Goal: Transaction & Acquisition: Book appointment/travel/reservation

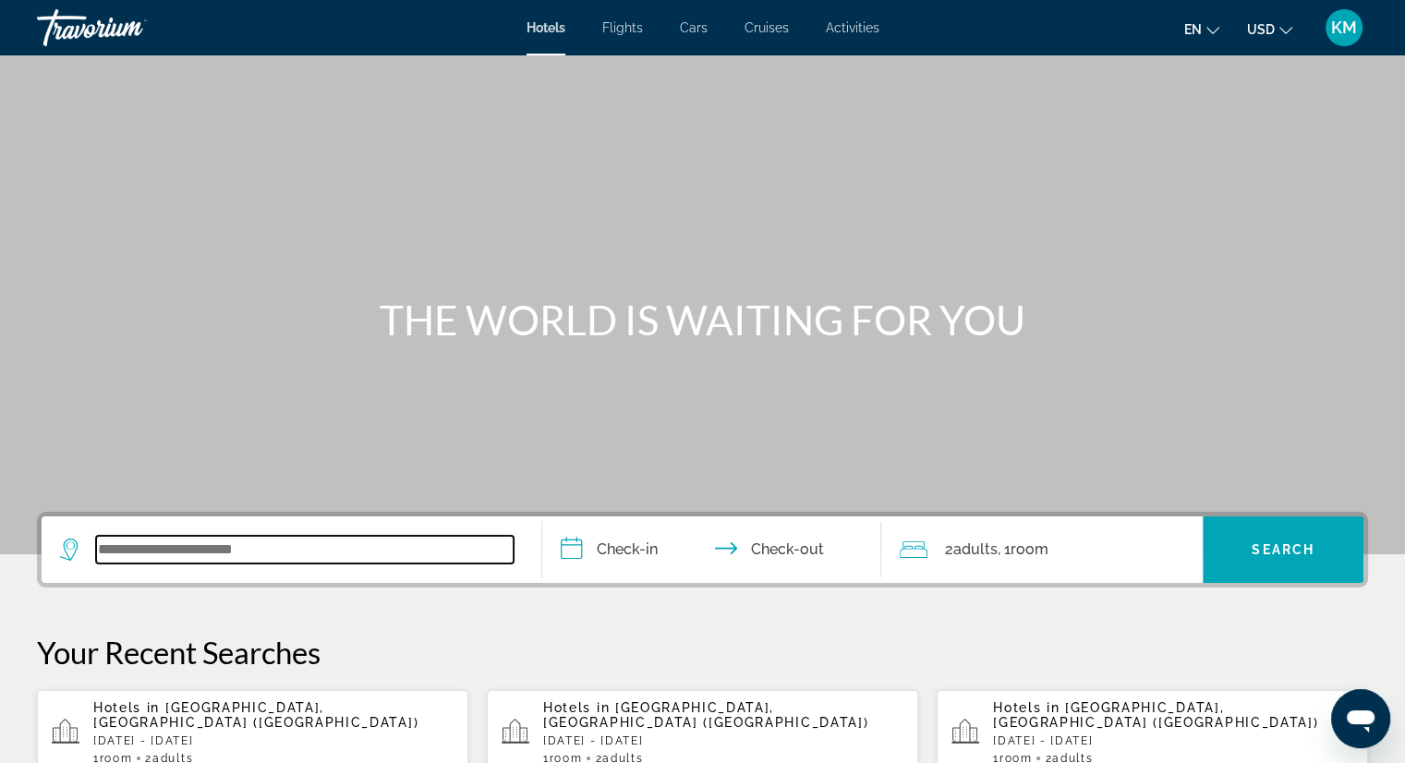
click at [192, 542] on input "Search widget" at bounding box center [304, 550] width 417 height 28
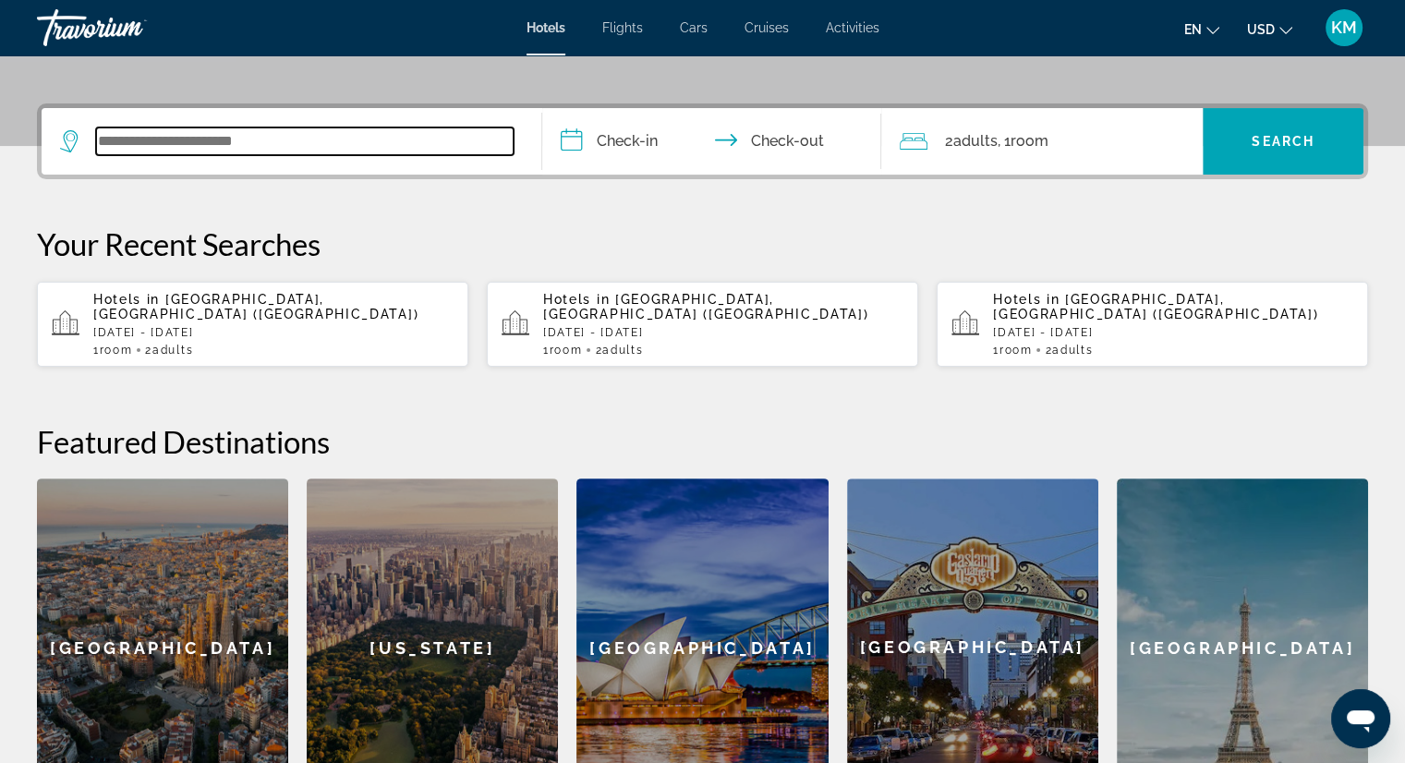
scroll to position [451, 0]
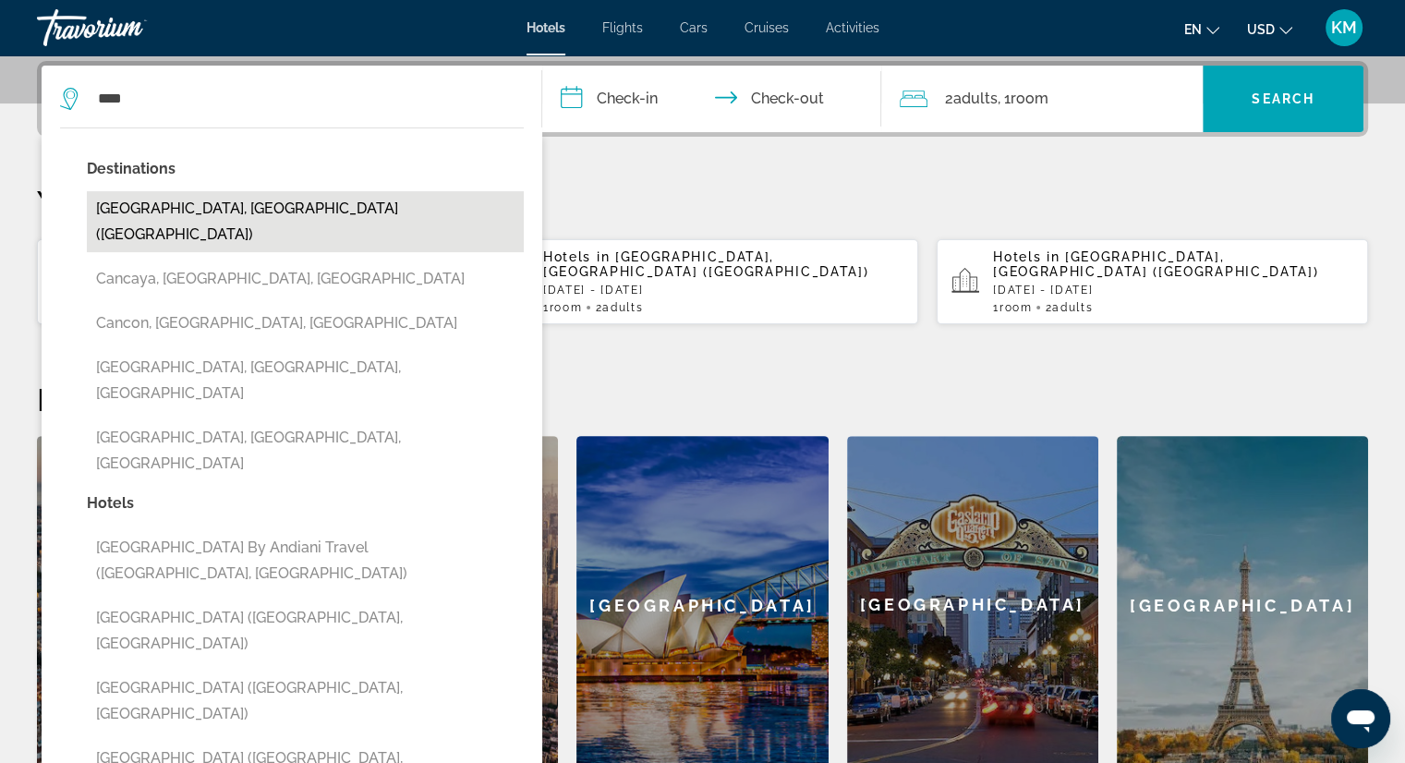
click at [207, 212] on button "[GEOGRAPHIC_DATA], [GEOGRAPHIC_DATA] ([GEOGRAPHIC_DATA])" at bounding box center [305, 221] width 437 height 61
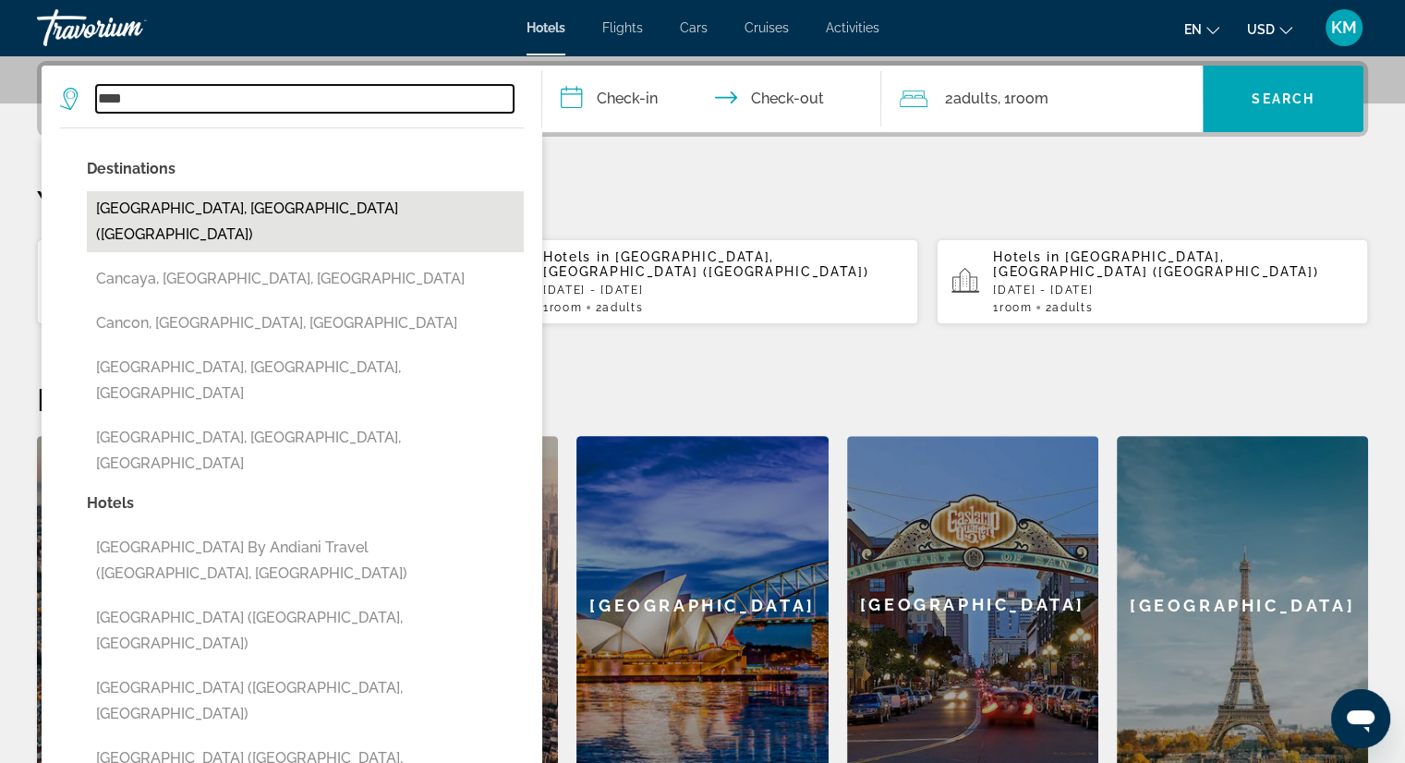
type input "**********"
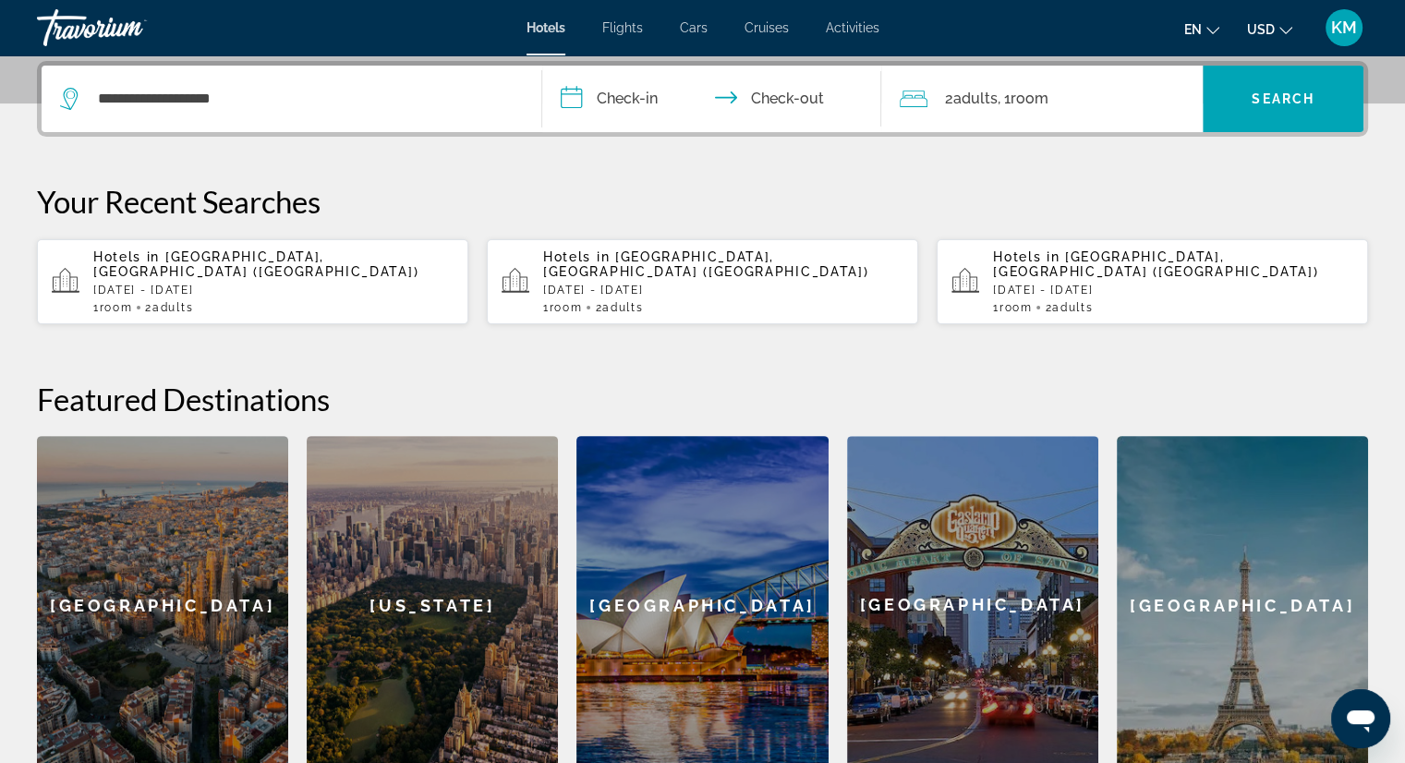
click at [592, 98] on input "**********" at bounding box center [715, 102] width 347 height 72
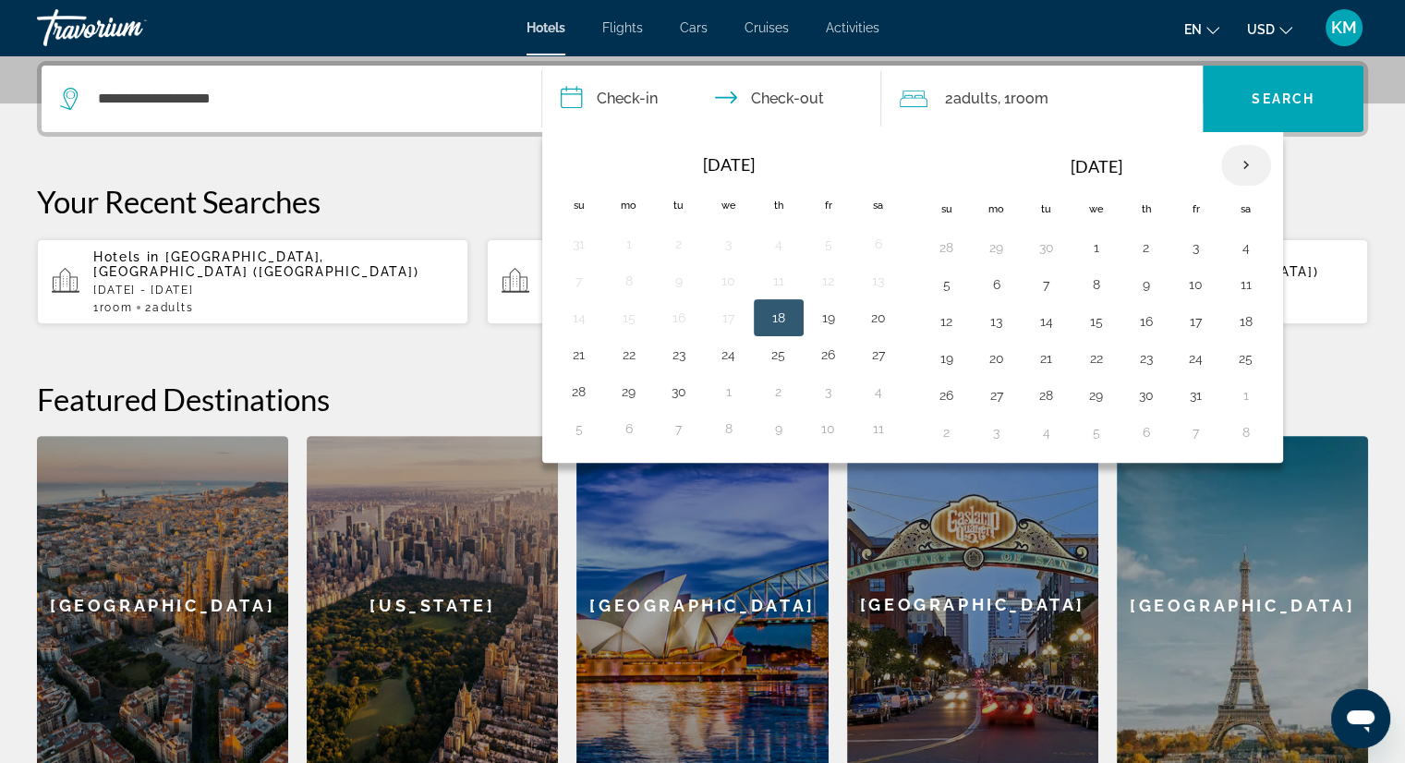
click at [1237, 164] on th "Next month" at bounding box center [1246, 165] width 50 height 41
click at [994, 365] on button "17" at bounding box center [997, 358] width 30 height 26
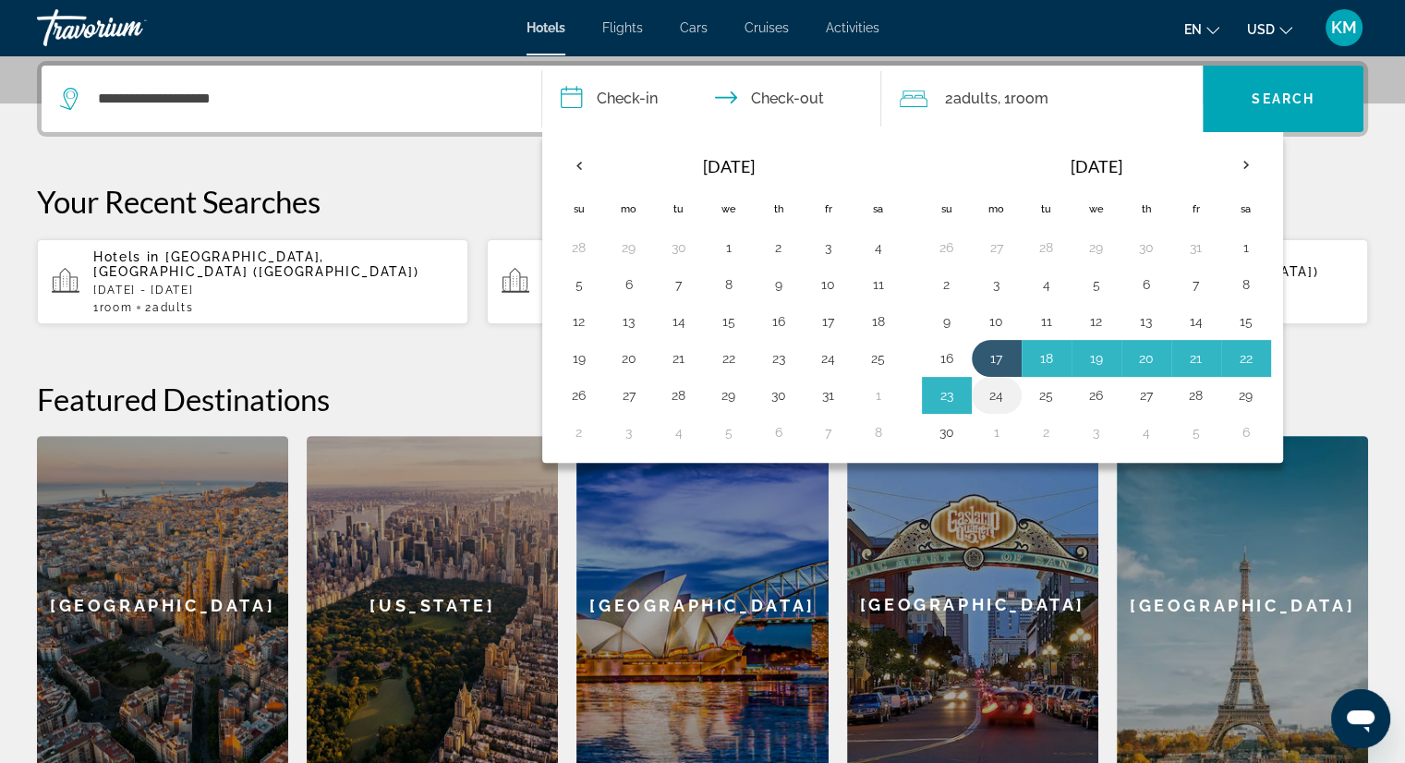
click at [992, 390] on button "24" at bounding box center [997, 395] width 30 height 26
type input "**********"
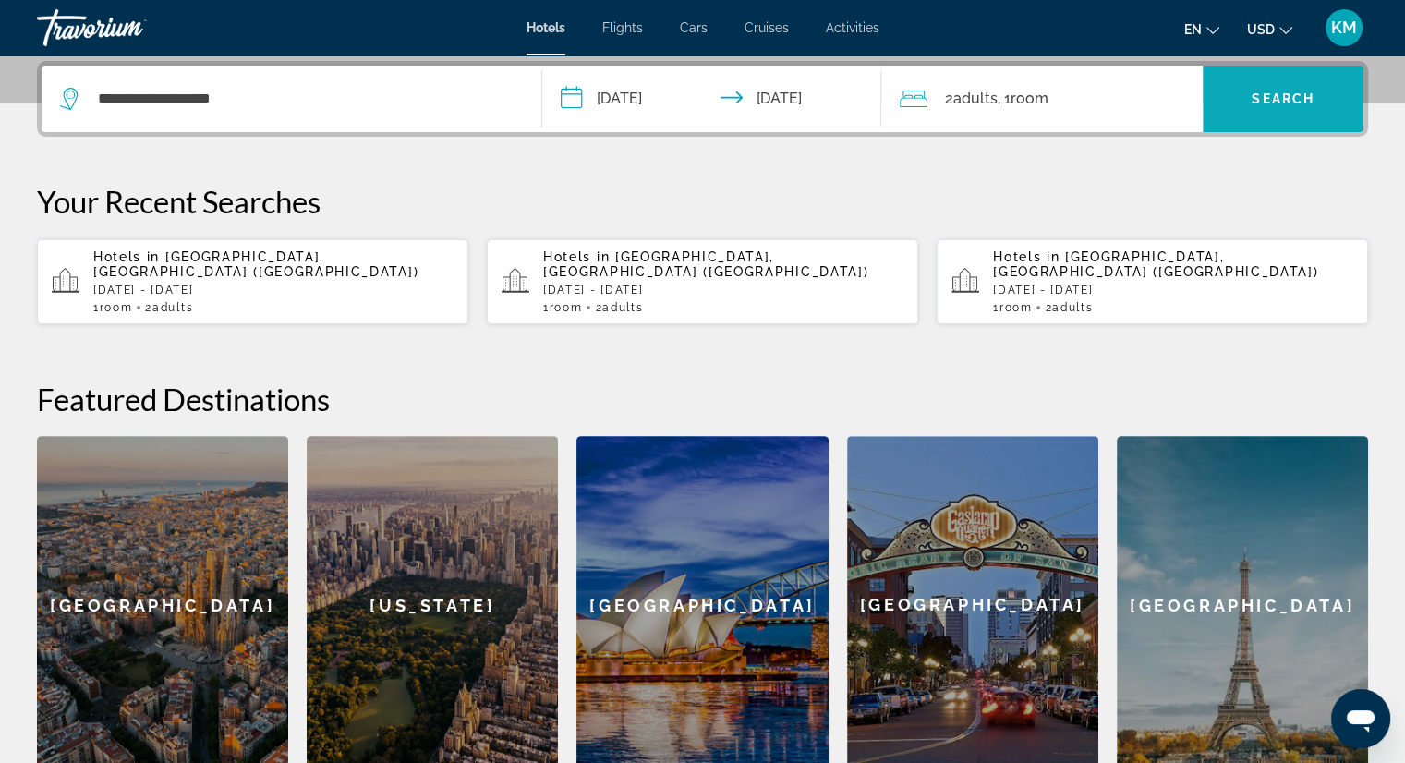
click at [1265, 104] on span "Search" at bounding box center [1282, 98] width 63 height 15
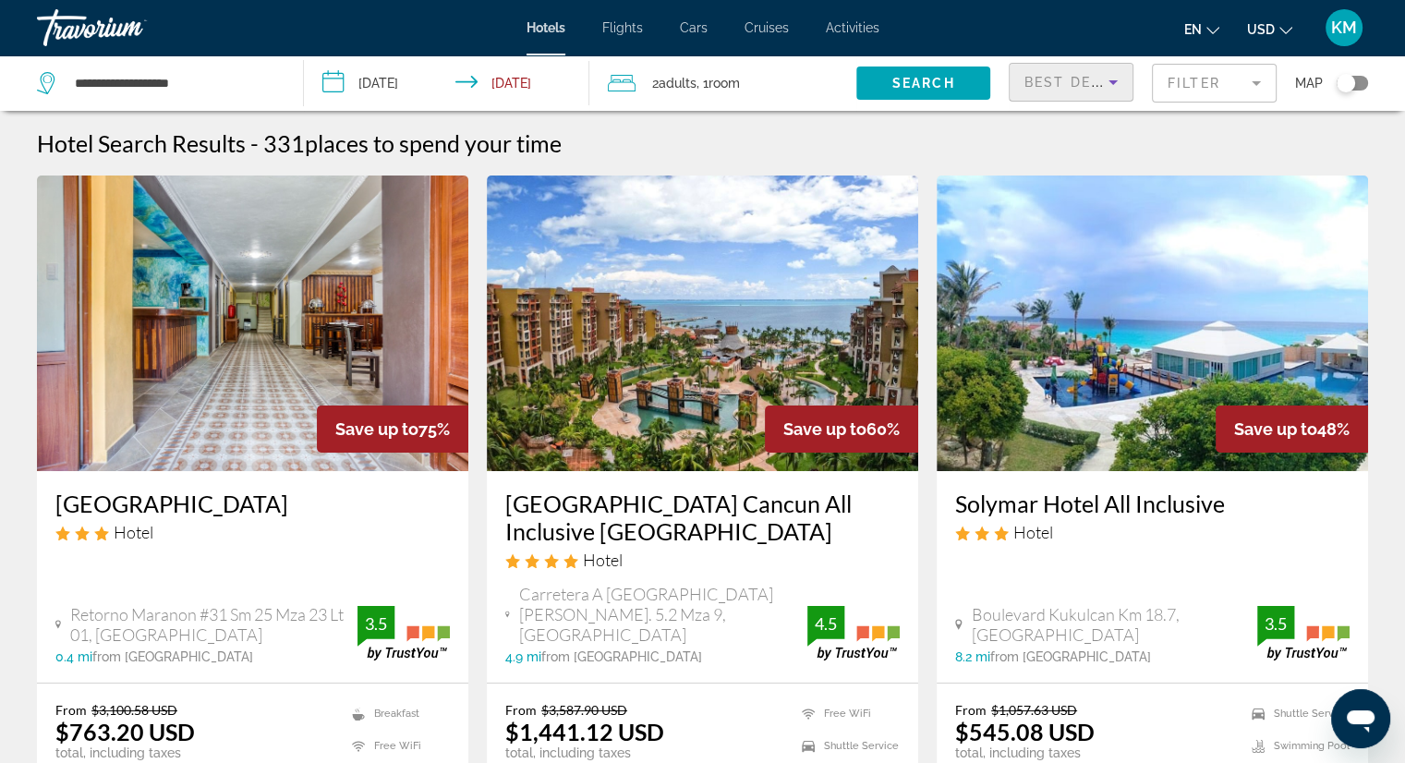
click at [1079, 85] on span "Best Deals" at bounding box center [1072, 82] width 96 height 15
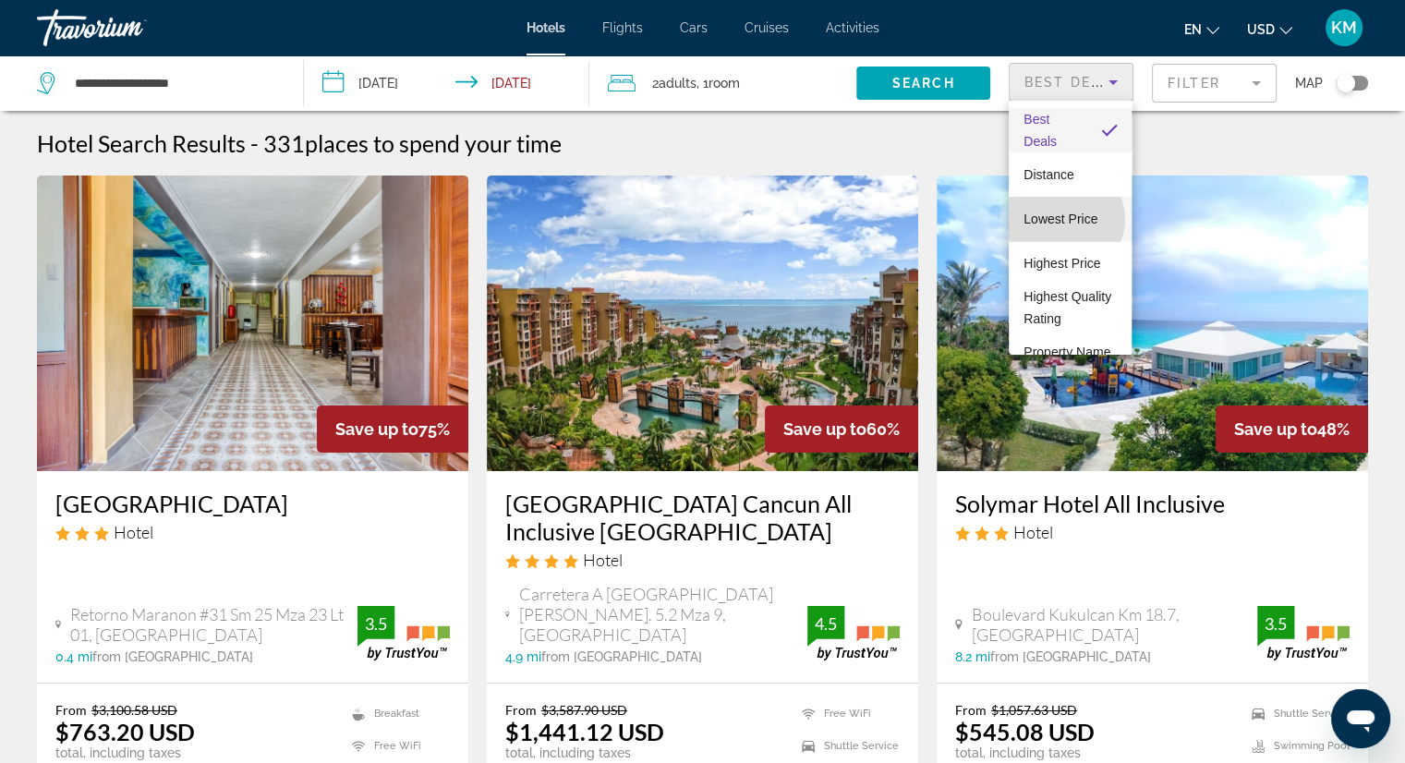
click at [1065, 219] on span "Lowest Price" at bounding box center [1060, 219] width 74 height 15
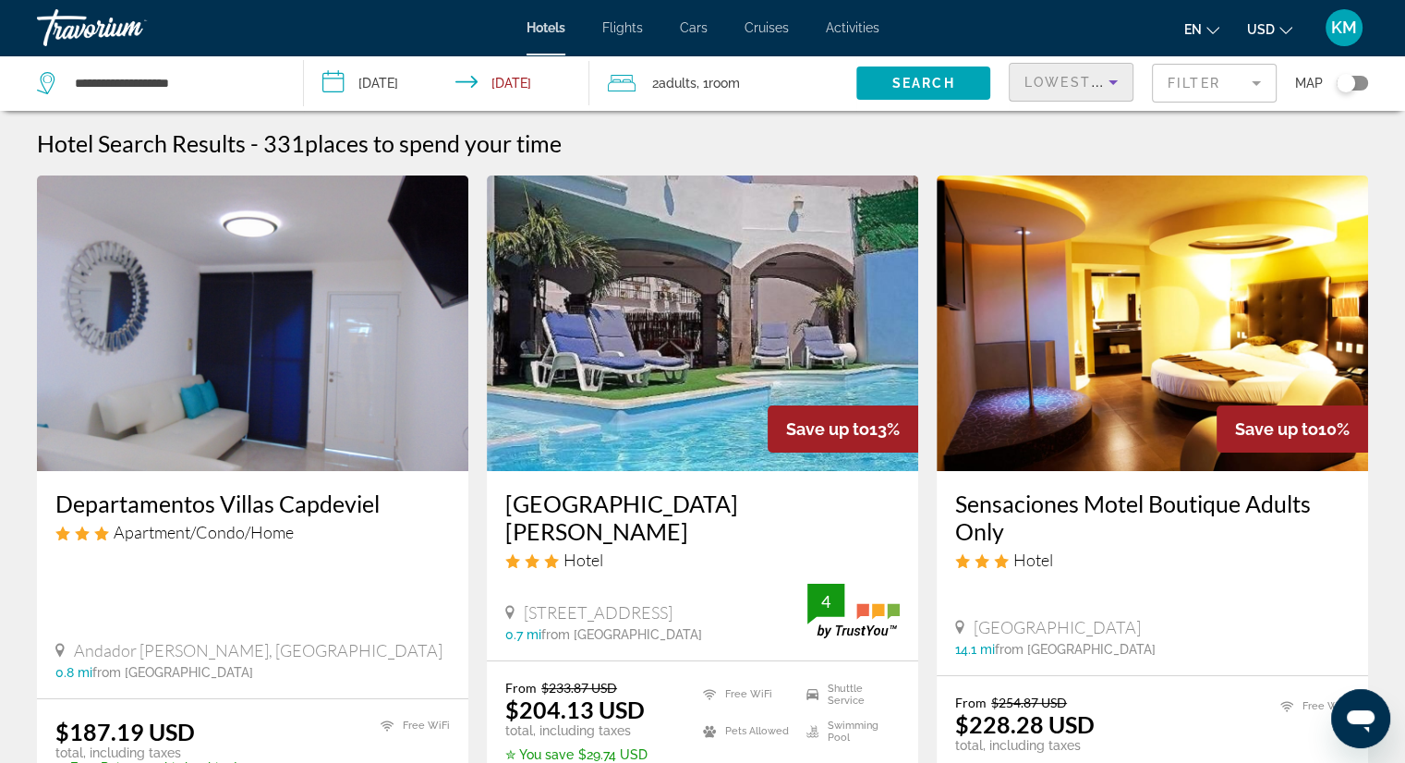
click at [1355, 87] on div "Toggle map" at bounding box center [1351, 83] width 31 height 15
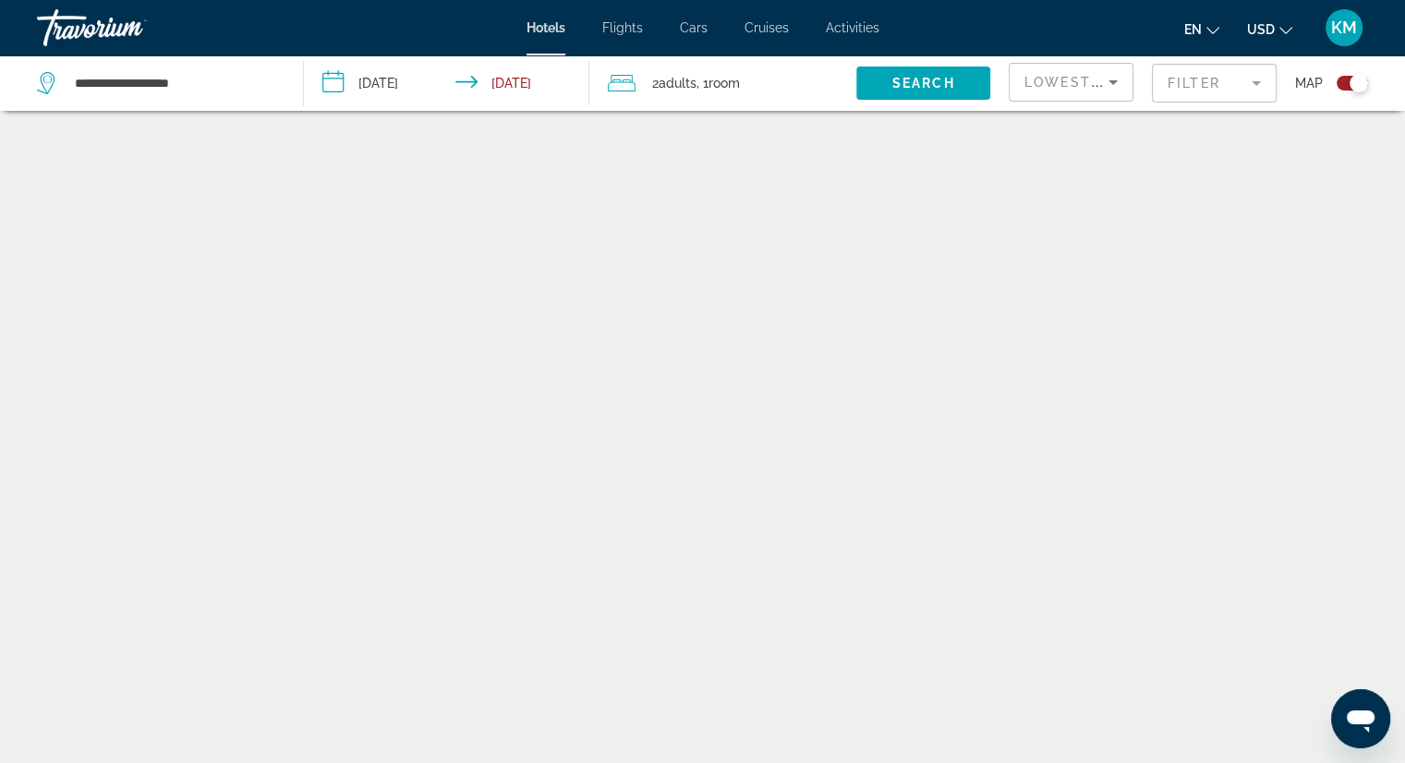
scroll to position [111, 0]
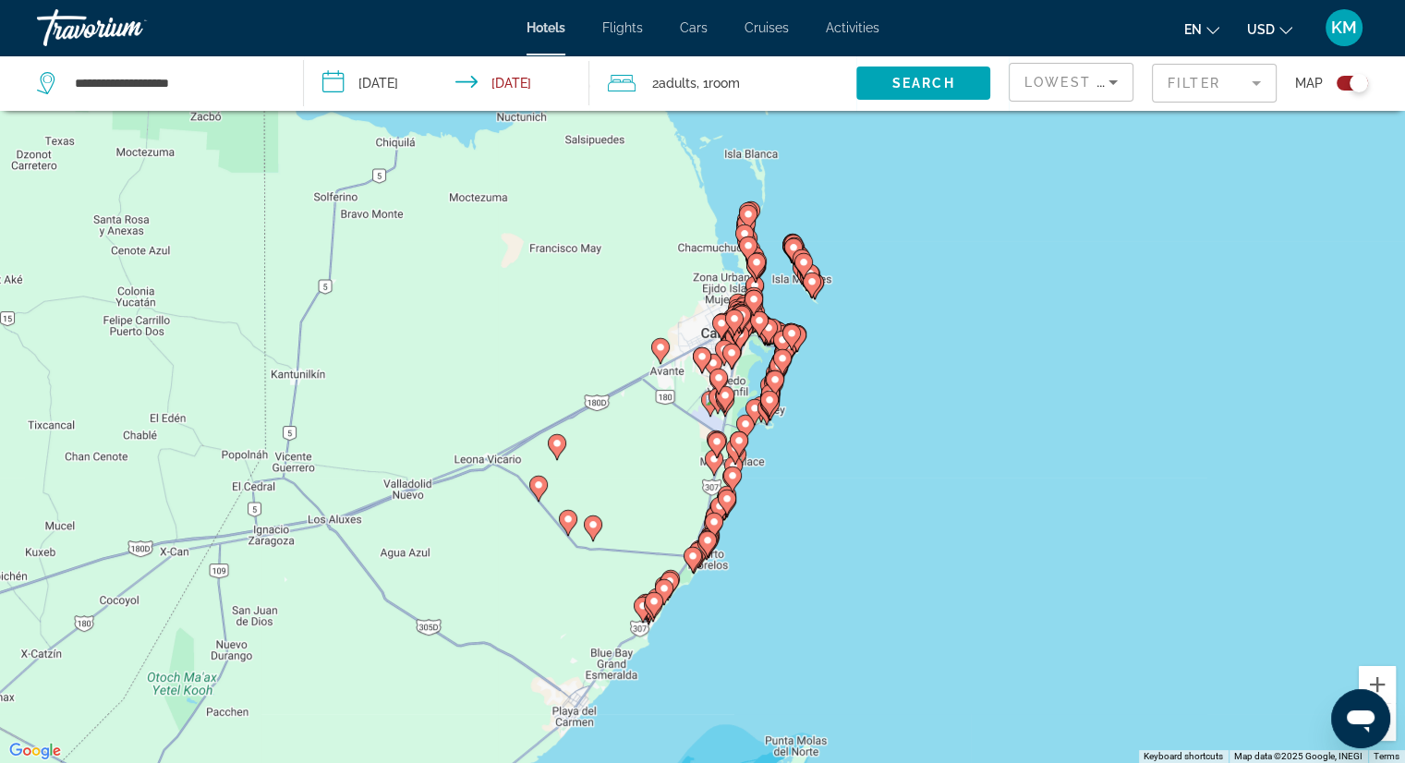
drag, startPoint x: 817, startPoint y: 411, endPoint x: 783, endPoint y: 469, distance: 67.5
click at [783, 469] on div "To activate drag with keyboard, press Alt + Enter. Once in keyboard drag state,…" at bounding box center [702, 381] width 1405 height 763
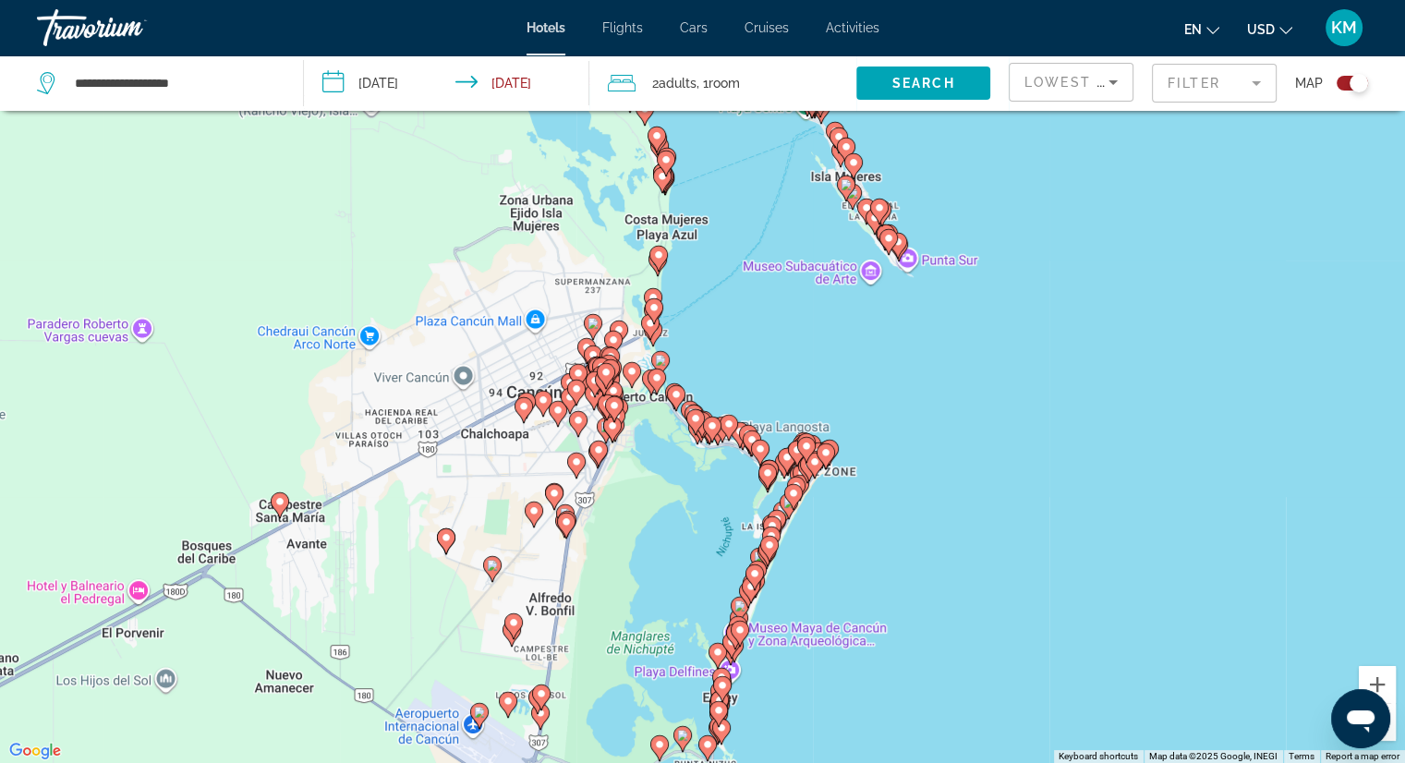
drag, startPoint x: 856, startPoint y: 537, endPoint x: 807, endPoint y: 671, distance: 143.5
click at [807, 671] on div "To activate drag with keyboard, press Alt + Enter. Once in keyboard drag state,…" at bounding box center [702, 381] width 1405 height 763
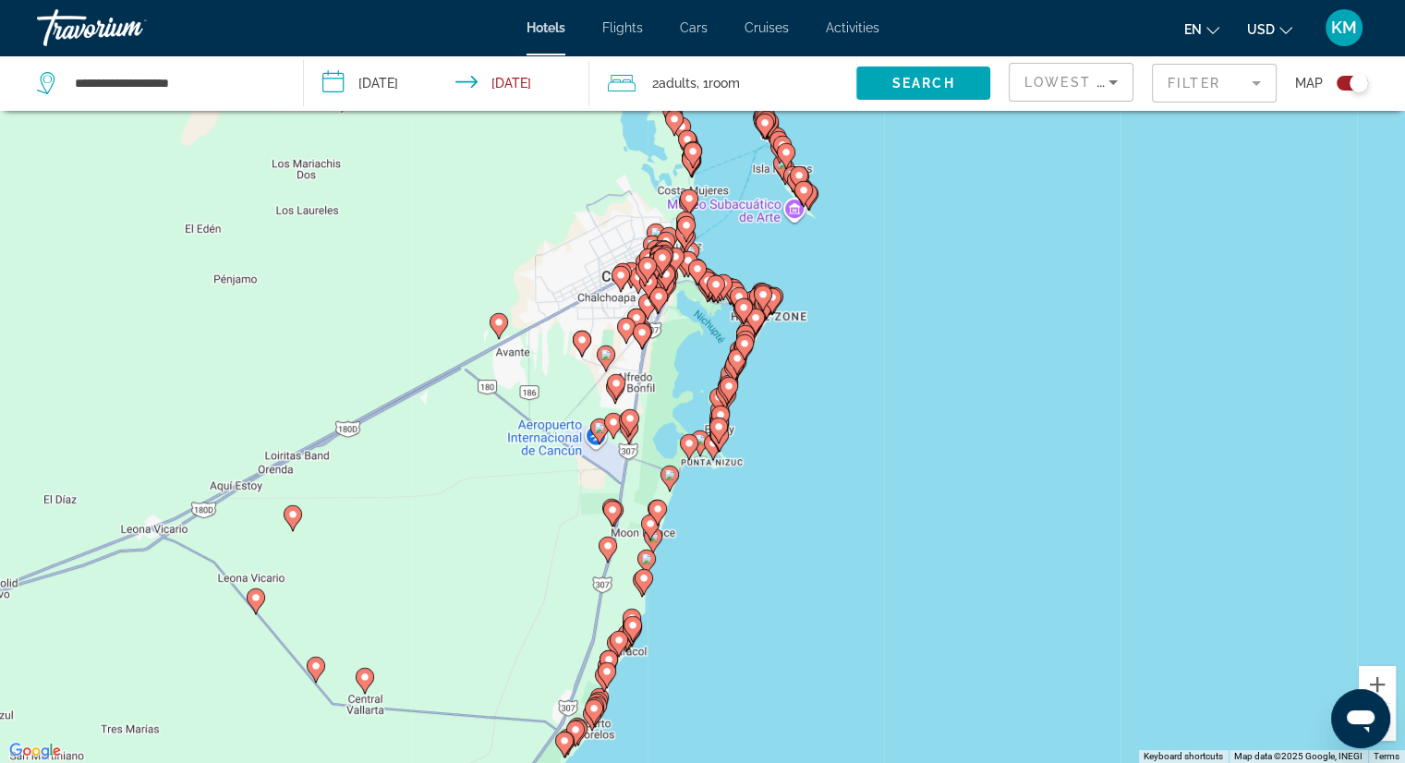
drag, startPoint x: 915, startPoint y: 566, endPoint x: 831, endPoint y: 422, distance: 166.8
click at [831, 422] on div "To activate drag with keyboard, press Alt + Enter. Once in keyboard drag state,…" at bounding box center [702, 381] width 1405 height 763
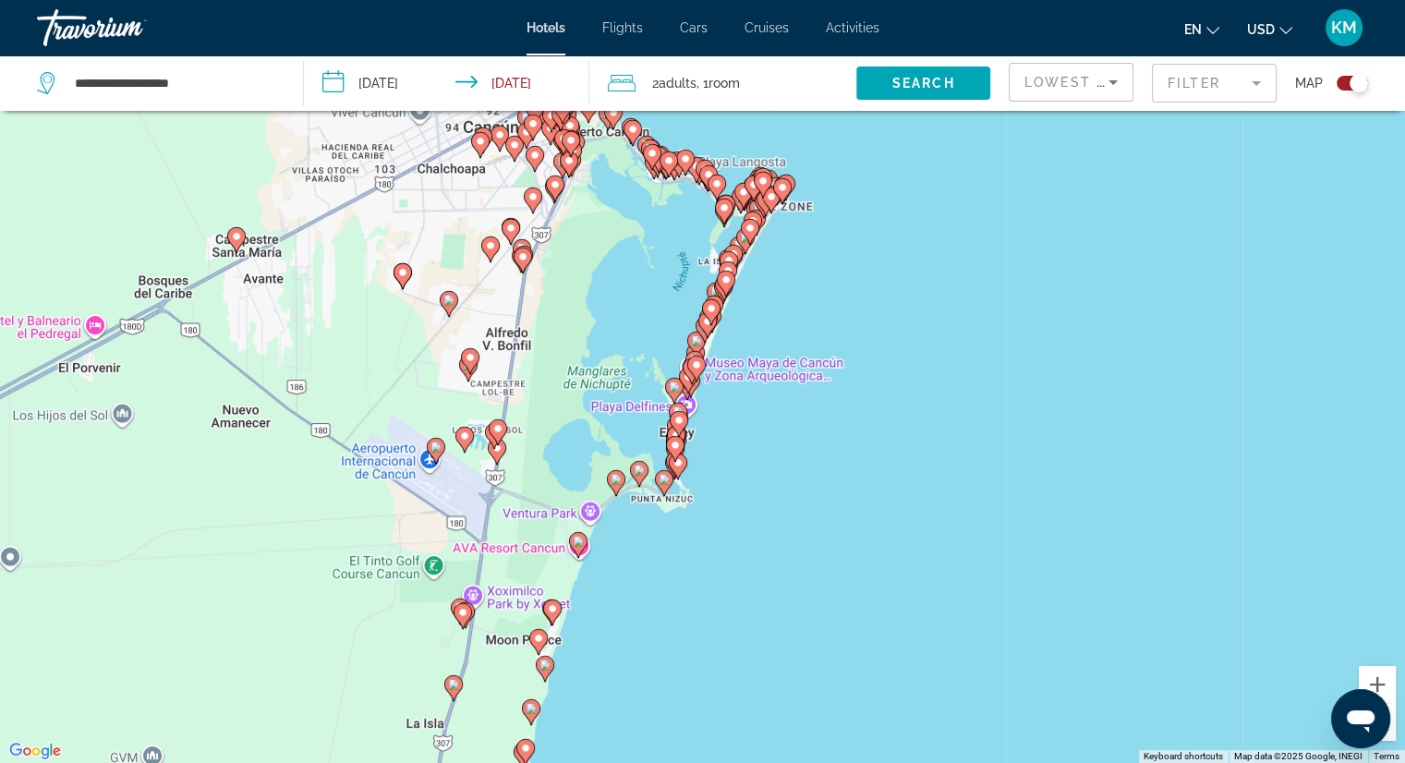
drag, startPoint x: 716, startPoint y: 525, endPoint x: 746, endPoint y: 481, distance: 53.0
click at [746, 481] on div "To activate drag with keyboard, press Alt + Enter. Once in keyboard drag state,…" at bounding box center [702, 381] width 1405 height 763
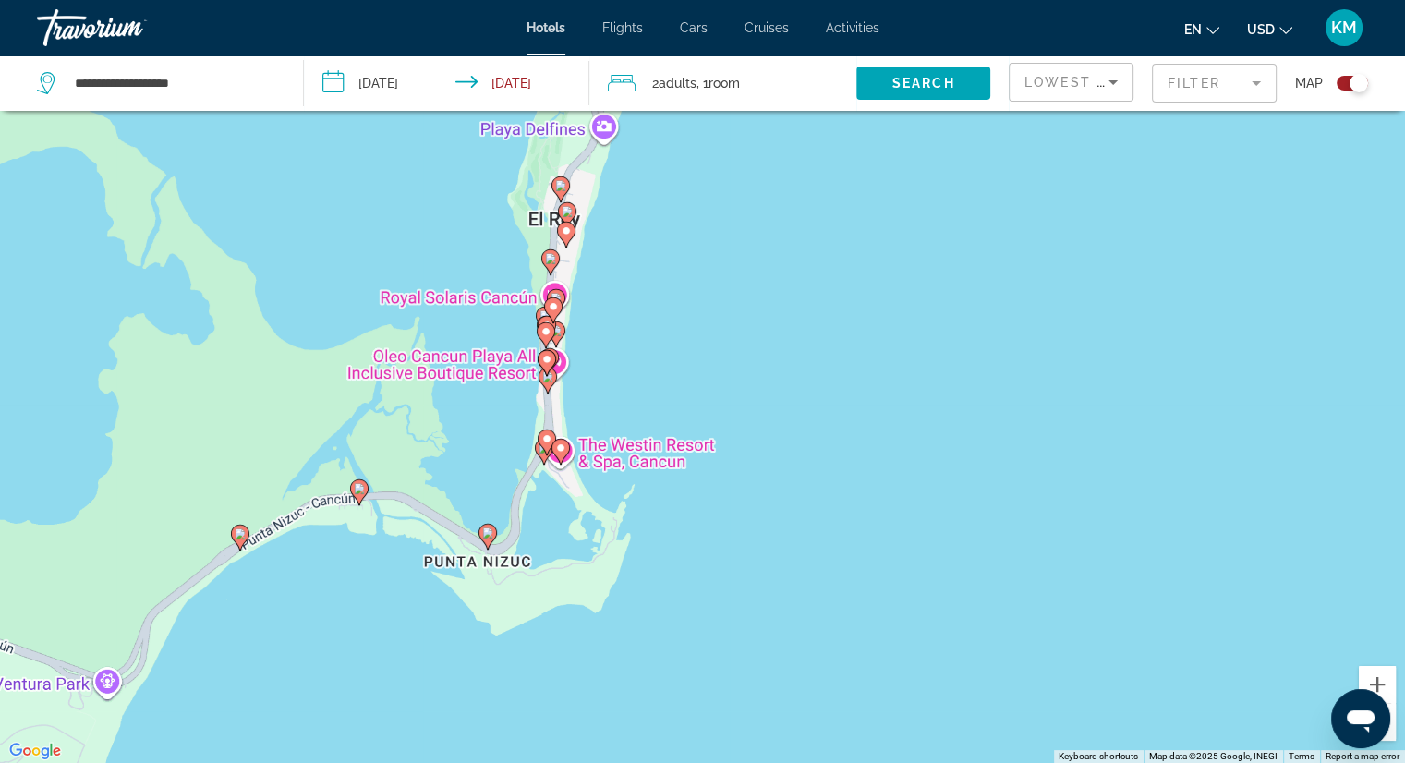
drag, startPoint x: 657, startPoint y: 473, endPoint x: 953, endPoint y: 278, distance: 354.8
click at [953, 278] on div "To activate drag with keyboard, press Alt + Enter. Once in keyboard drag state,…" at bounding box center [702, 381] width 1405 height 763
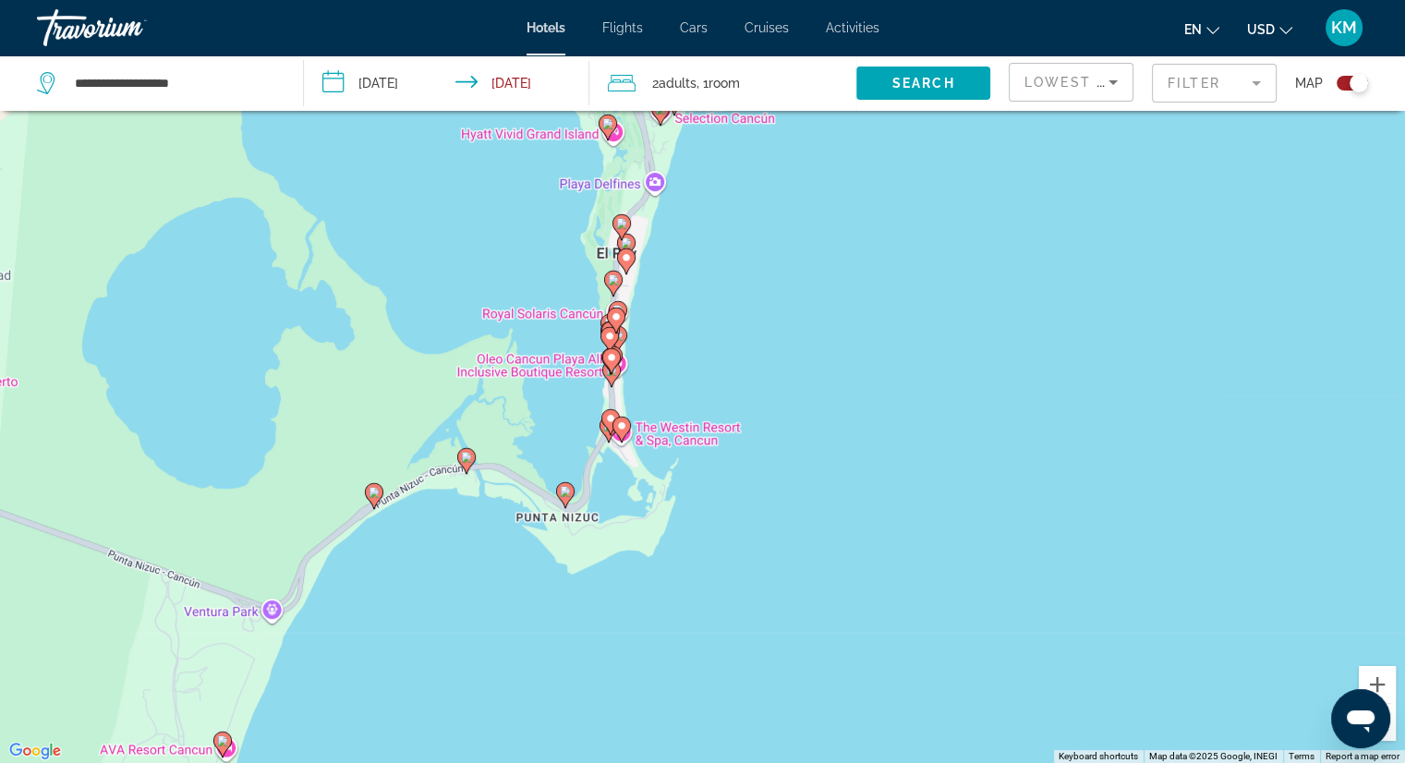
click at [370, 492] on image "Main content" at bounding box center [374, 492] width 11 height 11
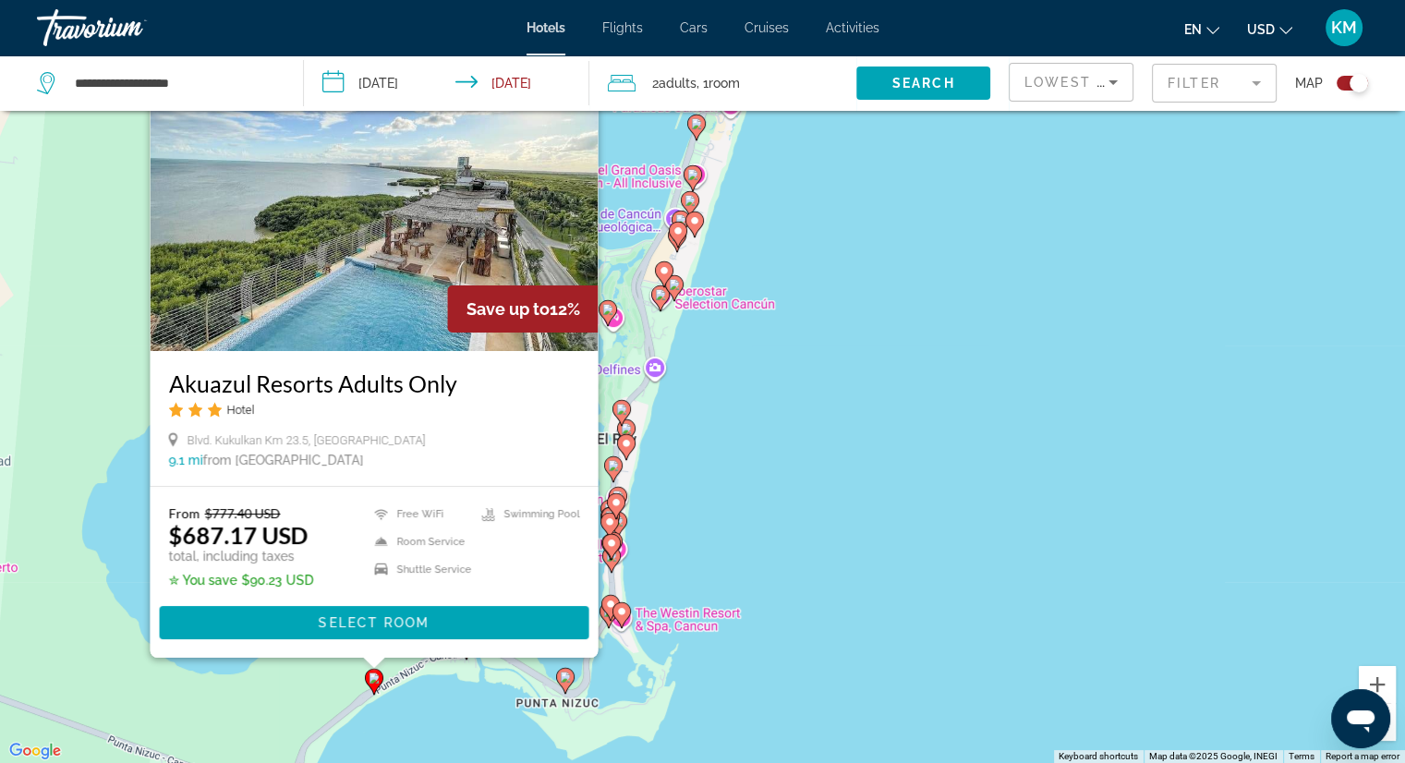
click at [345, 395] on h3 "Akuazul Resorts Adults Only" at bounding box center [373, 383] width 411 height 28
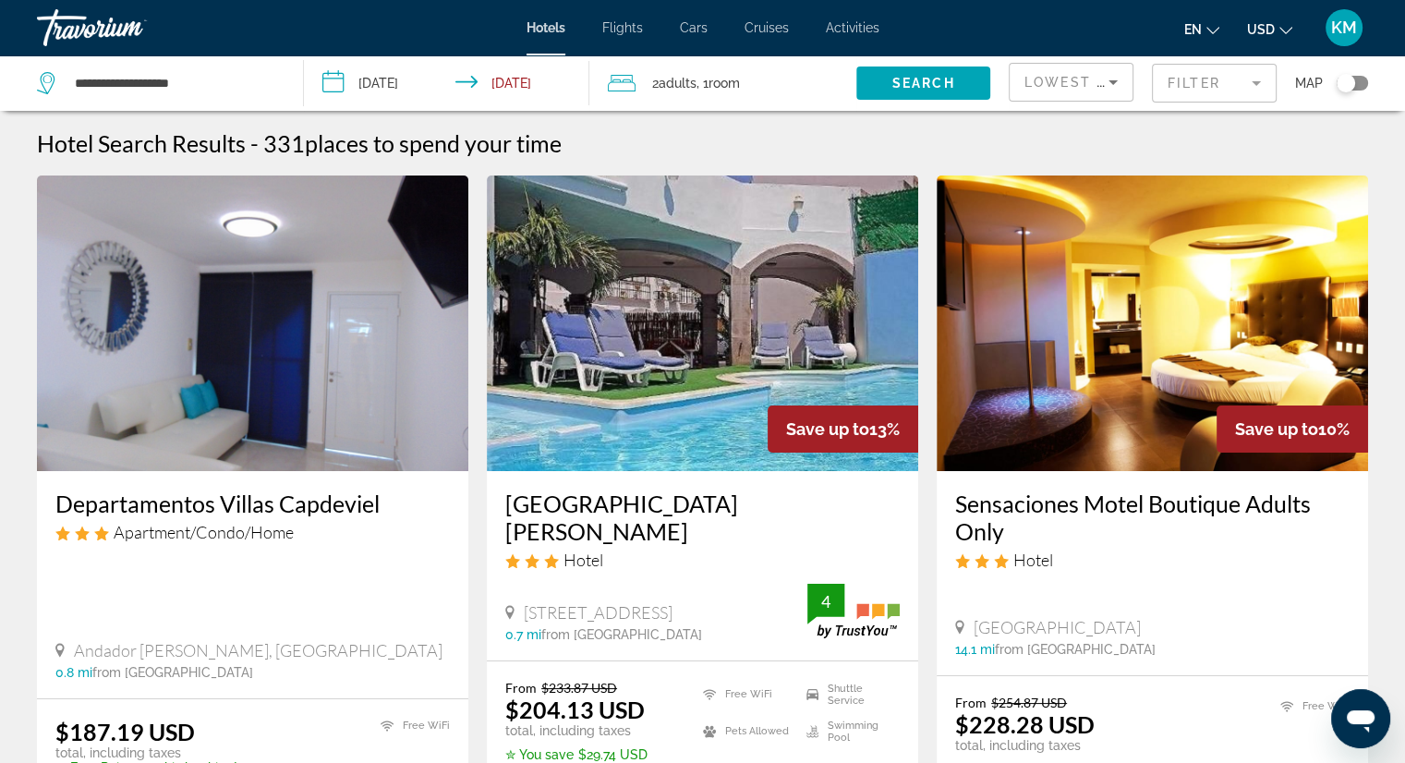
click at [1349, 81] on div "Toggle map" at bounding box center [1345, 83] width 18 height 18
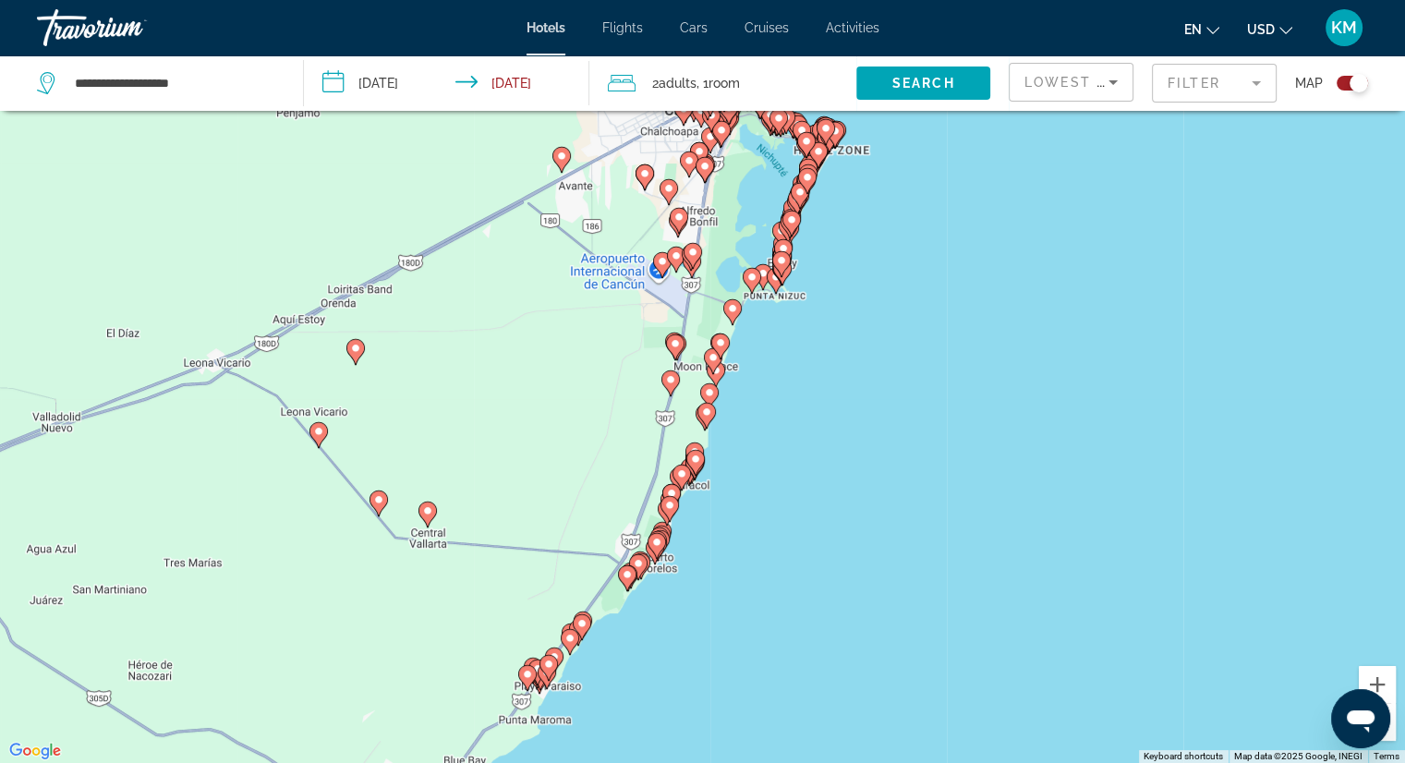
drag, startPoint x: 792, startPoint y: 396, endPoint x: 698, endPoint y: 615, distance: 238.3
click at [699, 618] on div "To activate drag with keyboard, press Alt + Enter. Once in keyboard drag state,…" at bounding box center [702, 381] width 1405 height 763
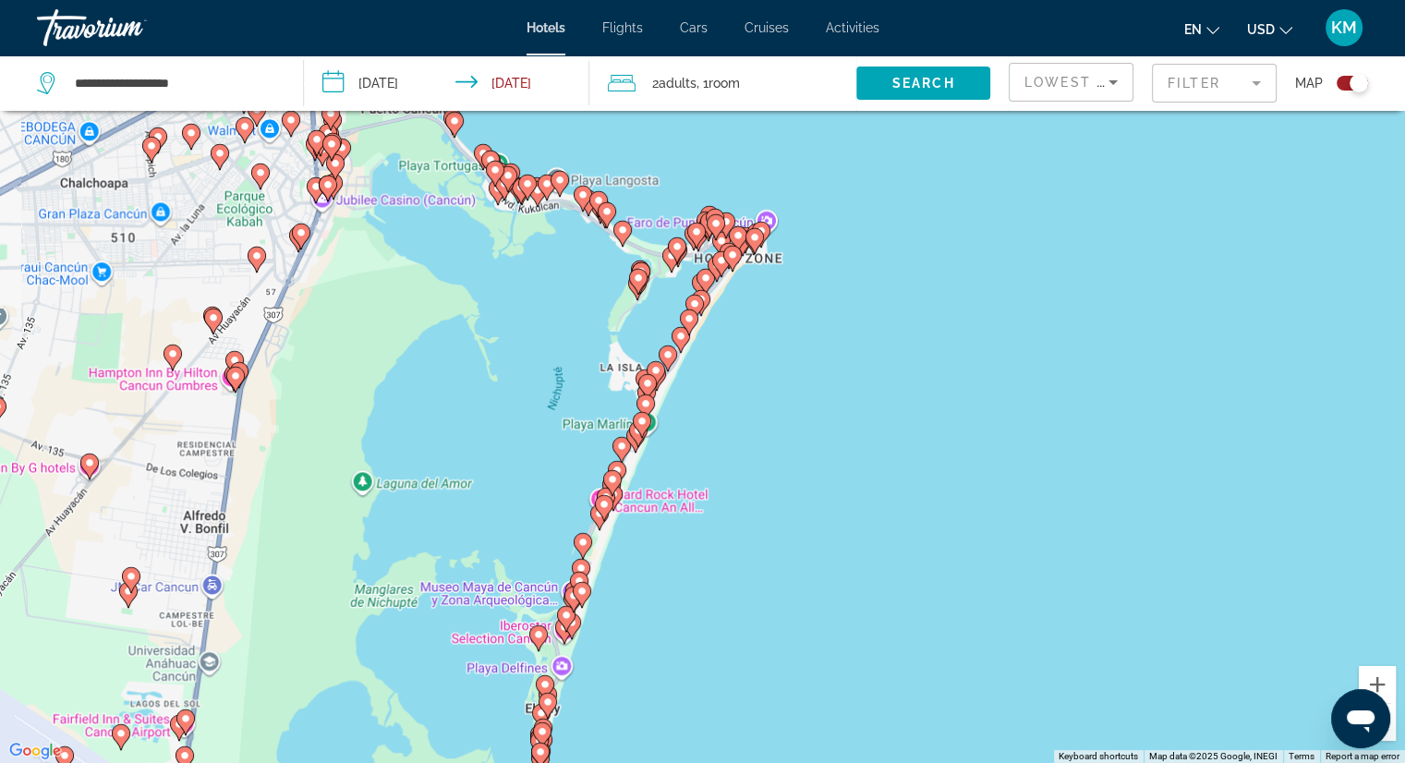
drag, startPoint x: 757, startPoint y: 475, endPoint x: 808, endPoint y: 315, distance: 167.7
click at [830, 228] on div "To activate drag with keyboard, press Alt + Enter. Once in keyboard drag state,…" at bounding box center [702, 381] width 1405 height 763
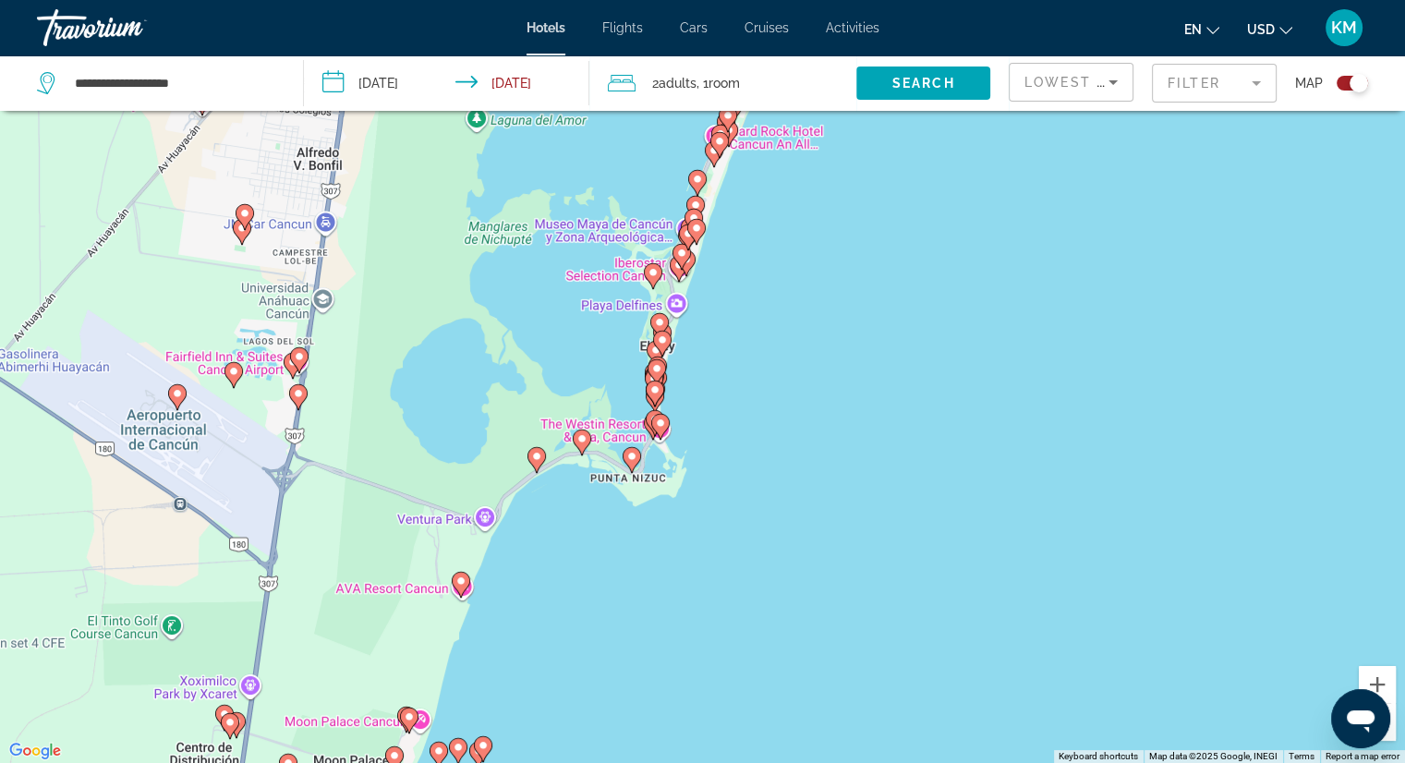
drag, startPoint x: 765, startPoint y: 514, endPoint x: 809, endPoint y: 357, distance: 163.1
click at [818, 355] on div "To activate drag with keyboard, press Alt + Enter. Once in keyboard drag state,…" at bounding box center [702, 381] width 1405 height 763
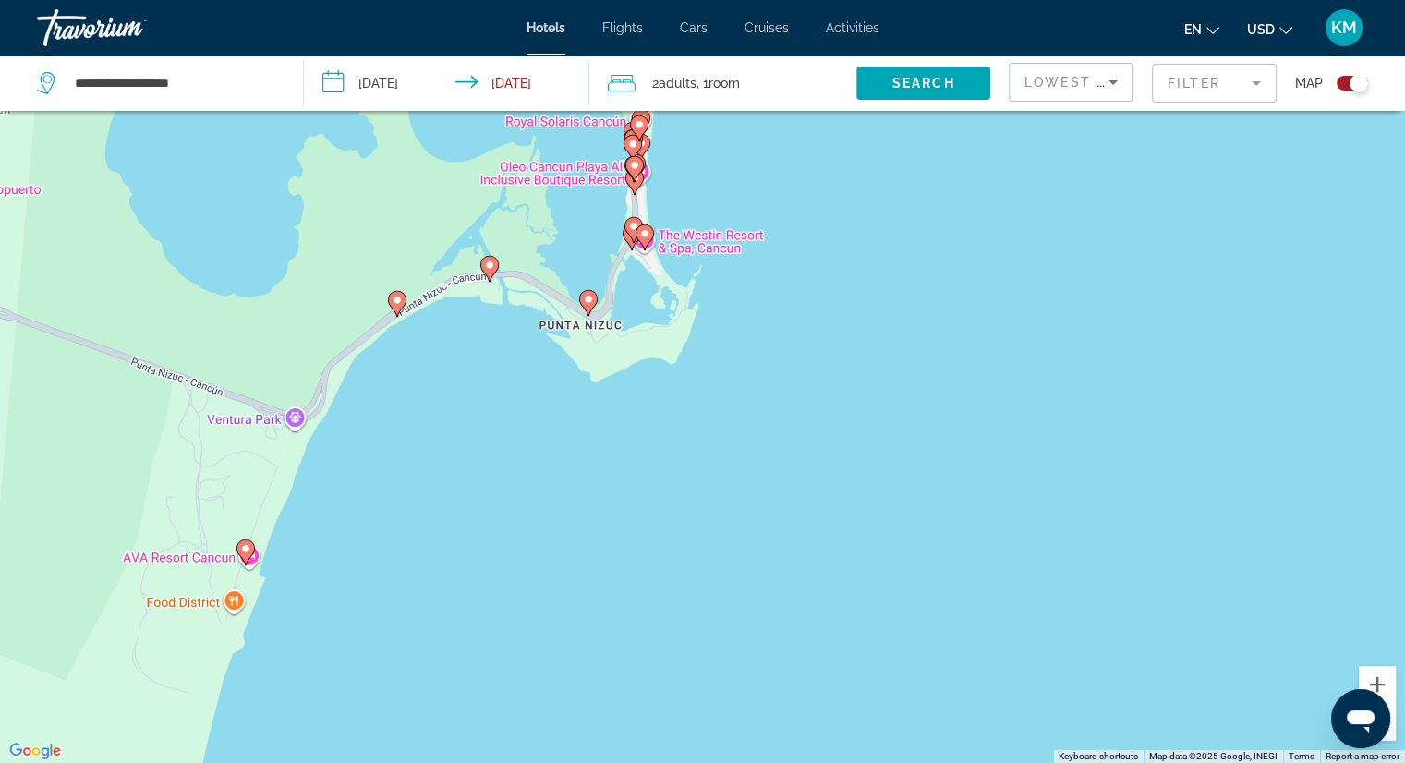
drag, startPoint x: 625, startPoint y: 366, endPoint x: 577, endPoint y: 475, distance: 119.1
click at [577, 475] on div "To activate drag with keyboard, press Alt + Enter. Once in keyboard drag state,…" at bounding box center [702, 381] width 1405 height 763
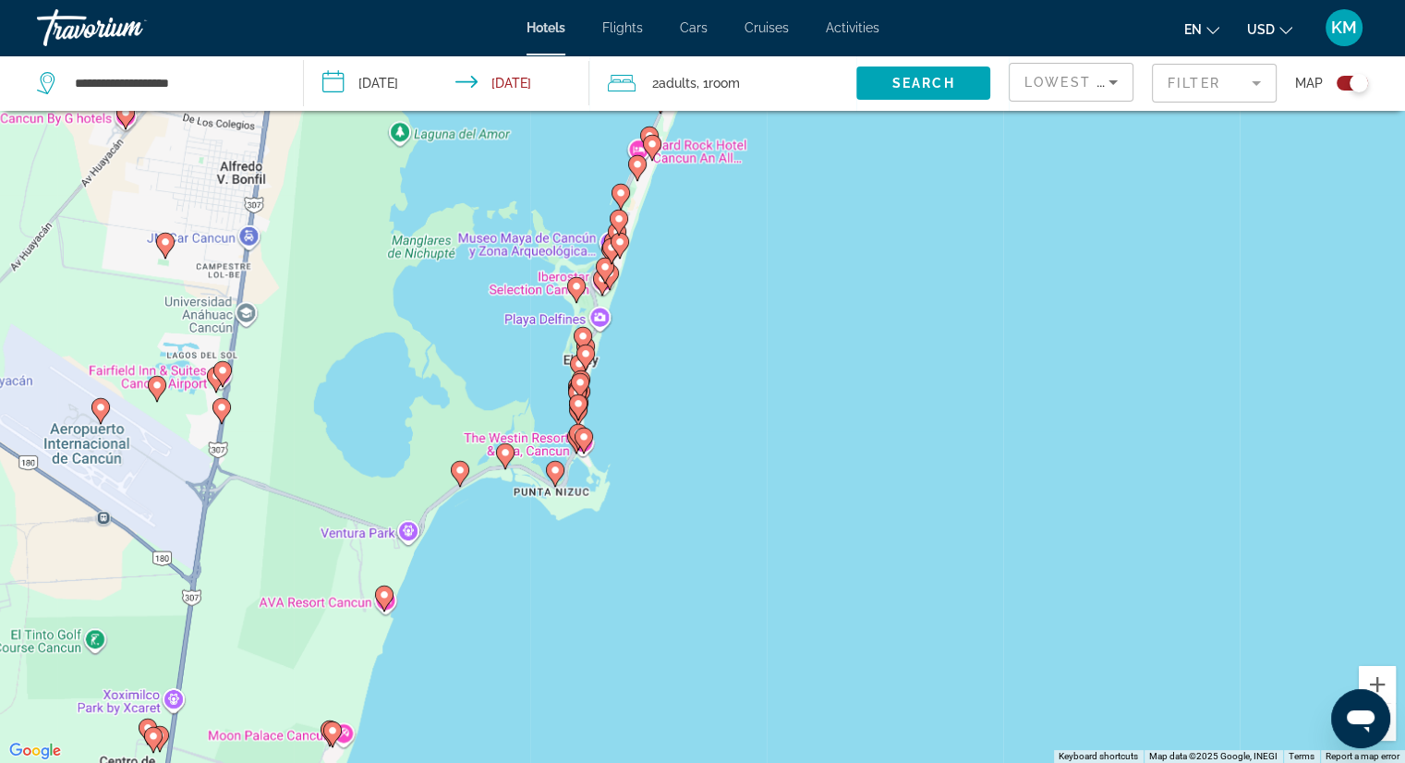
drag, startPoint x: 741, startPoint y: 328, endPoint x: 726, endPoint y: 391, distance: 64.5
click at [726, 391] on div "To activate drag with keyboard, press Alt + Enter. Once in keyboard drag state,…" at bounding box center [702, 381] width 1405 height 763
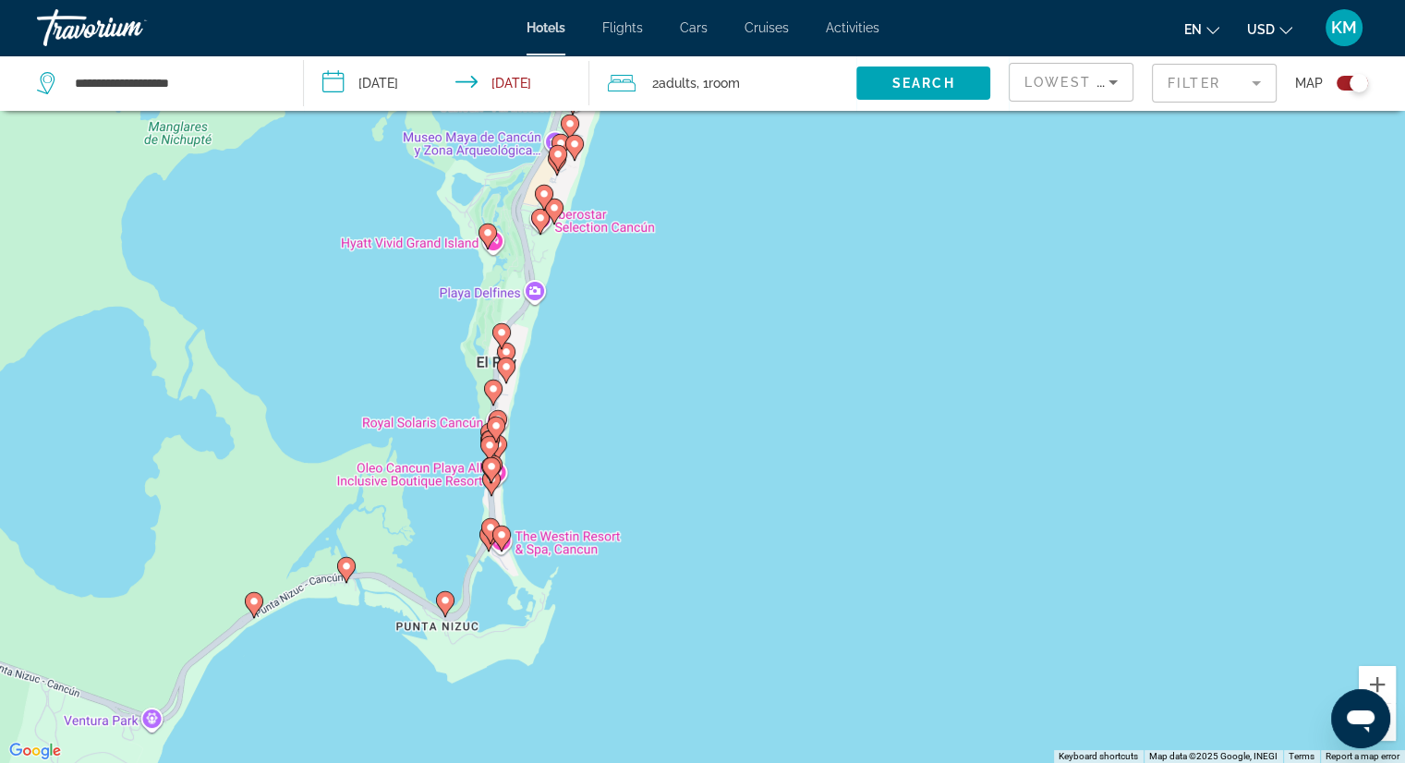
drag, startPoint x: 586, startPoint y: 476, endPoint x: 640, endPoint y: 391, distance: 100.9
click at [640, 391] on div "To activate drag with keyboard, press Alt + Enter. Once in keyboard drag state,…" at bounding box center [702, 381] width 1405 height 763
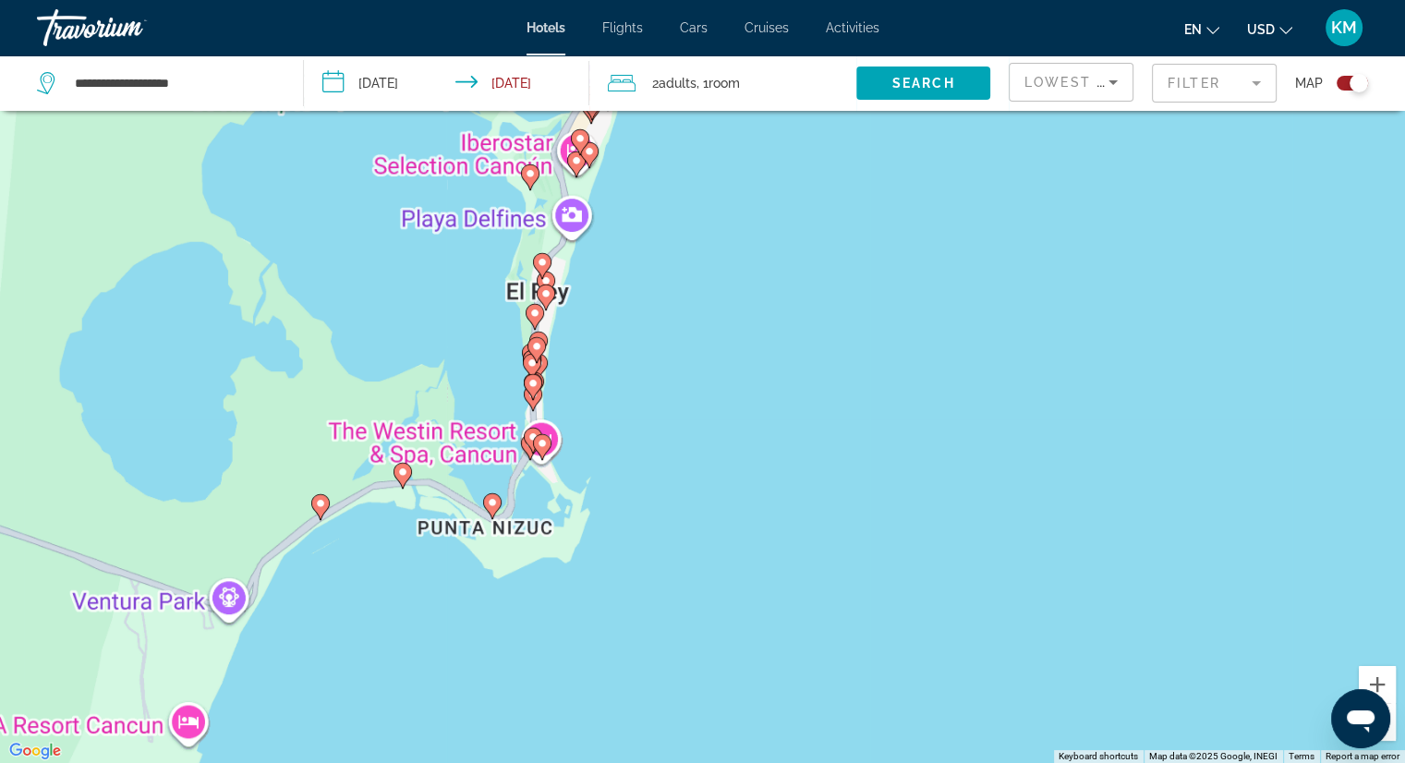
drag, startPoint x: 599, startPoint y: 393, endPoint x: 645, endPoint y: 380, distance: 47.1
click at [645, 380] on div "To activate drag with keyboard, press Alt + Enter. Once in keyboard drag state,…" at bounding box center [702, 381] width 1405 height 763
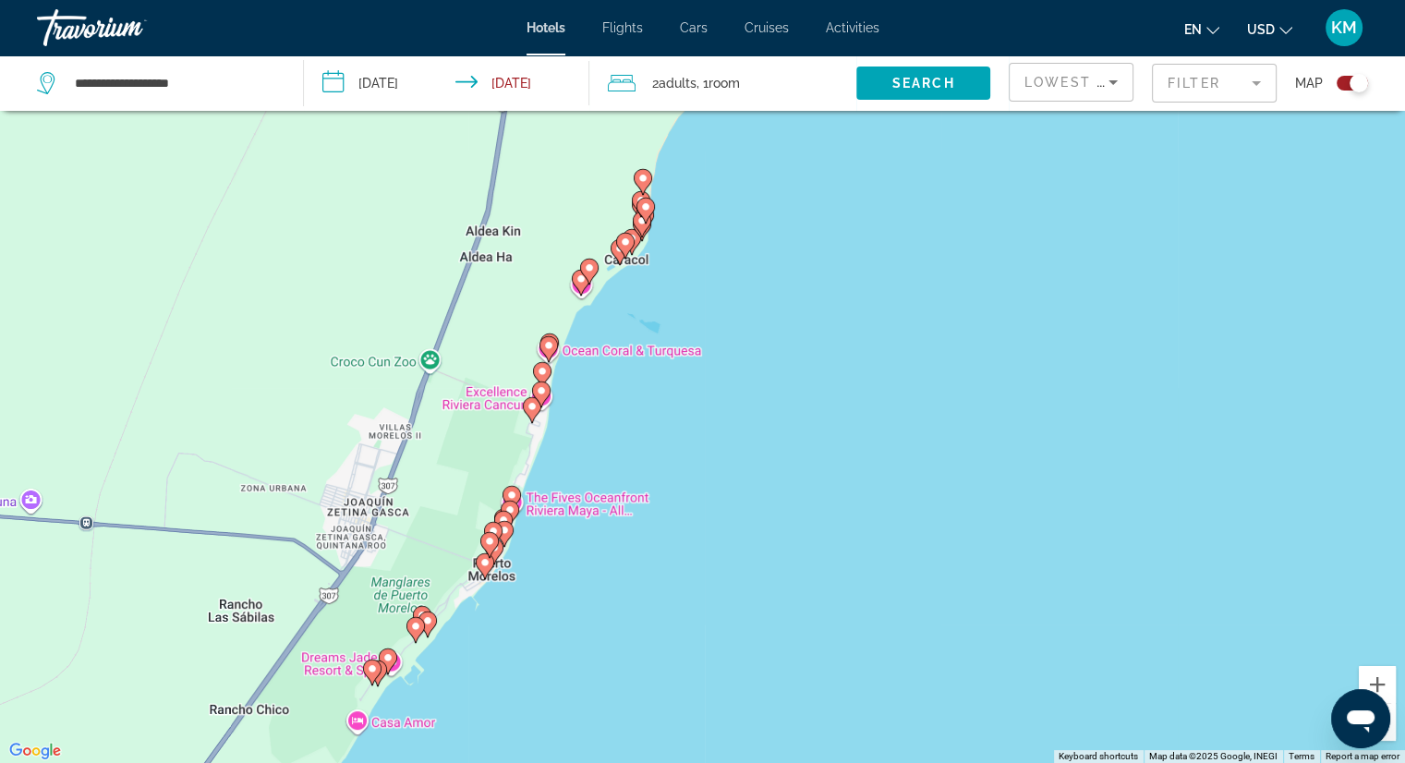
drag, startPoint x: 494, startPoint y: 463, endPoint x: 699, endPoint y: 805, distance: 399.3
click at [699, 652] on html "**********" at bounding box center [702, 270] width 1405 height 763
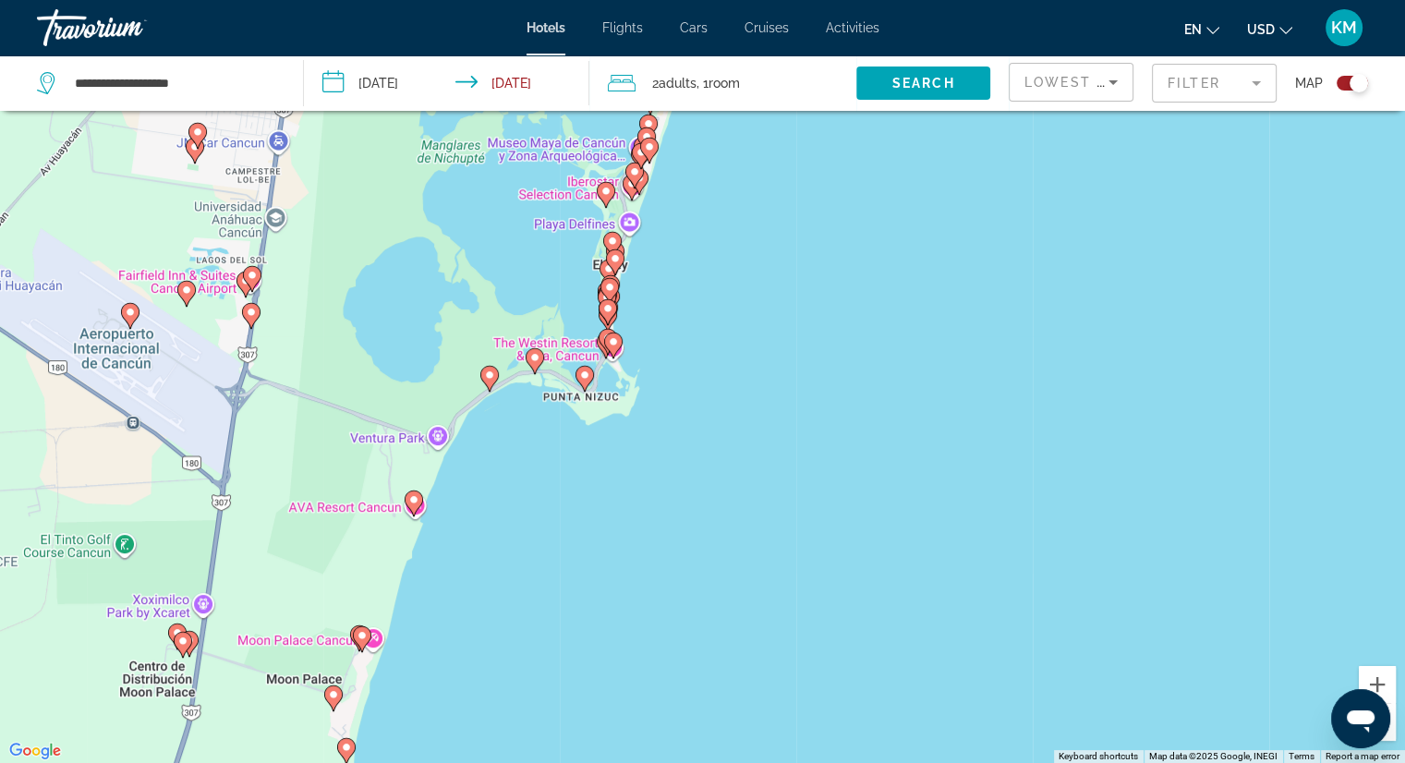
drag, startPoint x: 698, startPoint y: 385, endPoint x: 596, endPoint y: 654, distance: 287.7
click at [512, 735] on div "To activate drag with keyboard, press Alt + Enter. Once in keyboard drag state,…" at bounding box center [702, 381] width 1405 height 763
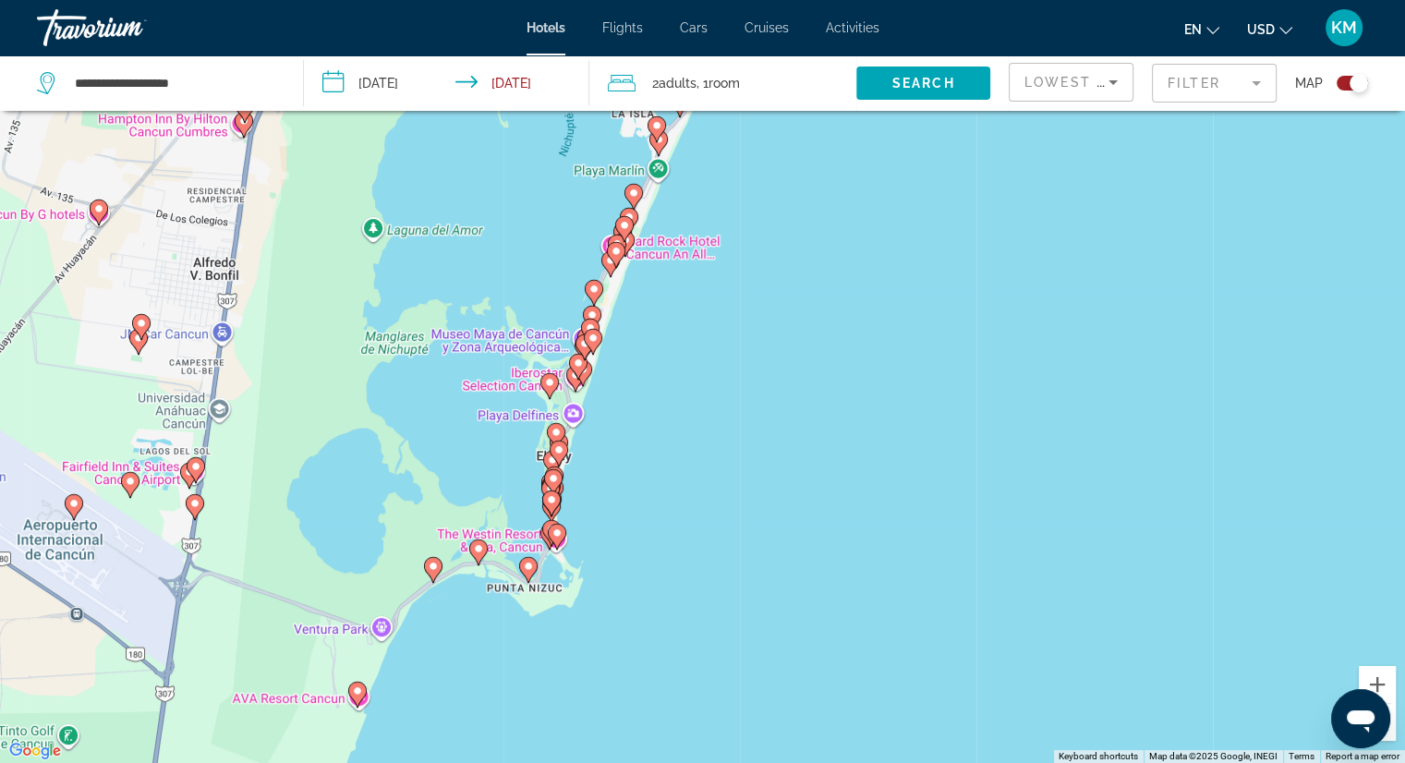
drag, startPoint x: 619, startPoint y: 553, endPoint x: 683, endPoint y: 518, distance: 73.6
click at [683, 518] on div "To activate drag with keyboard, press Alt + Enter. Once in keyboard drag state,…" at bounding box center [702, 381] width 1405 height 763
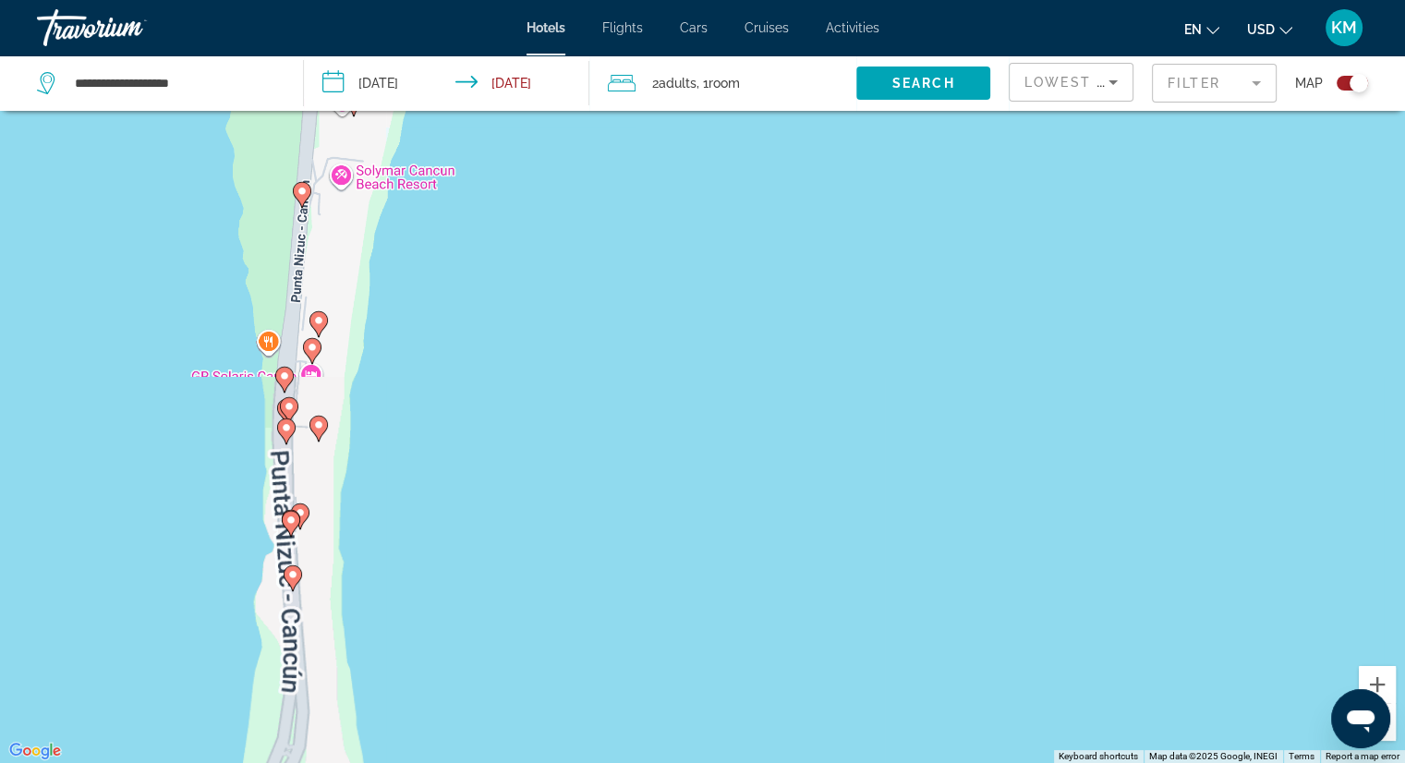
drag, startPoint x: 610, startPoint y: 487, endPoint x: 649, endPoint y: 463, distance: 46.4
click at [649, 463] on div "To activate drag with keyboard, press Alt + Enter. Once in keyboard drag state,…" at bounding box center [702, 381] width 1405 height 763
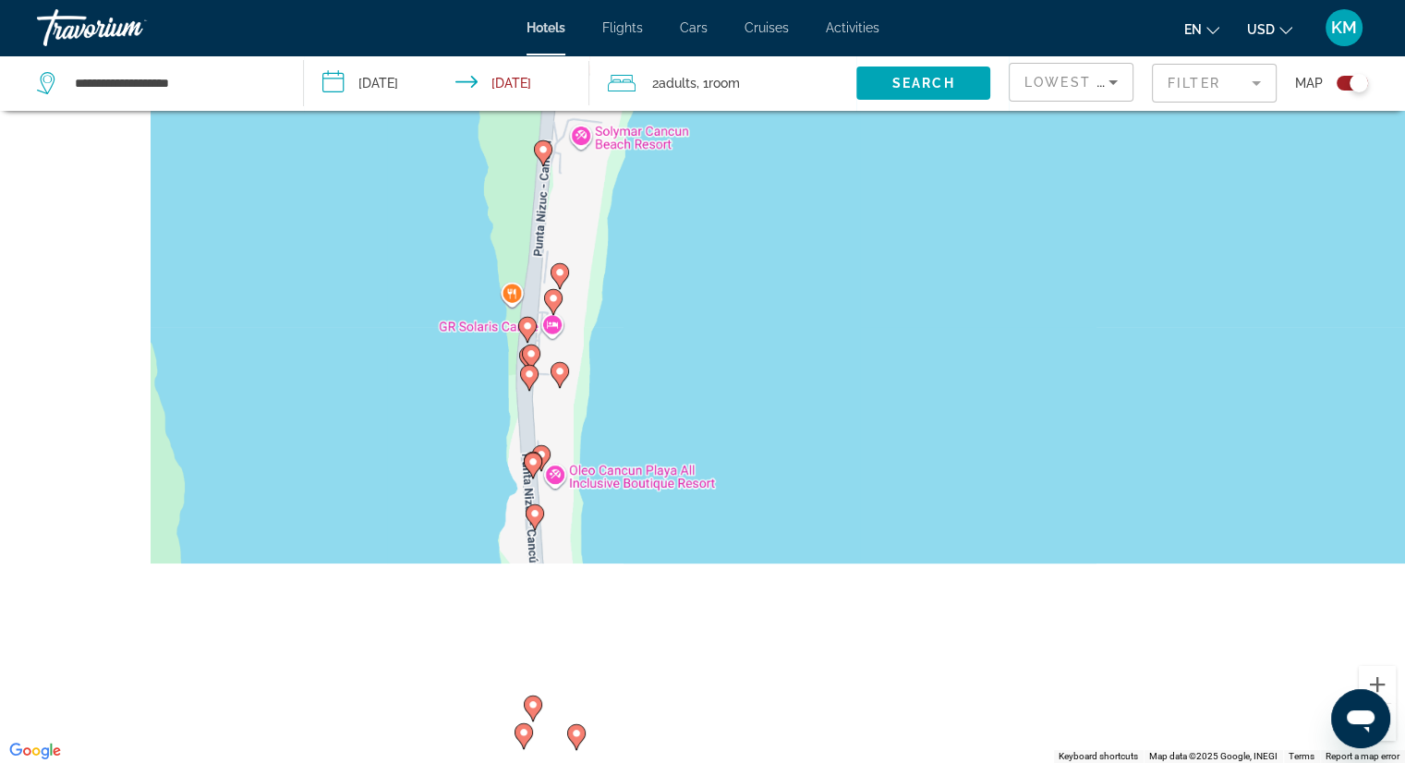
drag, startPoint x: 465, startPoint y: 468, endPoint x: 799, endPoint y: 406, distance: 340.0
click at [799, 406] on div "To activate drag with keyboard, press Alt + Enter. Once in keyboard drag state,…" at bounding box center [702, 381] width 1405 height 763
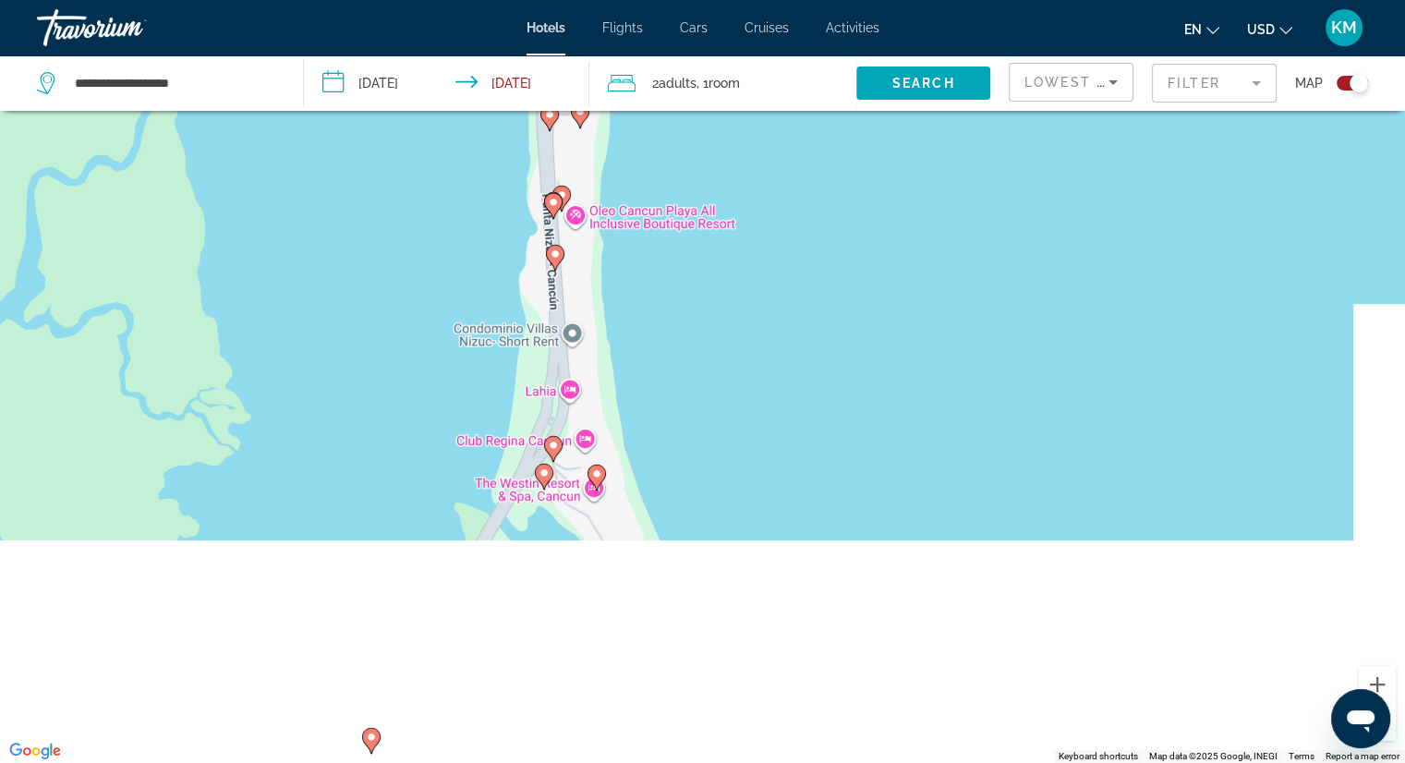
drag, startPoint x: 759, startPoint y: 645, endPoint x: 772, endPoint y: 402, distance: 243.2
click at [772, 402] on div "To activate drag with keyboard, press Alt + Enter. Once in keyboard drag state,…" at bounding box center [702, 381] width 1405 height 763
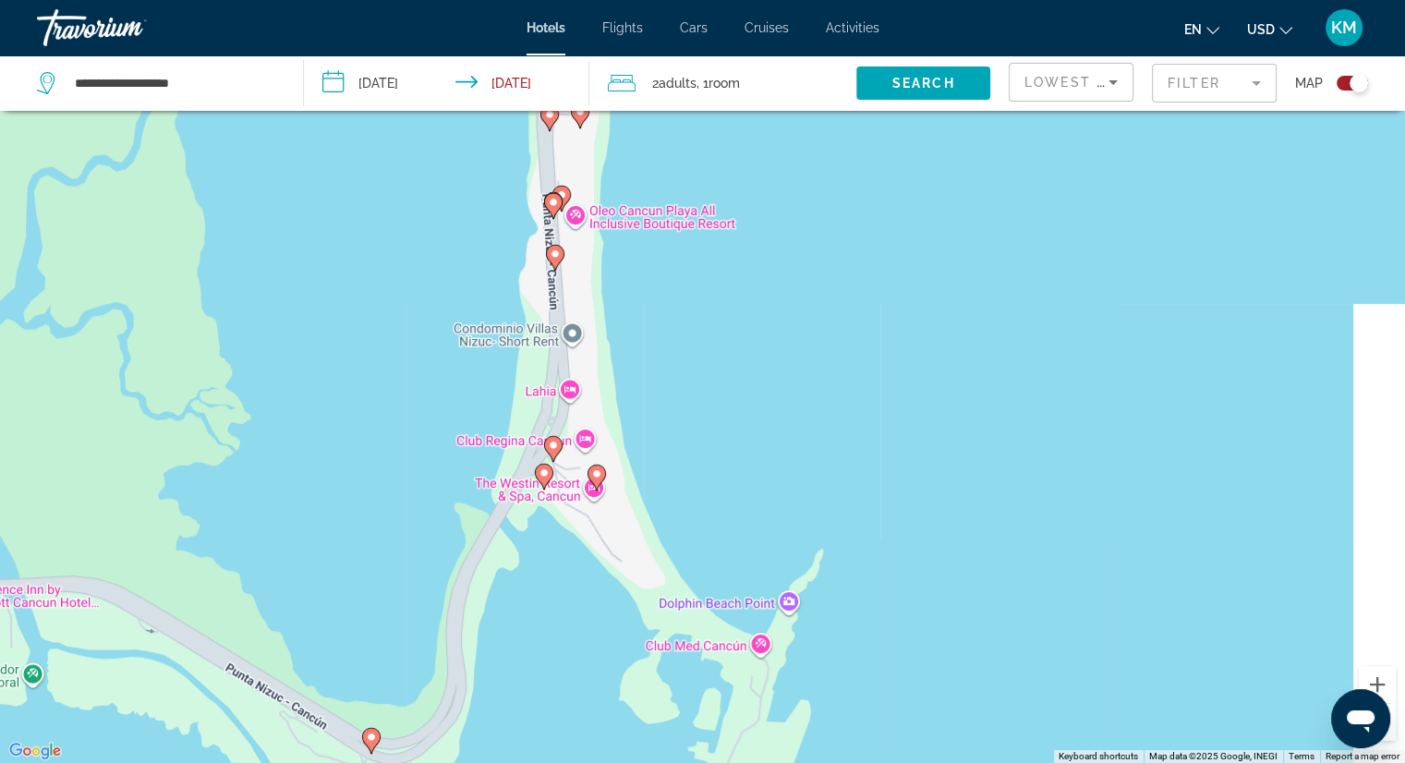
click at [543, 477] on image "Main content" at bounding box center [543, 472] width 11 height 11
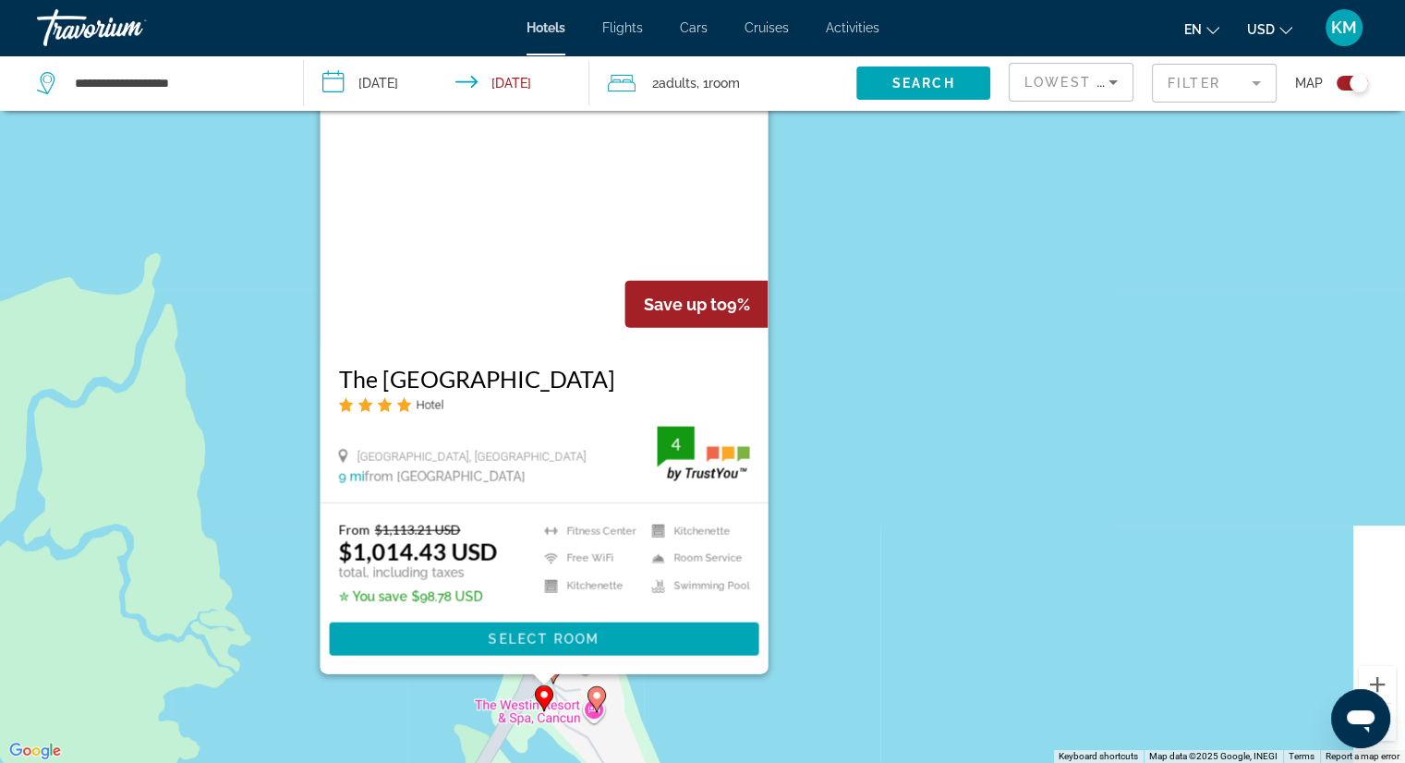
click at [595, 702] on icon "Main content" at bounding box center [595, 699] width 17 height 24
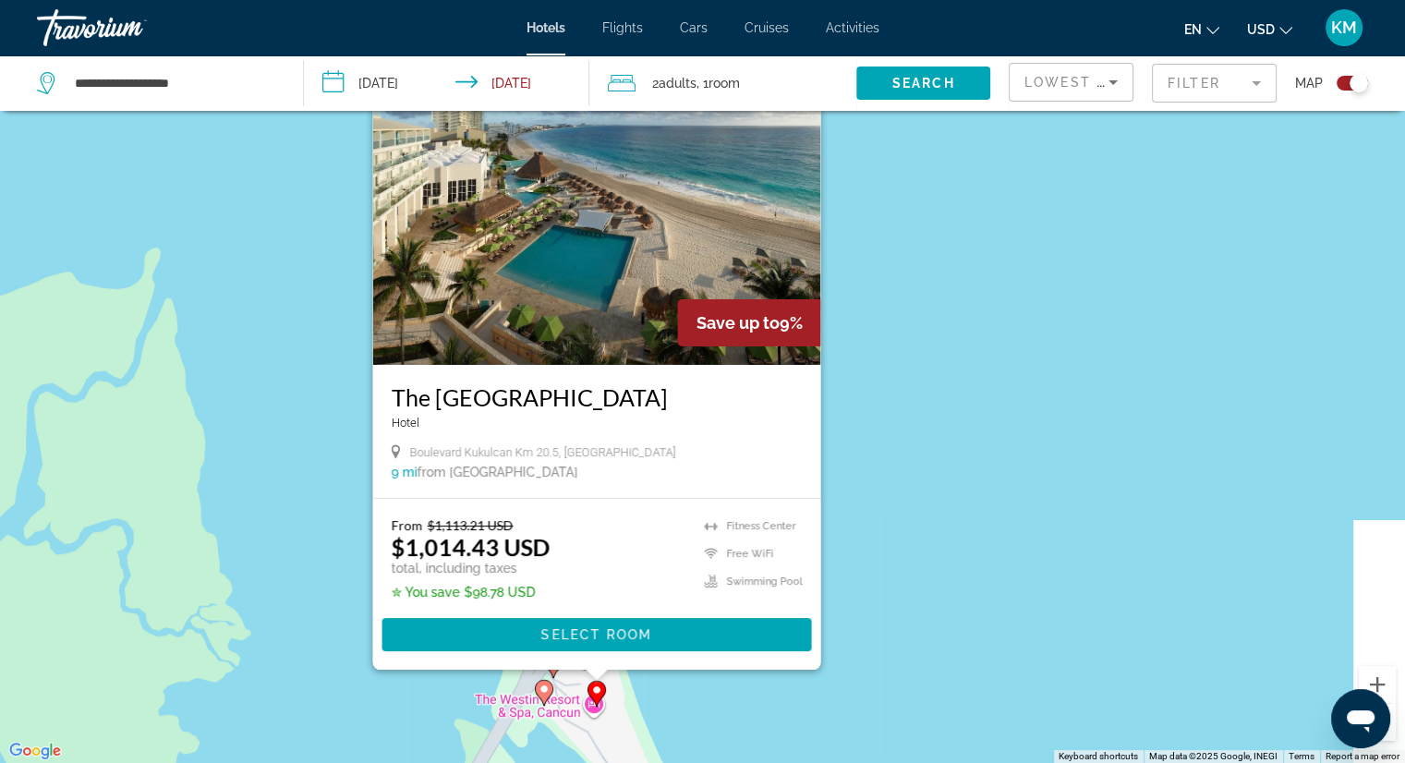
click at [921, 462] on div "To activate drag with keyboard, press Alt + Enter. Once in keyboard drag state,…" at bounding box center [702, 381] width 1405 height 763
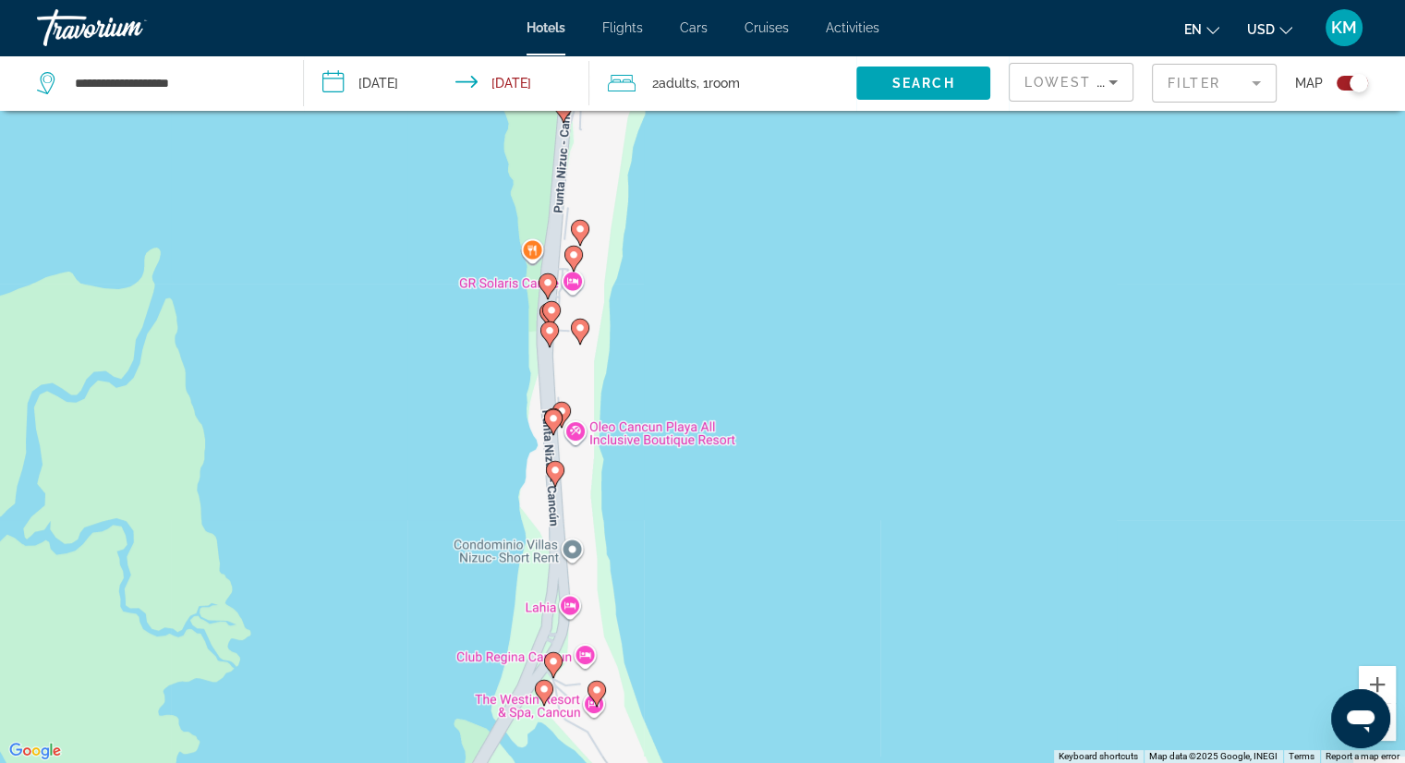
click at [548, 665] on image "Main content" at bounding box center [553, 661] width 11 height 11
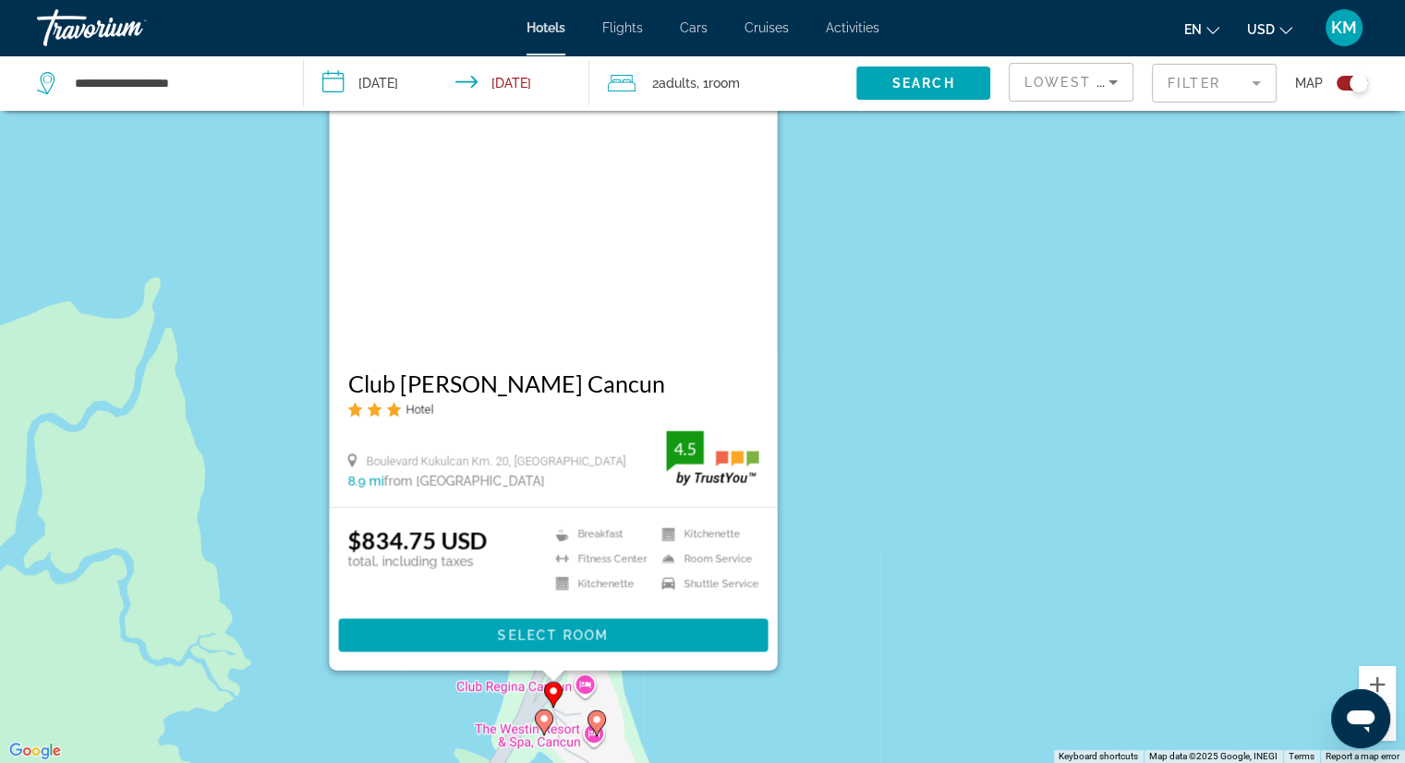
click at [828, 515] on div "To activate drag with keyboard, press Alt + Enter. Once in keyboard drag state,…" at bounding box center [702, 381] width 1405 height 763
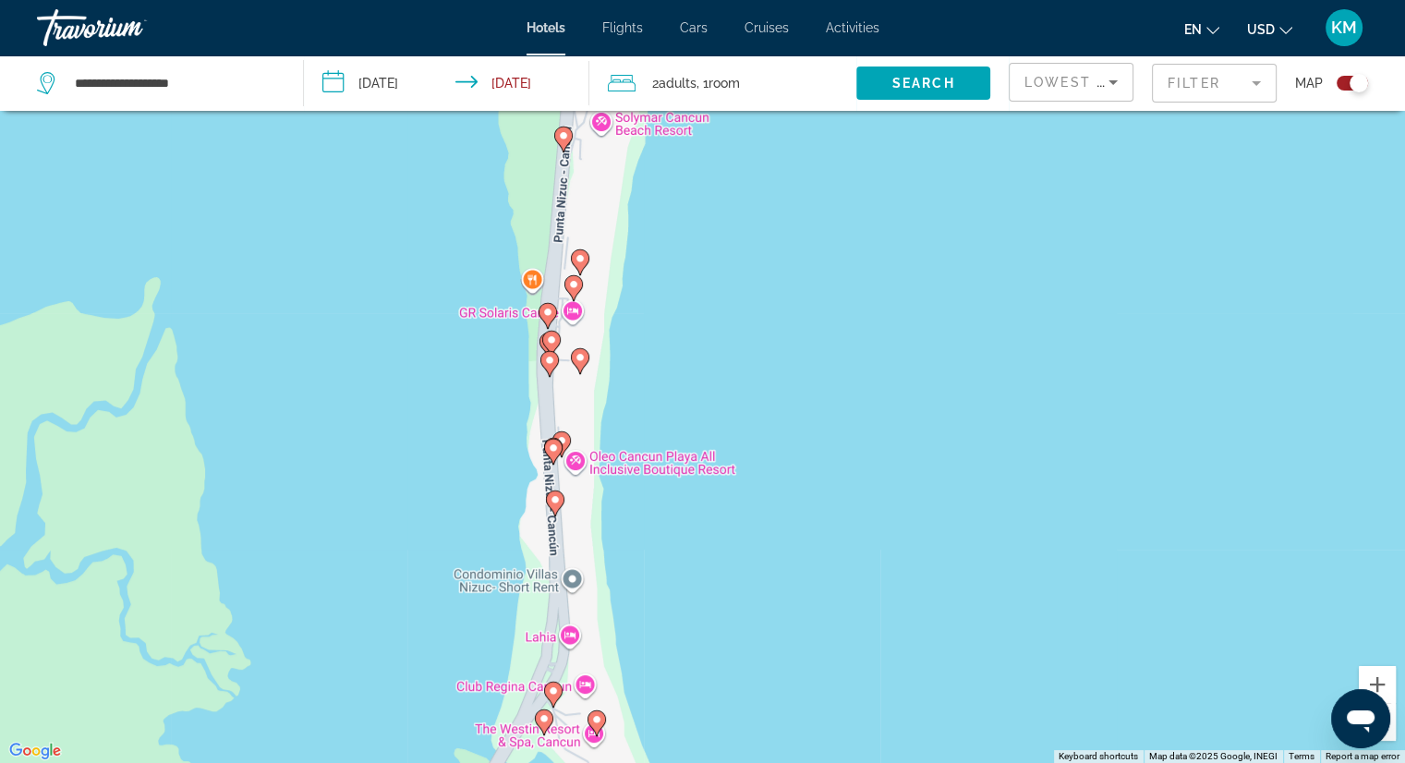
click at [550, 504] on image "Main content" at bounding box center [555, 499] width 11 height 11
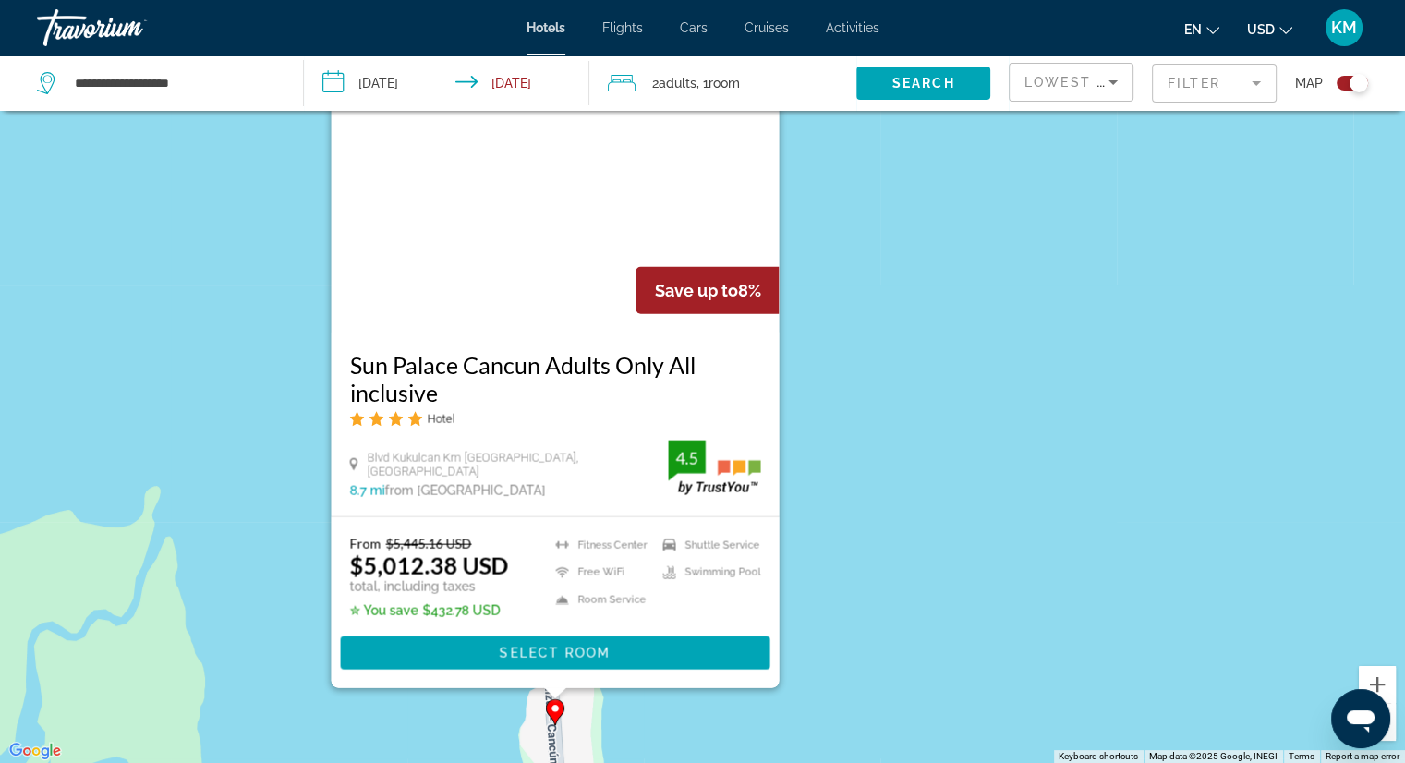
click at [841, 544] on div "To activate drag with keyboard, press Alt + Enter. Once in keyboard drag state,…" at bounding box center [702, 381] width 1405 height 763
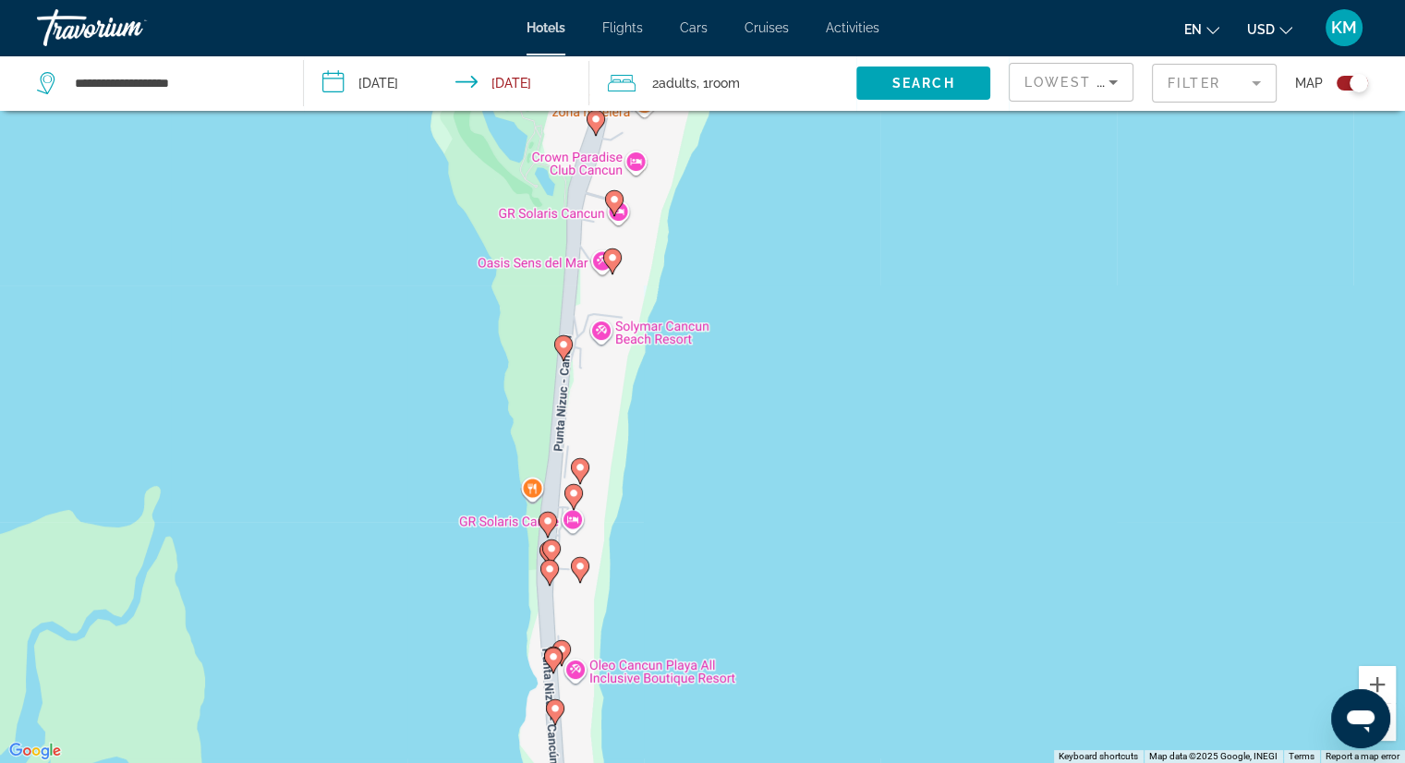
click at [555, 659] on image "Main content" at bounding box center [553, 656] width 11 height 11
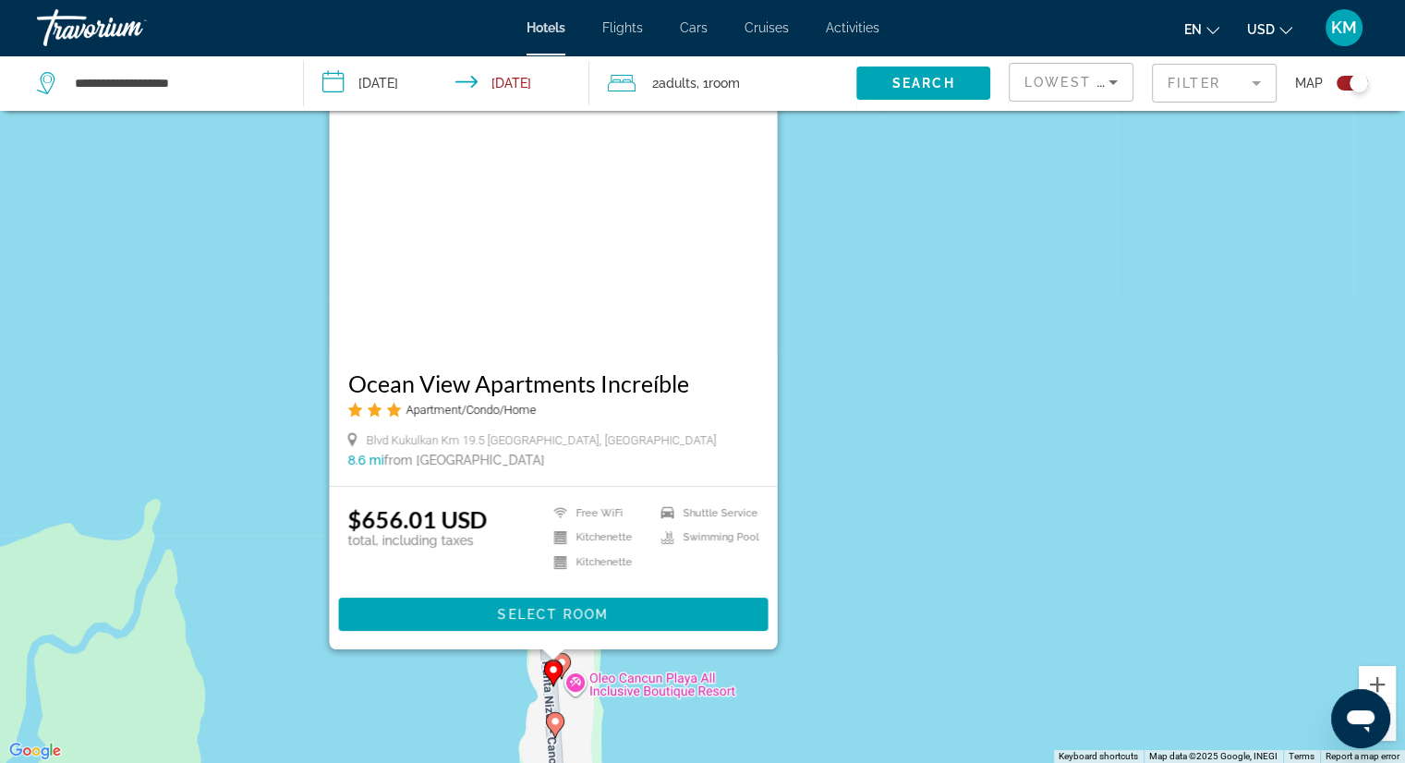
click at [835, 565] on div "To activate drag with keyboard, press Alt + Enter. Once in keyboard drag state,…" at bounding box center [702, 381] width 1405 height 763
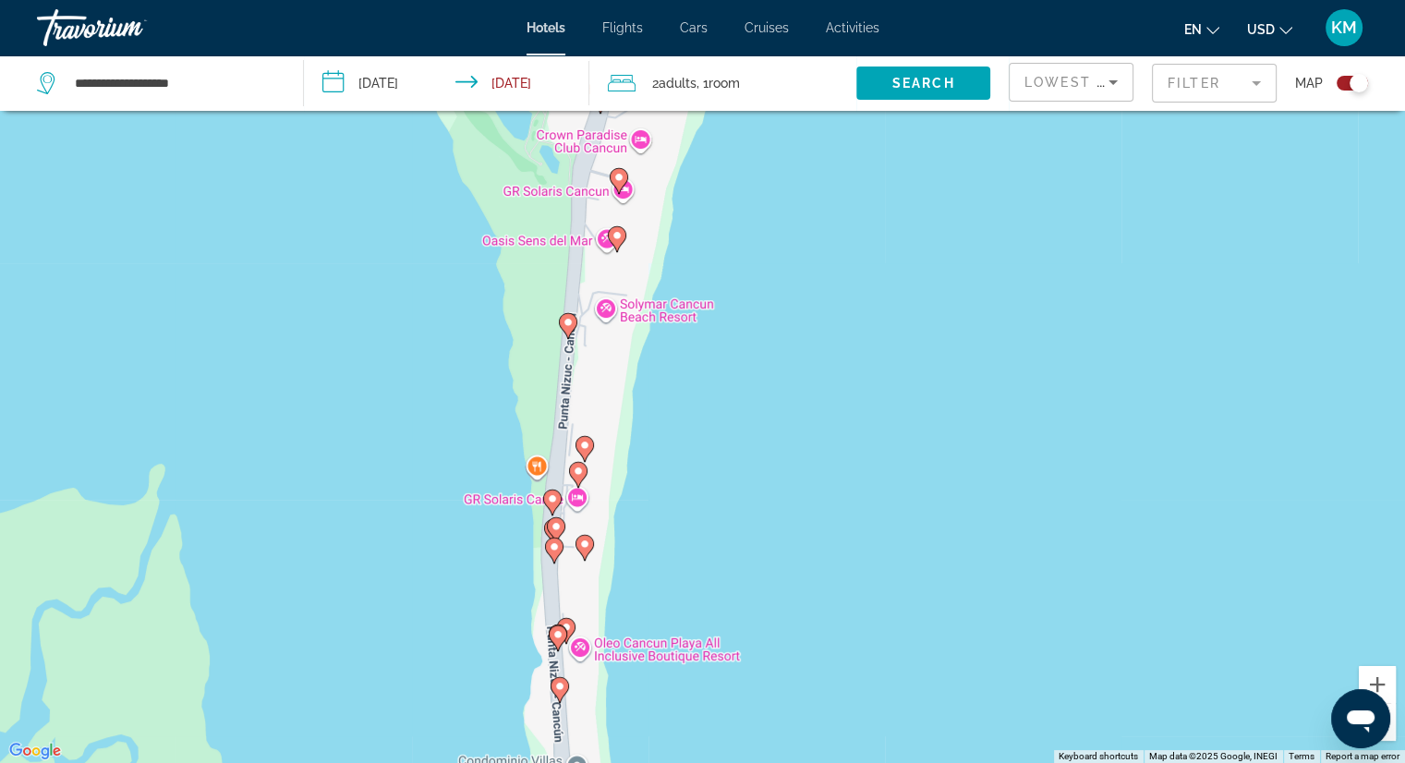
drag, startPoint x: 804, startPoint y: 567, endPoint x: 781, endPoint y: 474, distance: 96.1
click at [790, 470] on div "To activate drag with keyboard, press Alt + Enter. Once in keyboard drag state,…" at bounding box center [702, 381] width 1405 height 763
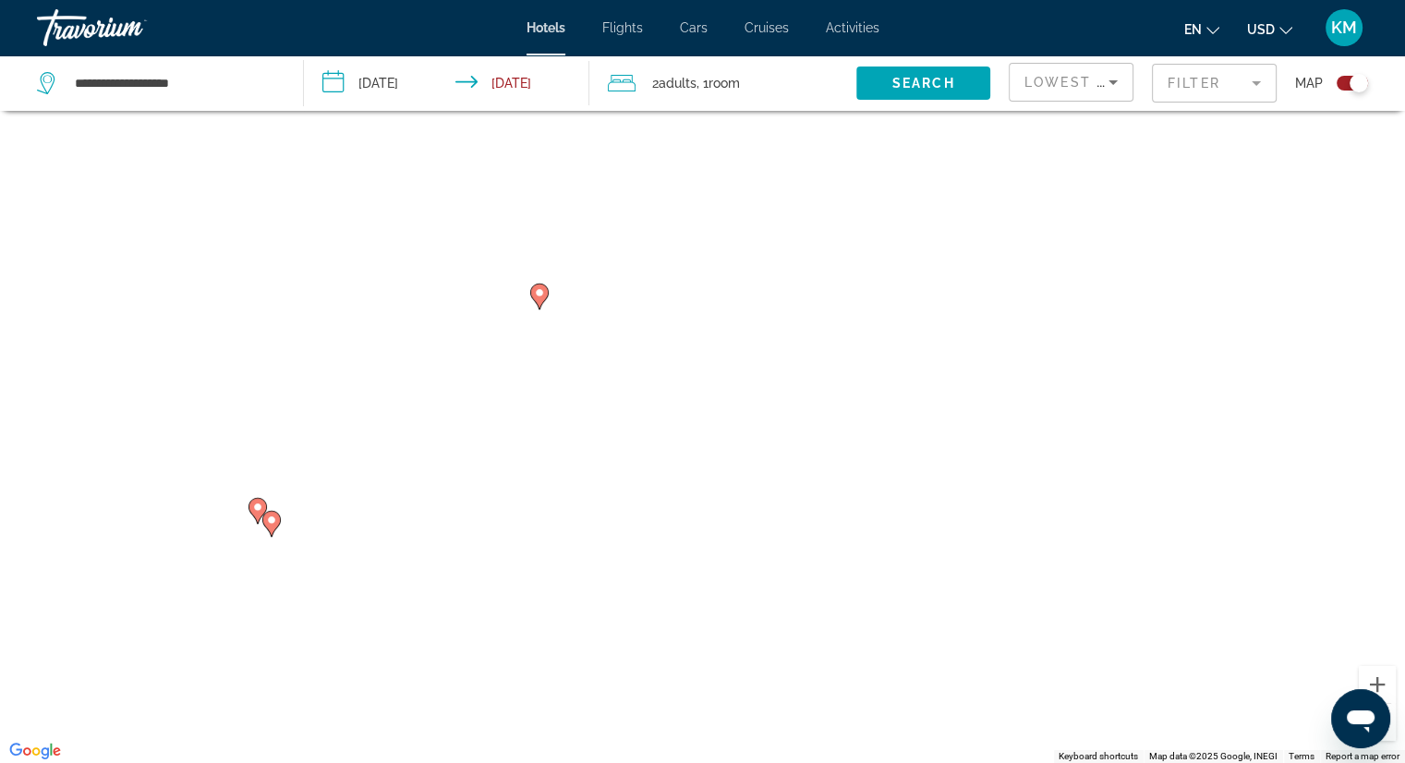
click at [251, 507] on icon "Main content" at bounding box center [256, 511] width 17 height 24
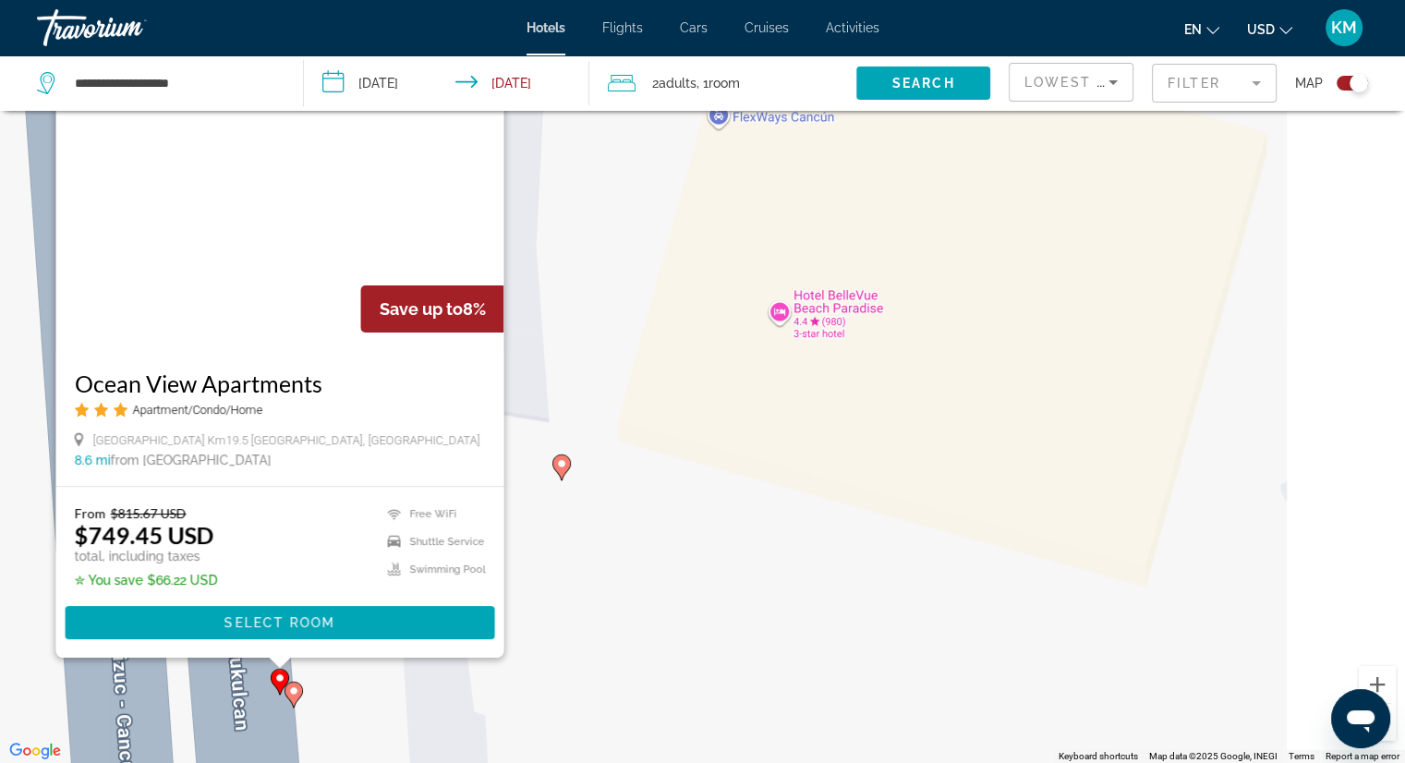
click at [568, 465] on icon "Main content" at bounding box center [560, 467] width 17 height 24
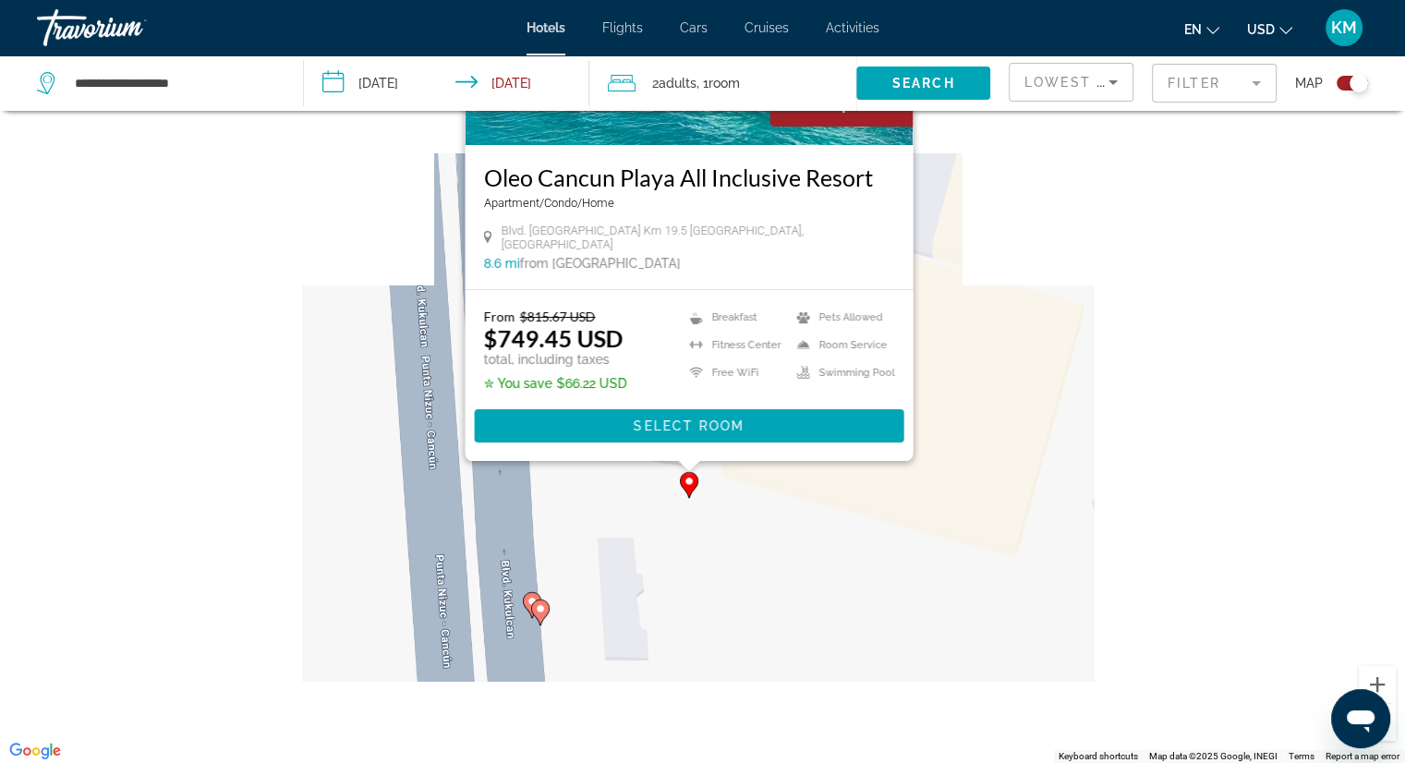
scroll to position [203, 0]
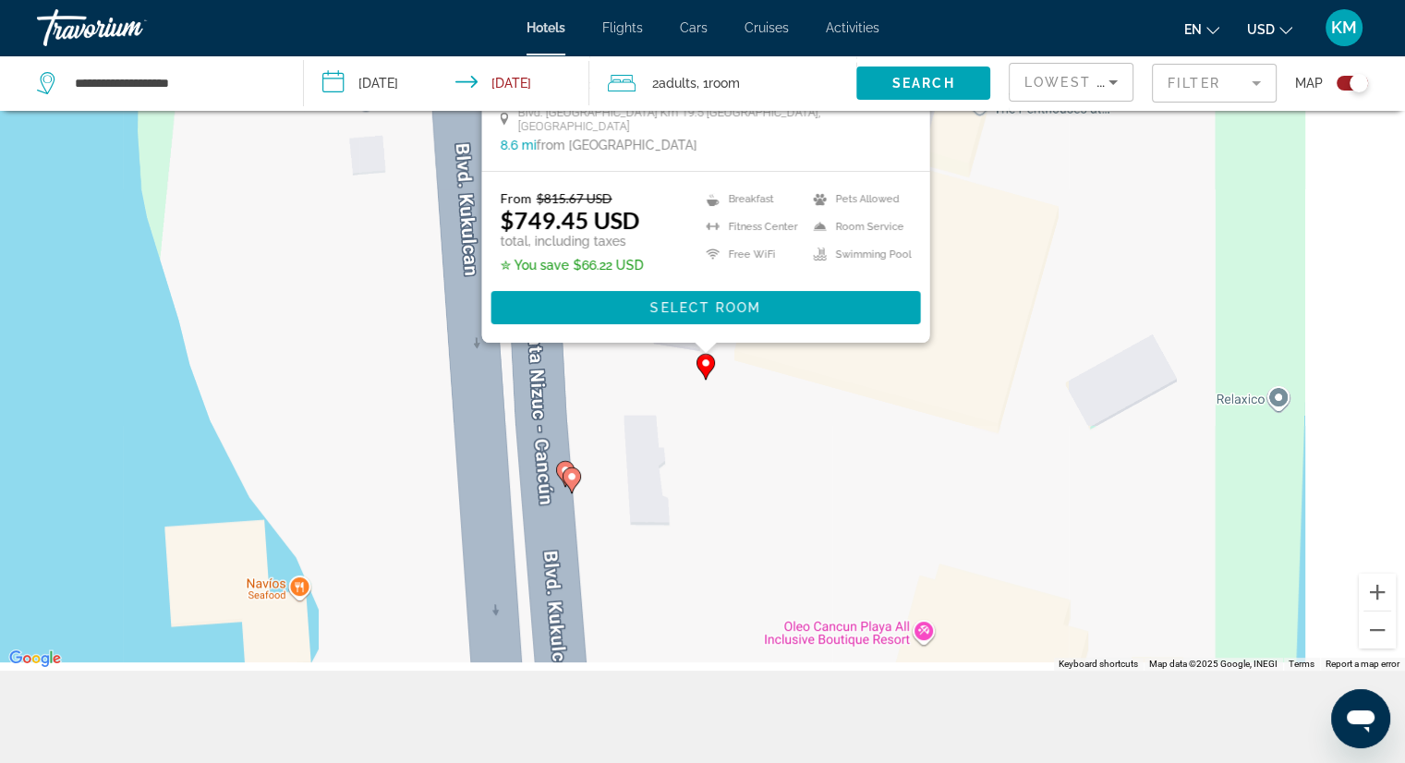
click at [1352, 270] on div "To activate drag with keyboard, press Alt + Enter. Once in keyboard drag state,…" at bounding box center [702, 289] width 1405 height 763
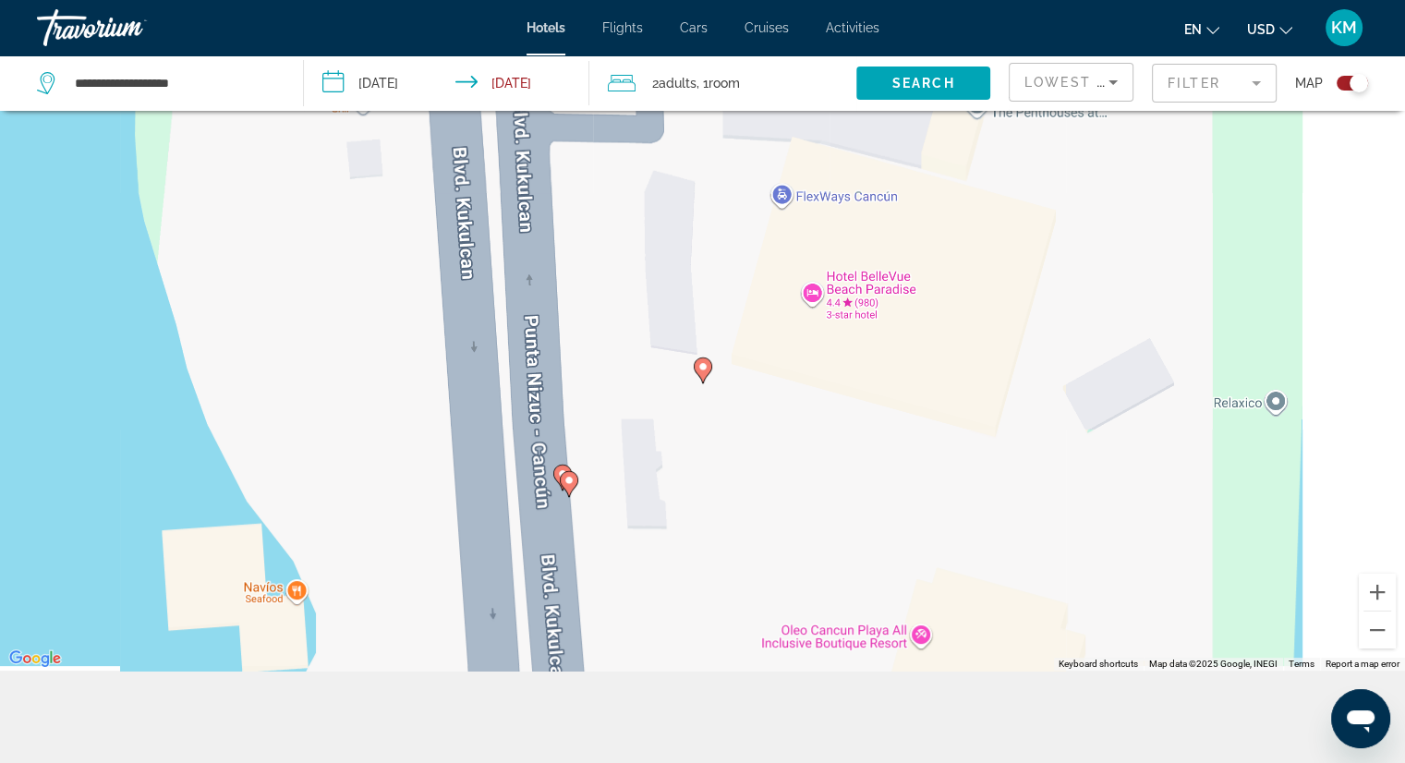
drag, startPoint x: 869, startPoint y: 411, endPoint x: 734, endPoint y: 549, distance: 192.7
click at [743, 562] on div "To activate drag with keyboard, press Alt + Enter. Once in keyboard drag state,…" at bounding box center [702, 289] width 1405 height 763
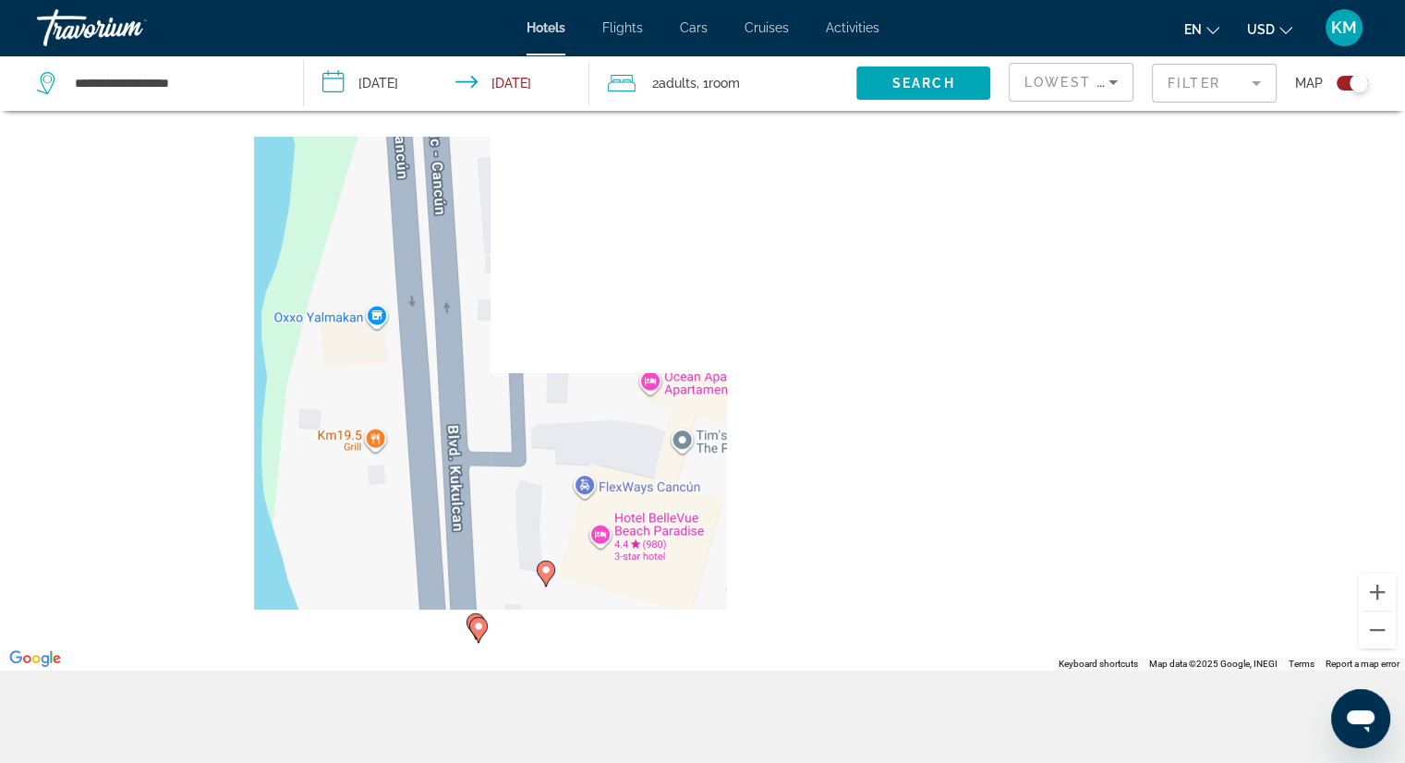
drag, startPoint x: 576, startPoint y: 260, endPoint x: 569, endPoint y: 434, distance: 174.7
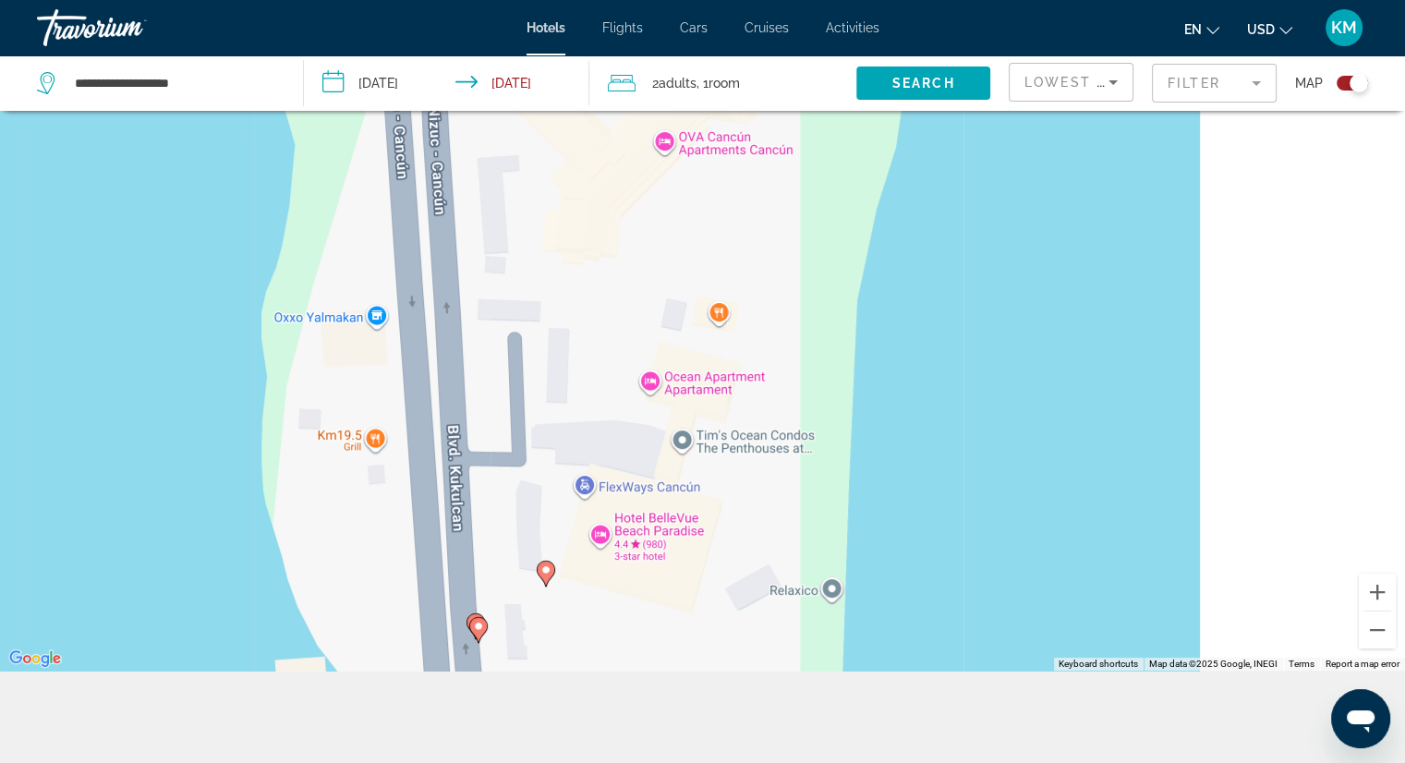
click at [578, 447] on div "To activate drag with keyboard, press Alt + Enter. Once in keyboard drag state,…" at bounding box center [702, 289] width 1405 height 763
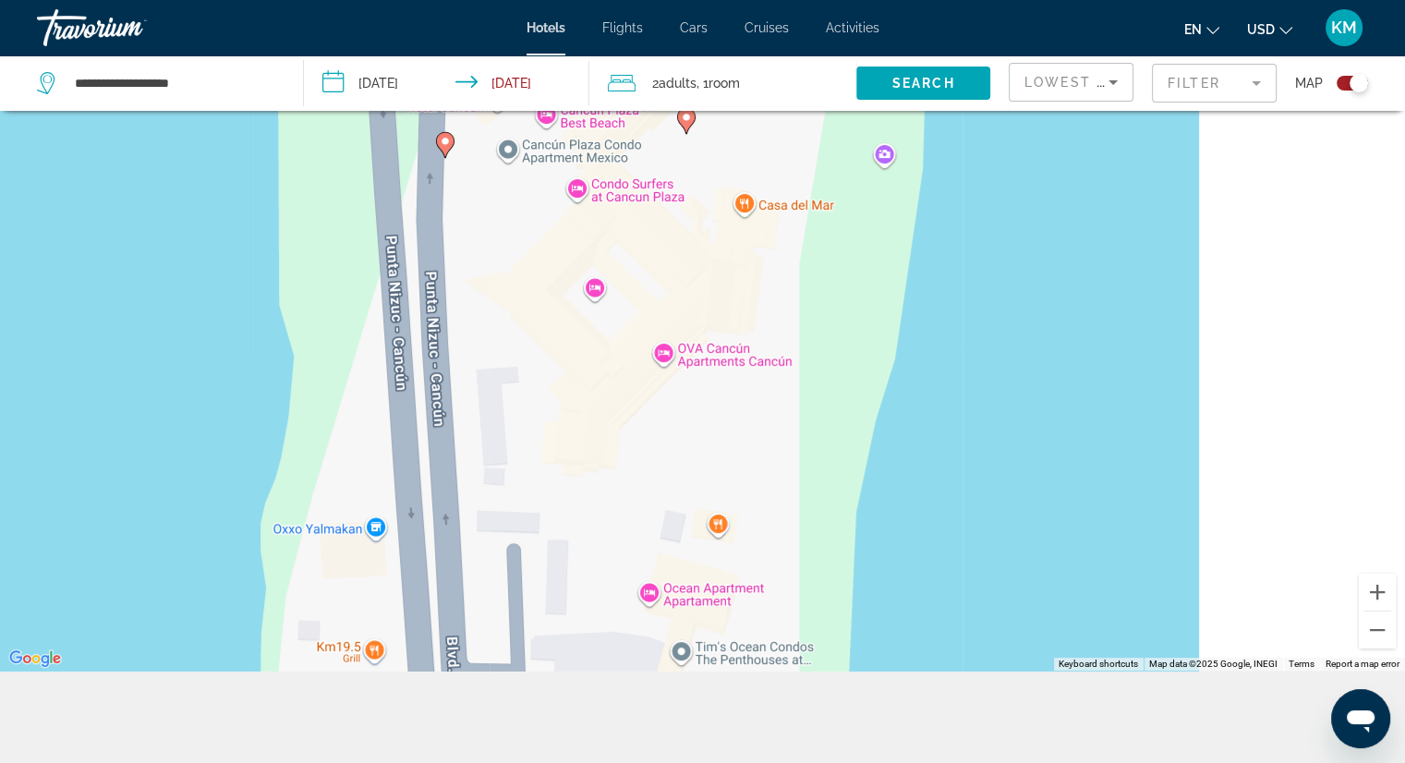
drag, startPoint x: 537, startPoint y: 300, endPoint x: 462, endPoint y: 473, distance: 188.2
click at [462, 472] on div "To activate drag with keyboard, press Alt + Enter. Once in keyboard drag state,…" at bounding box center [702, 289] width 1405 height 763
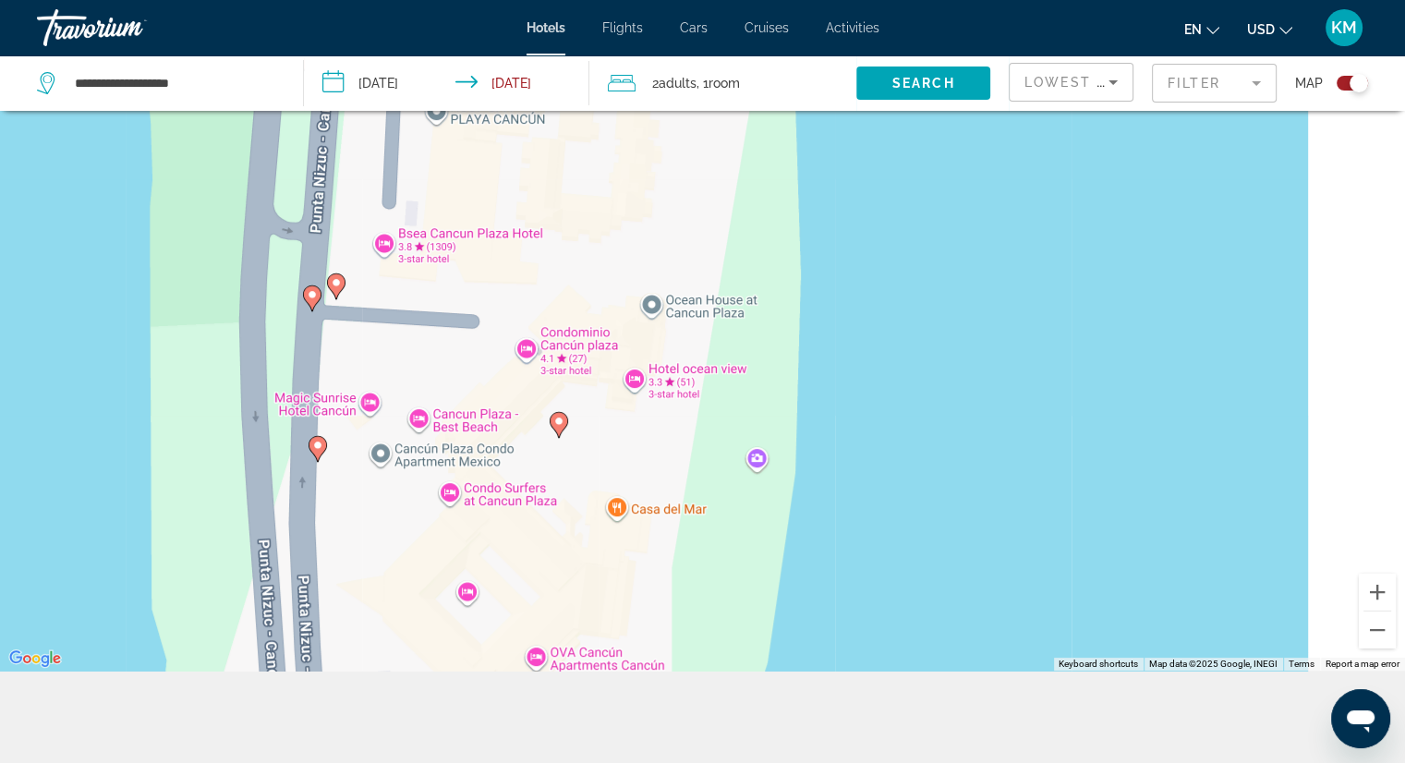
click at [323, 447] on icon "Main content" at bounding box center [316, 449] width 17 height 24
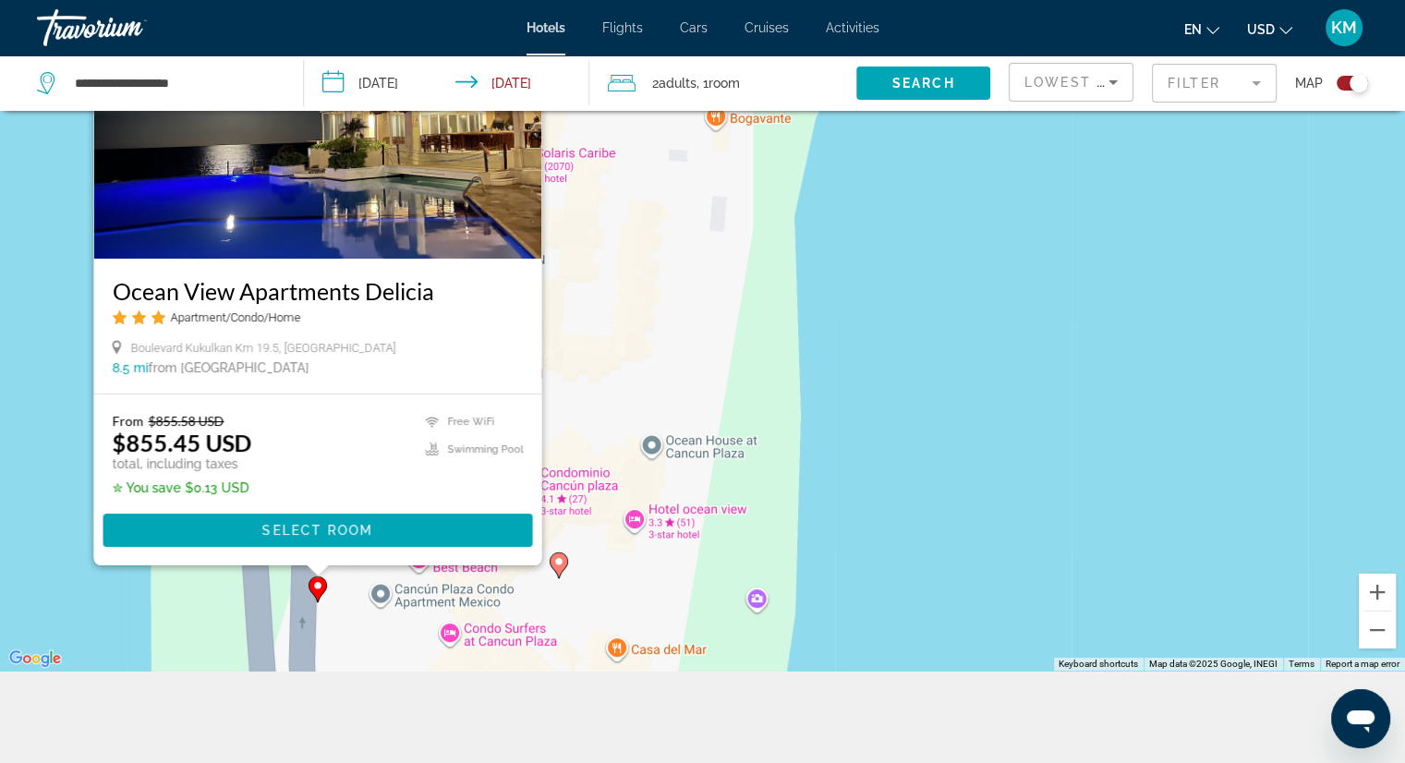
click at [566, 568] on gmp-advanced-marker "Main content" at bounding box center [559, 565] width 18 height 28
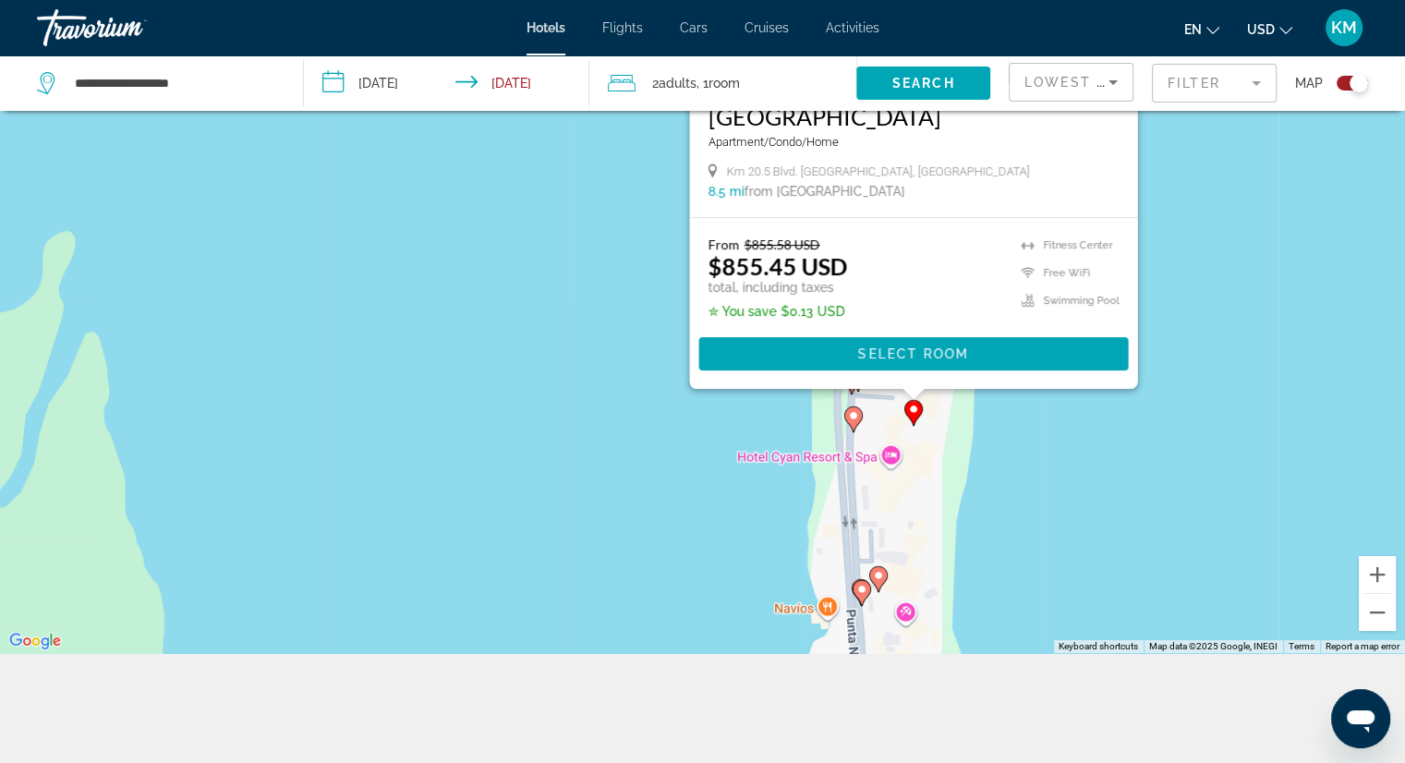
scroll to position [222, 0]
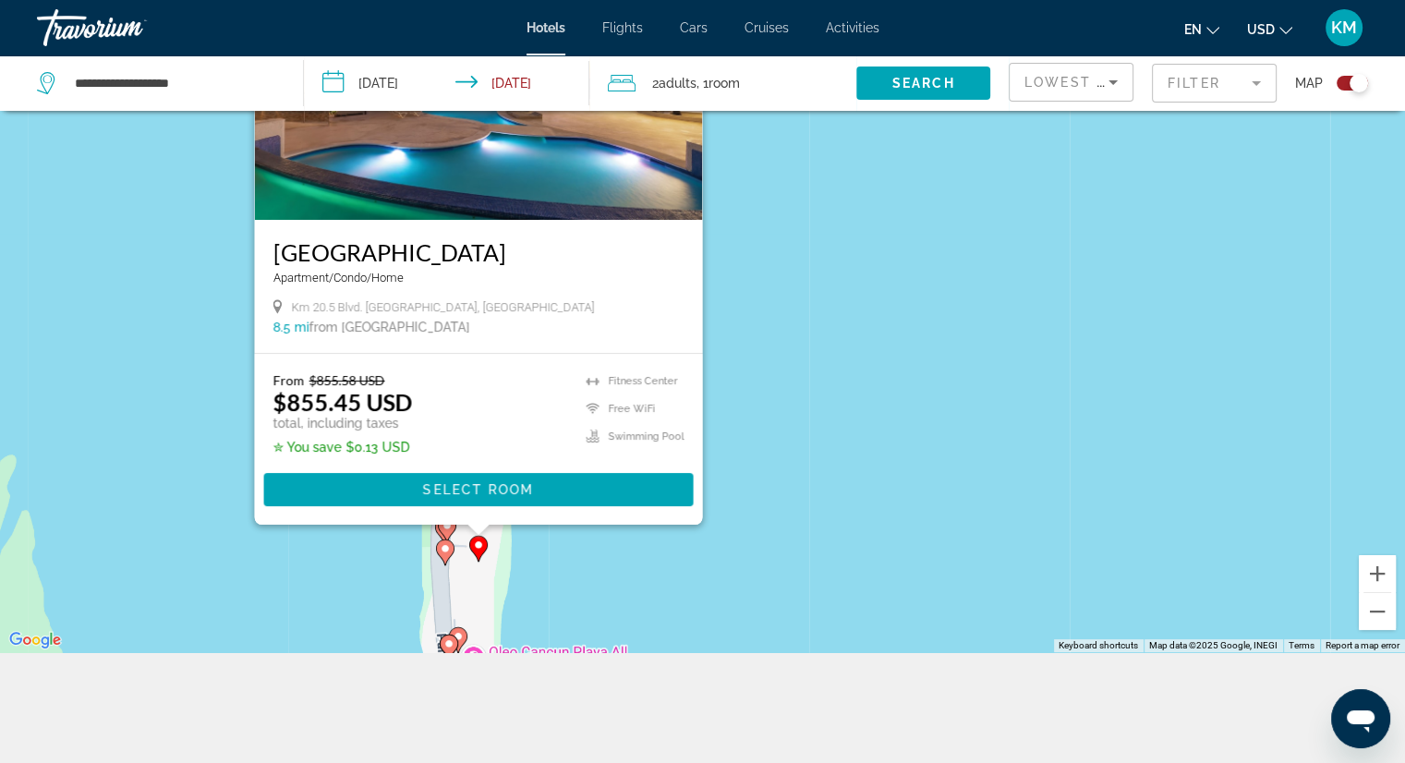
drag, startPoint x: 1096, startPoint y: 450, endPoint x: 580, endPoint y: 580, distance: 532.5
click at [580, 580] on div "To activate drag with keyboard, press Alt + Enter. Once in keyboard drag state,…" at bounding box center [702, 270] width 1405 height 763
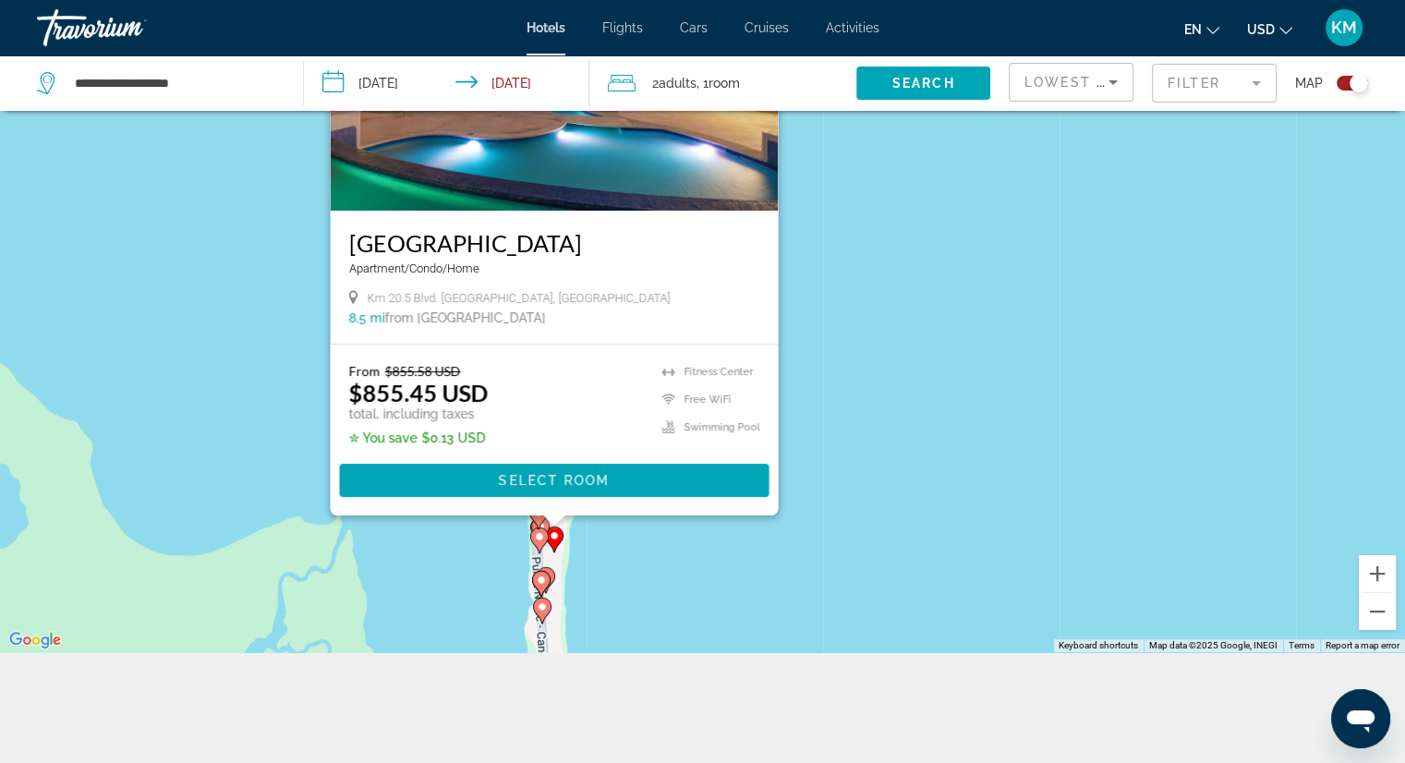
drag, startPoint x: 1044, startPoint y: 376, endPoint x: 786, endPoint y: 500, distance: 285.9
click at [805, 503] on div "To activate drag with keyboard, press Alt + Enter. Once in keyboard drag state,…" at bounding box center [702, 270] width 1405 height 763
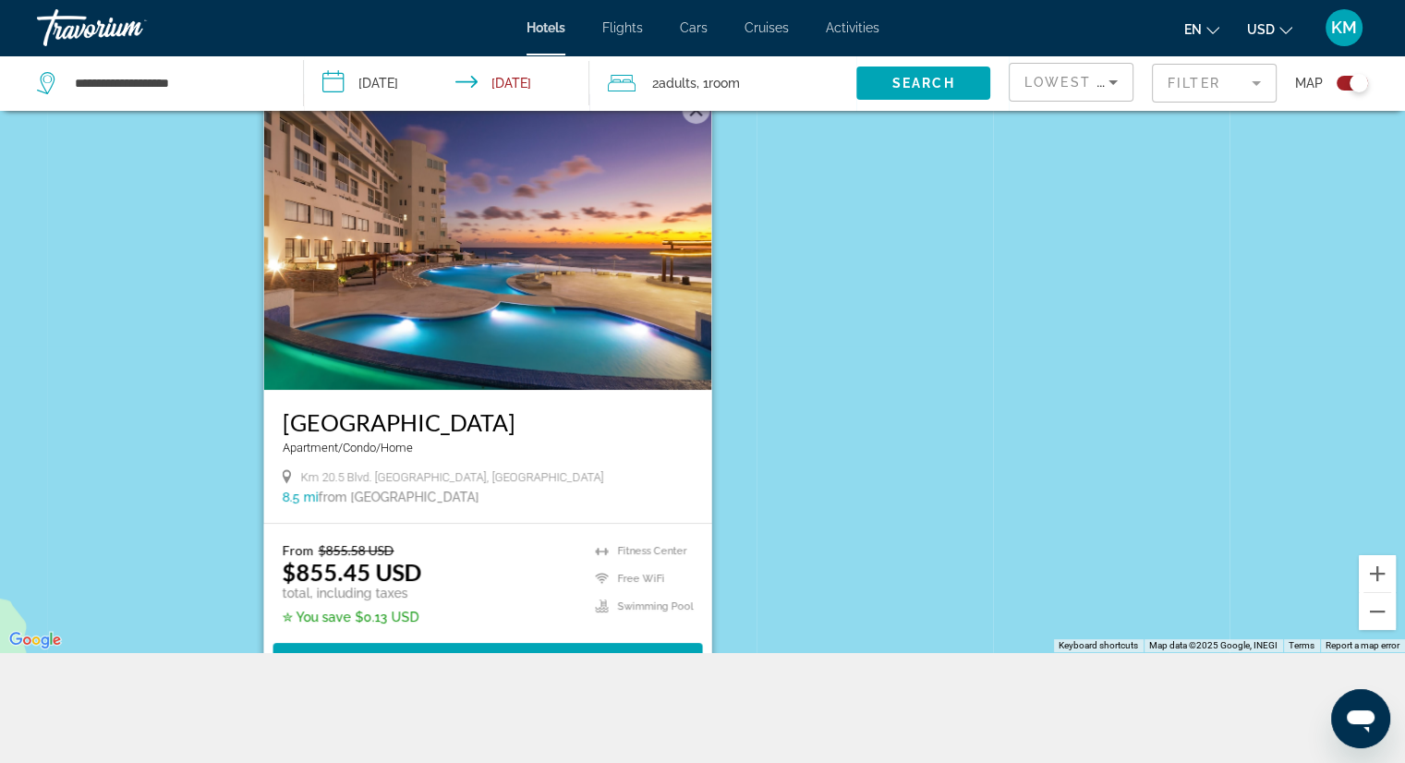
drag, startPoint x: 757, startPoint y: 193, endPoint x: 770, endPoint y: 354, distance: 161.2
click at [770, 354] on div "To activate drag with keyboard, press Alt + Enter. Once in keyboard drag state,…" at bounding box center [702, 270] width 1405 height 763
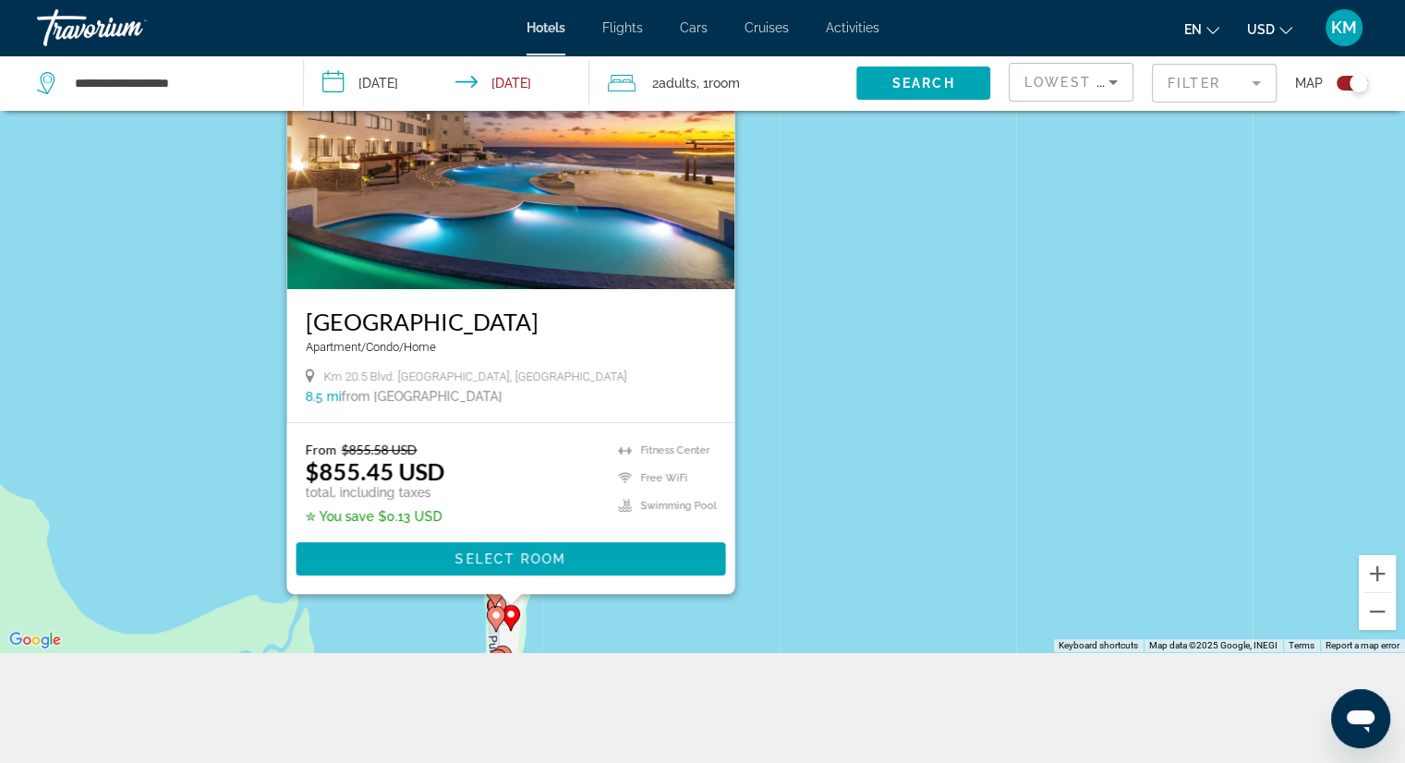
drag, startPoint x: 832, startPoint y: 503, endPoint x: 853, endPoint y: 405, distance: 101.1
click at [853, 405] on div "To activate drag with keyboard, press Alt + Enter. Once in keyboard drag state,…" at bounding box center [702, 270] width 1405 height 763
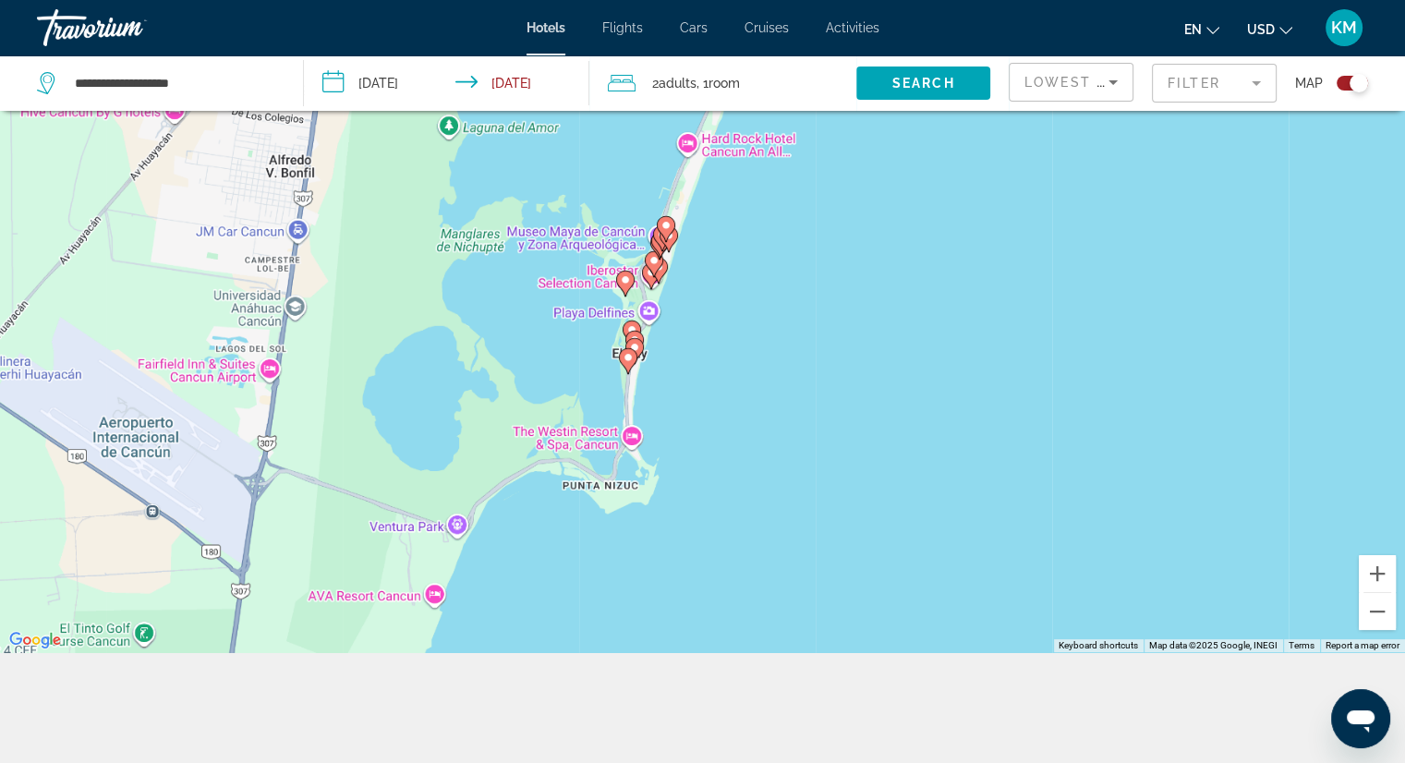
drag, startPoint x: 752, startPoint y: 433, endPoint x: 721, endPoint y: 381, distance: 60.8
click at [736, 381] on div "To activate drag with keyboard, press Alt + Enter. Once in keyboard drag state,…" at bounding box center [702, 270] width 1405 height 763
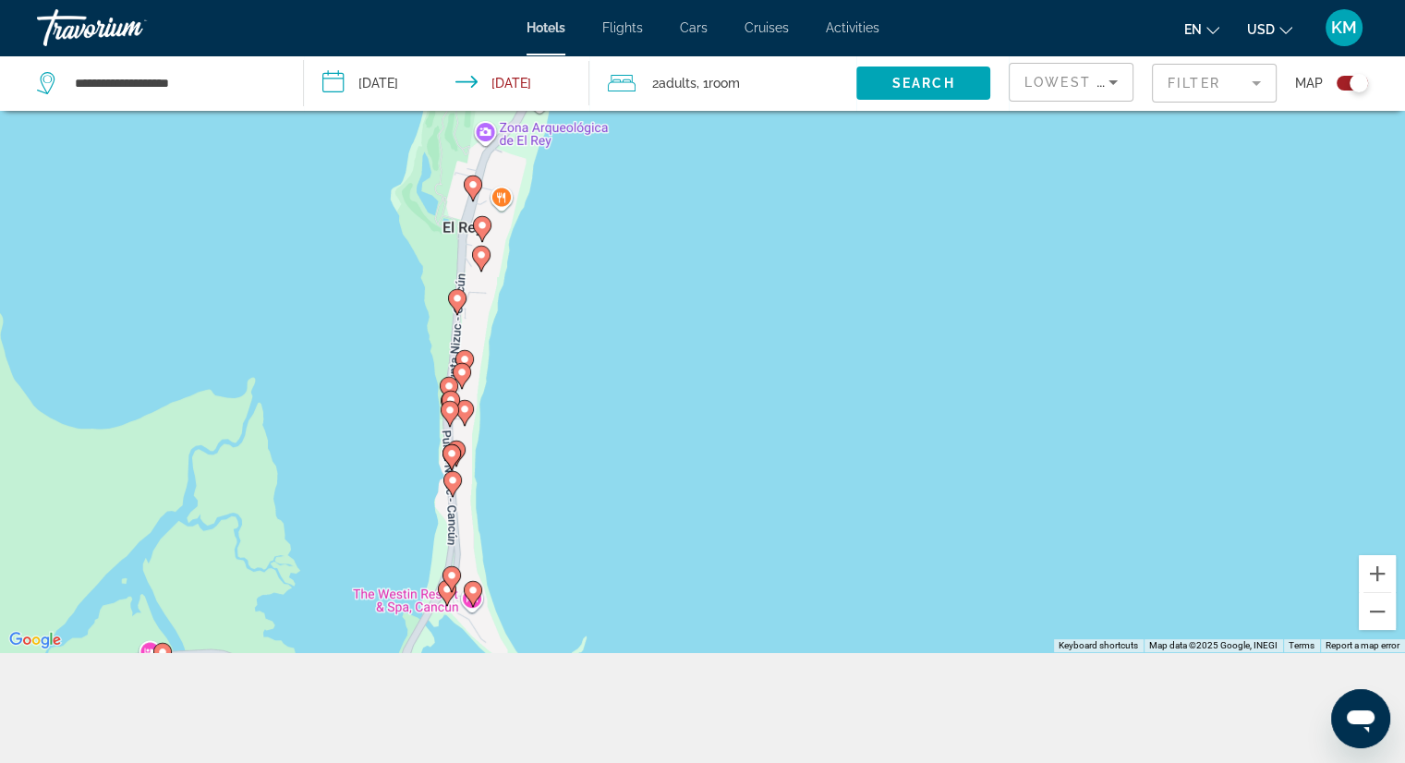
drag, startPoint x: 579, startPoint y: 349, endPoint x: 615, endPoint y: 392, distance: 55.7
click at [615, 392] on div "To activate drag with keyboard, press Alt + Enter. Once in keyboard drag state,…" at bounding box center [702, 270] width 1405 height 763
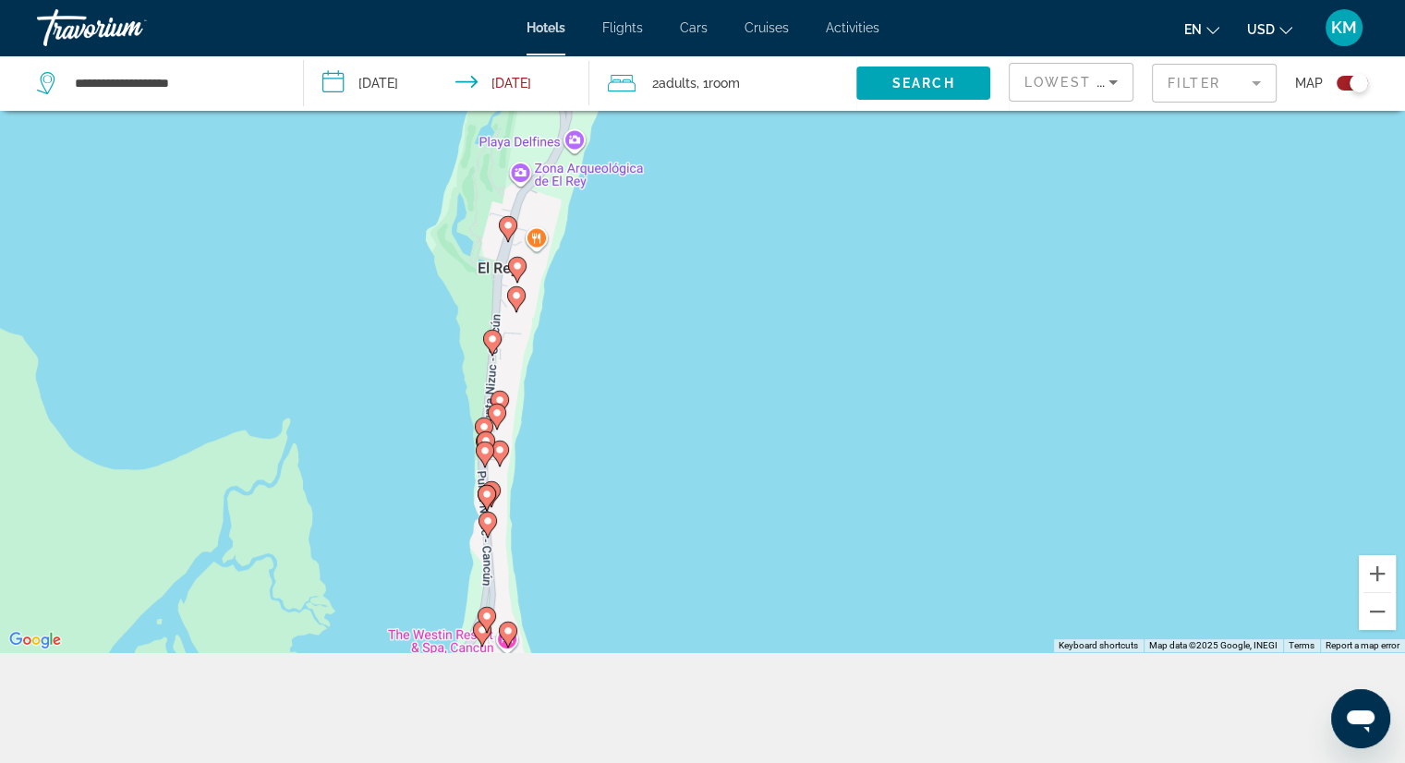
click at [489, 342] on image "Main content" at bounding box center [492, 338] width 11 height 11
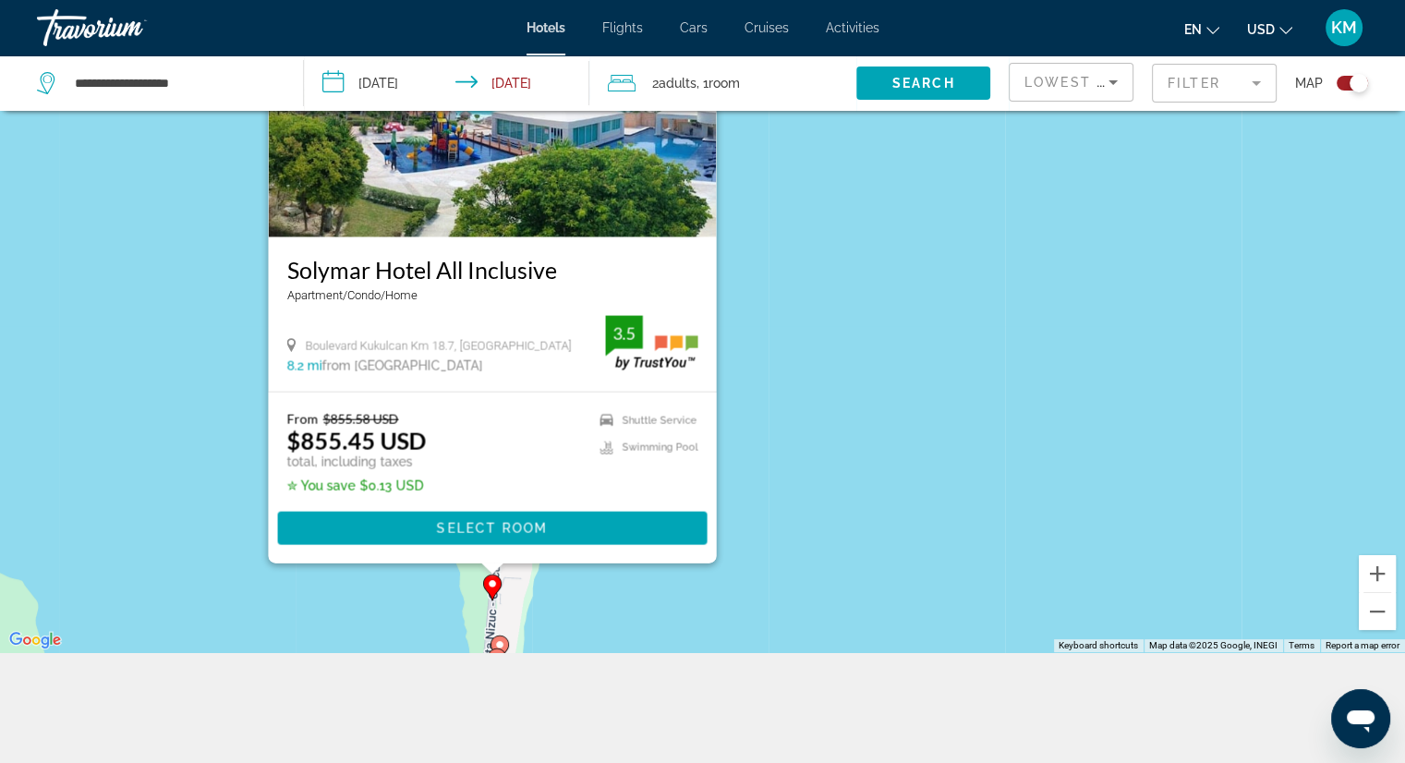
drag, startPoint x: 828, startPoint y: 341, endPoint x: 731, endPoint y: 410, distance: 119.2
click at [828, 341] on div "To activate drag with keyboard, press Alt + Enter. Once in keyboard drag state,…" at bounding box center [702, 270] width 1405 height 763
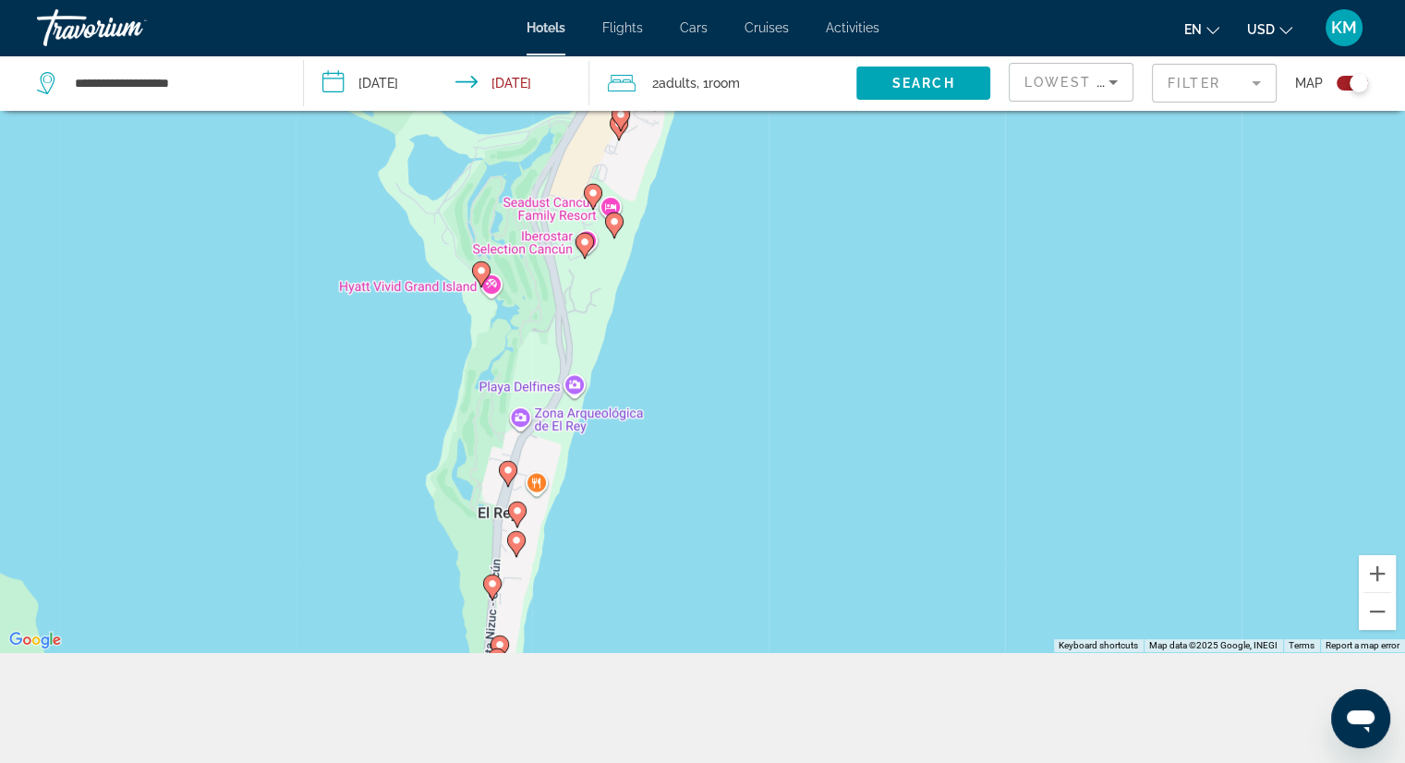
click at [520, 548] on icon "Main content" at bounding box center [515, 544] width 17 height 24
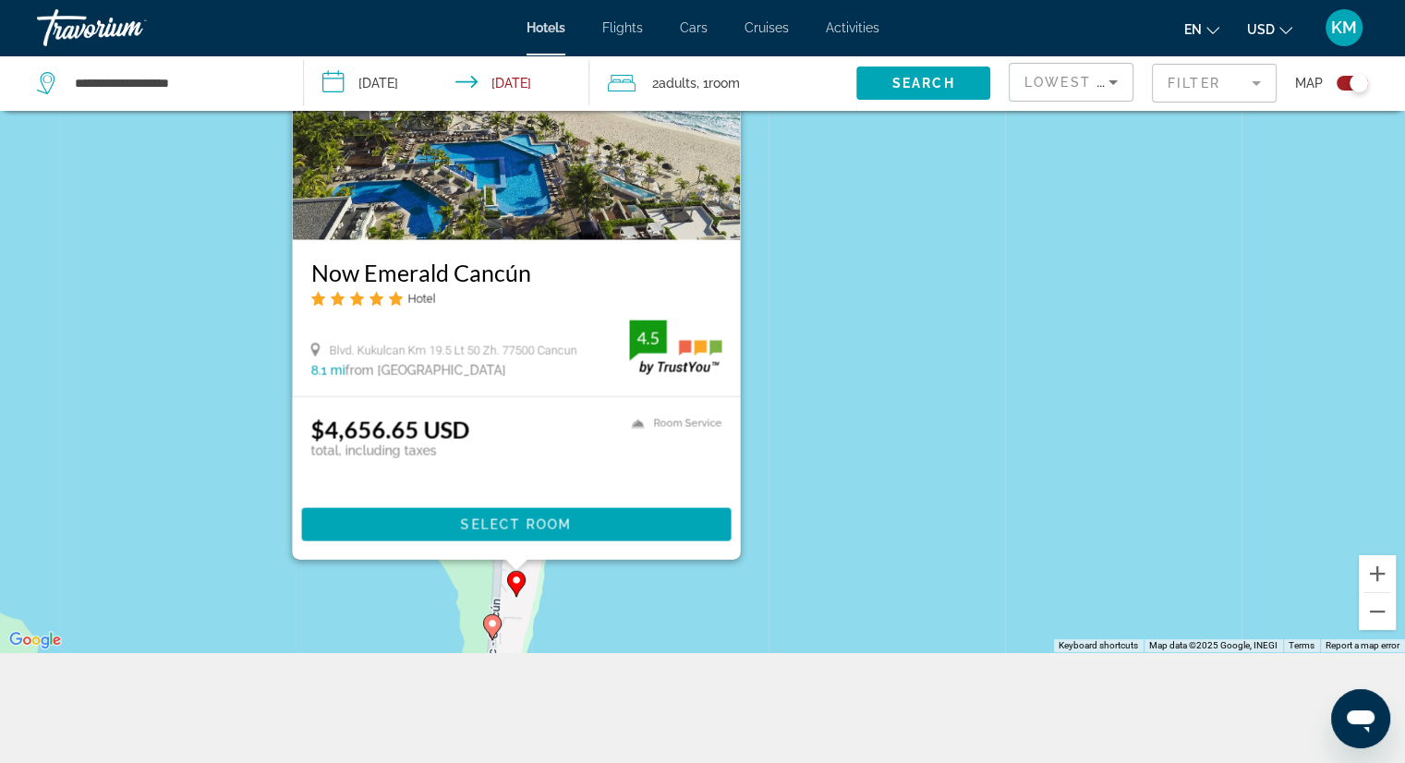
click at [839, 469] on div "To activate drag with keyboard, press Alt + Enter. Once in keyboard drag state,…" at bounding box center [702, 270] width 1405 height 763
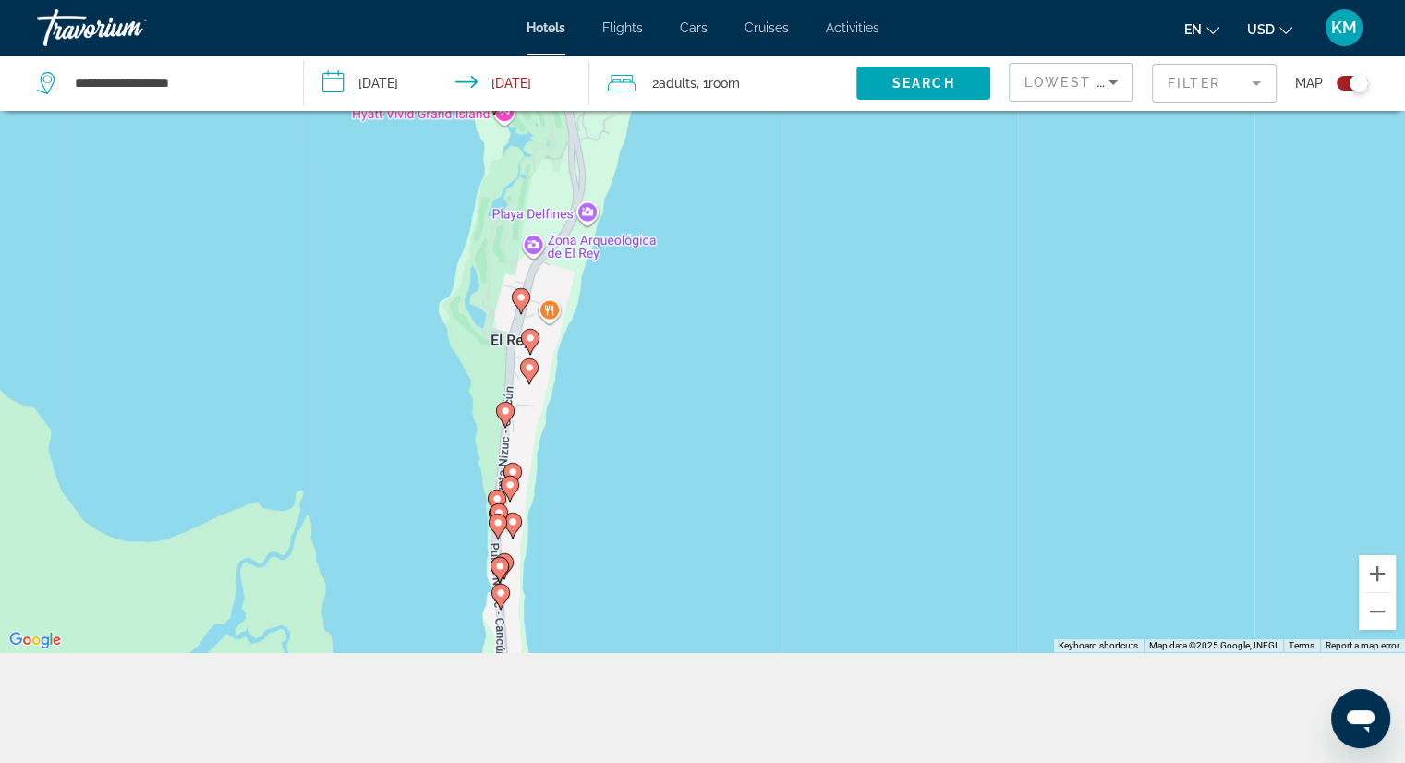
drag, startPoint x: 750, startPoint y: 548, endPoint x: 595, endPoint y: 397, distance: 216.2
click at [761, 319] on div "To activate drag with keyboard, press Alt + Enter. Once in keyboard drag state,…" at bounding box center [702, 270] width 1405 height 763
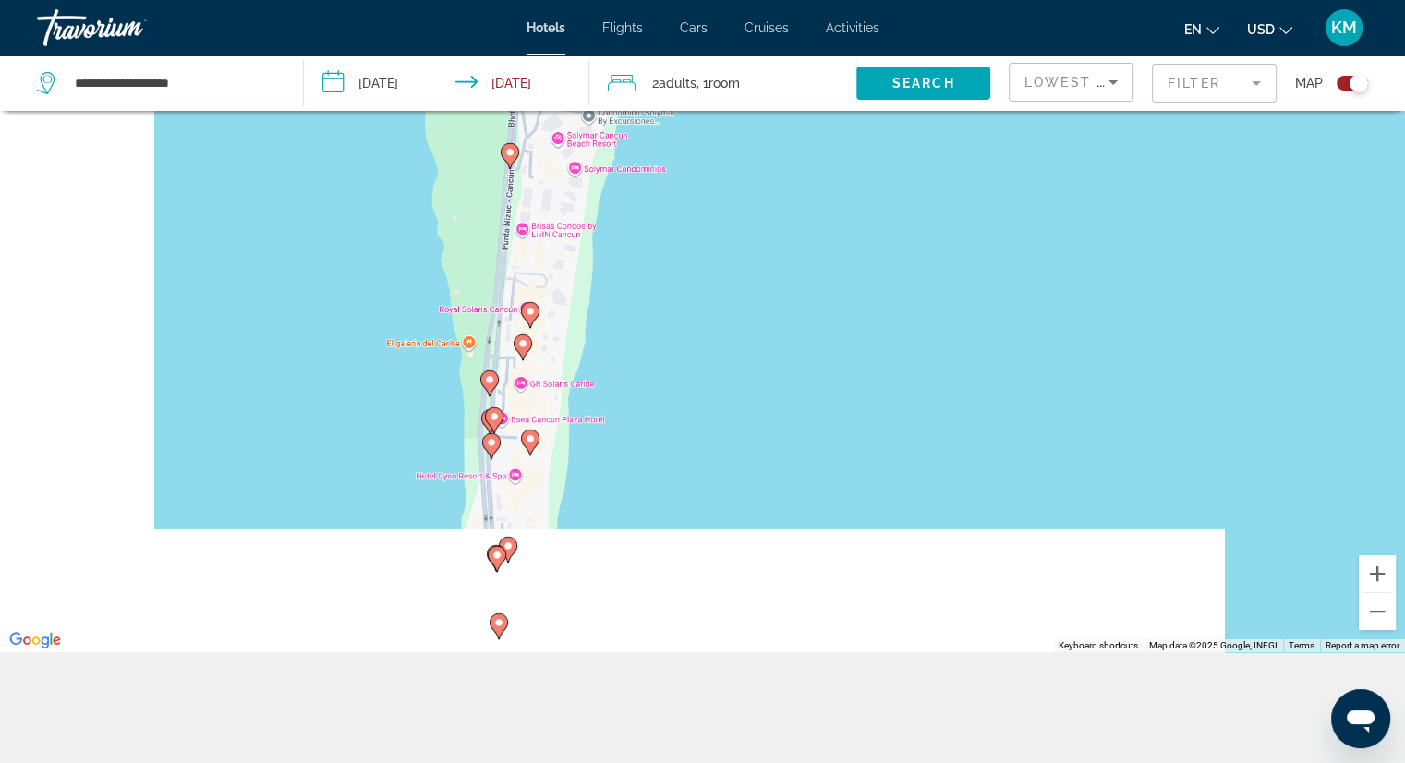
drag, startPoint x: 610, startPoint y: 503, endPoint x: 628, endPoint y: 393, distance: 112.2
click at [636, 393] on div "To activate drag with keyboard, press Alt + Enter. Once in keyboard drag state,…" at bounding box center [702, 270] width 1405 height 763
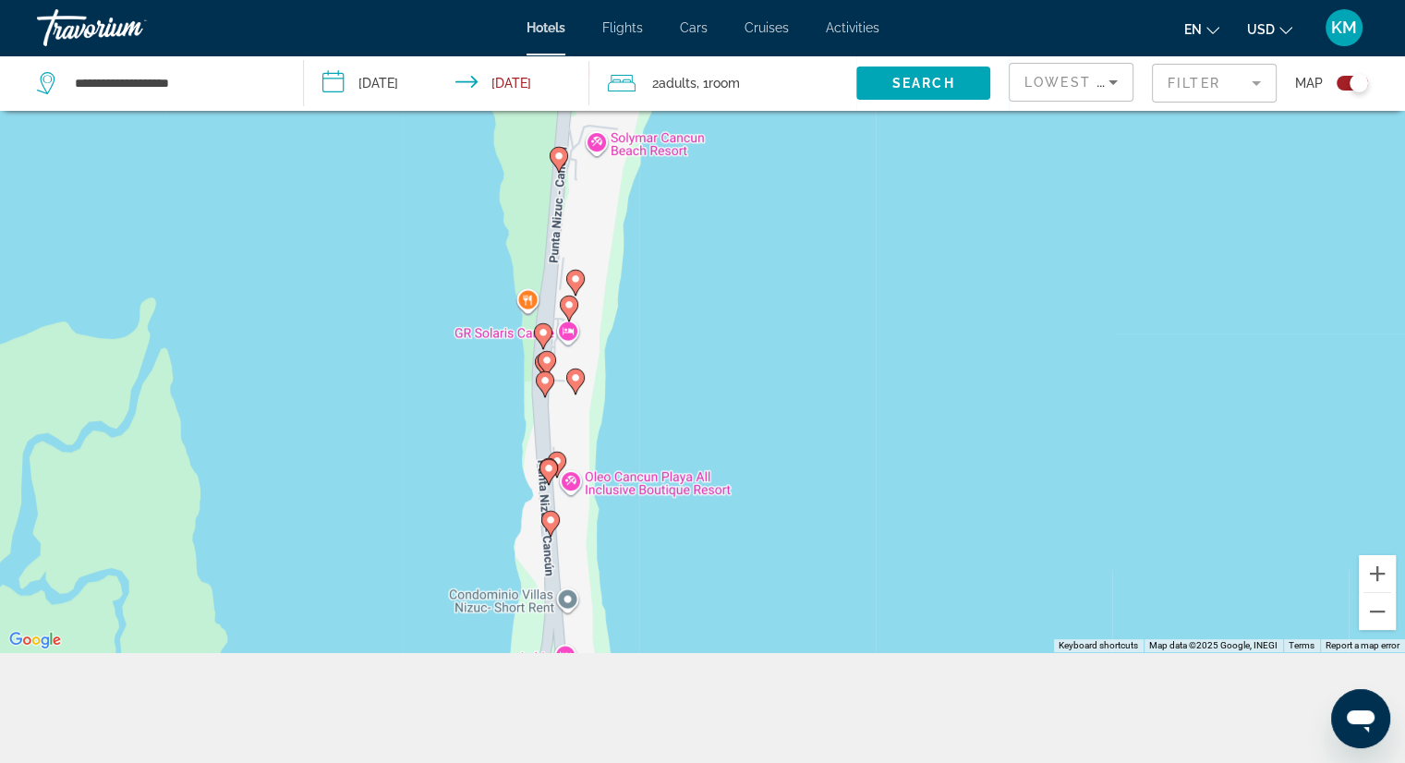
click at [544, 389] on icon "Main content" at bounding box center [544, 384] width 17 height 24
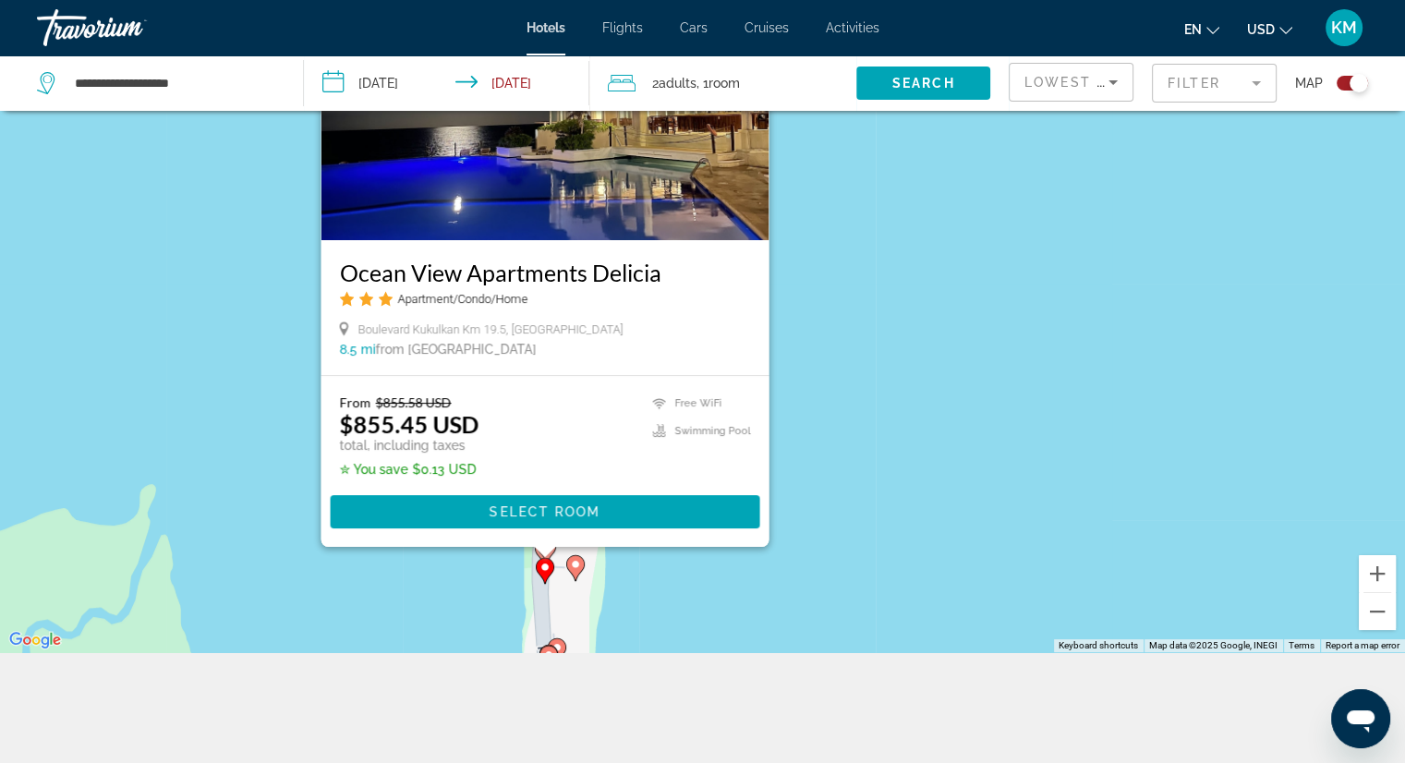
click at [580, 574] on gmp-advanced-marker "Main content" at bounding box center [575, 568] width 18 height 28
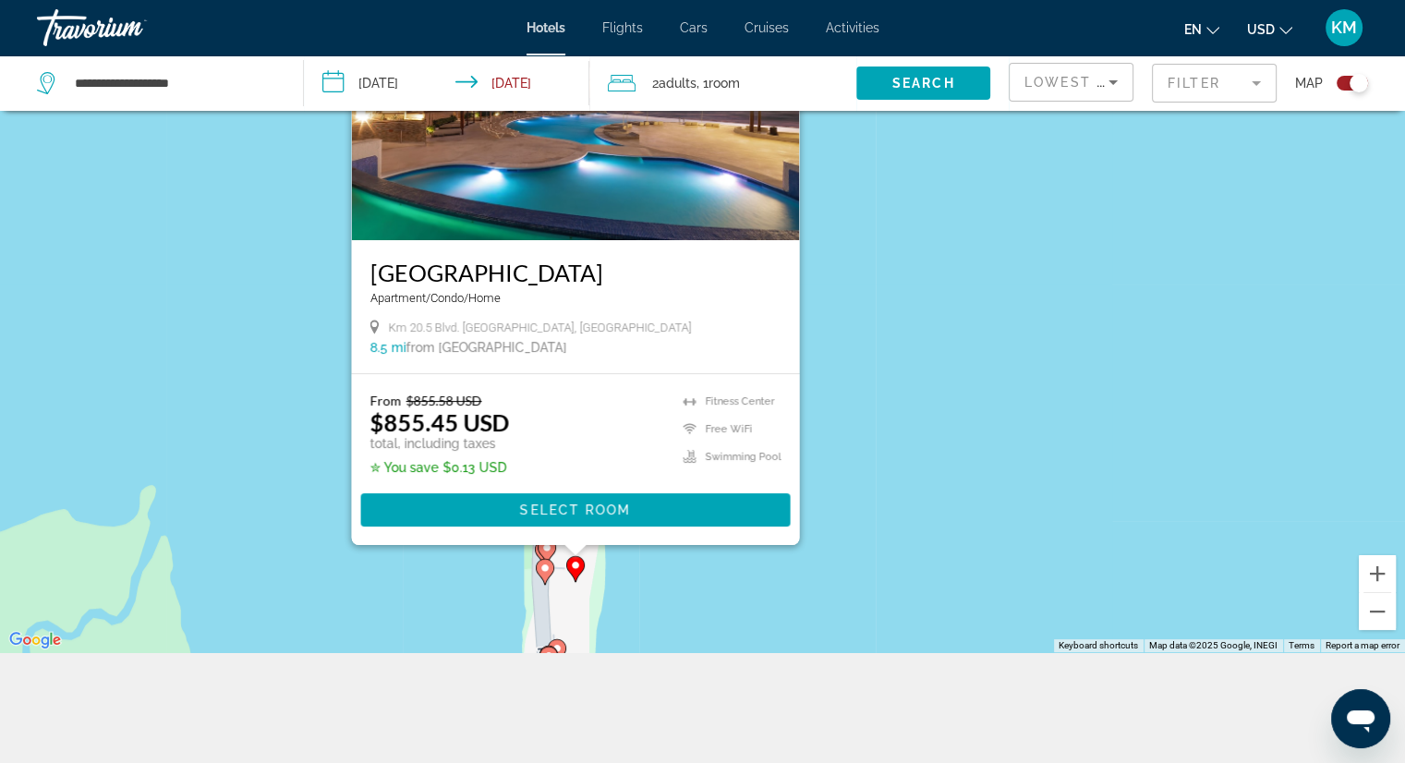
click at [582, 224] on img "Main content" at bounding box center [575, 93] width 448 height 296
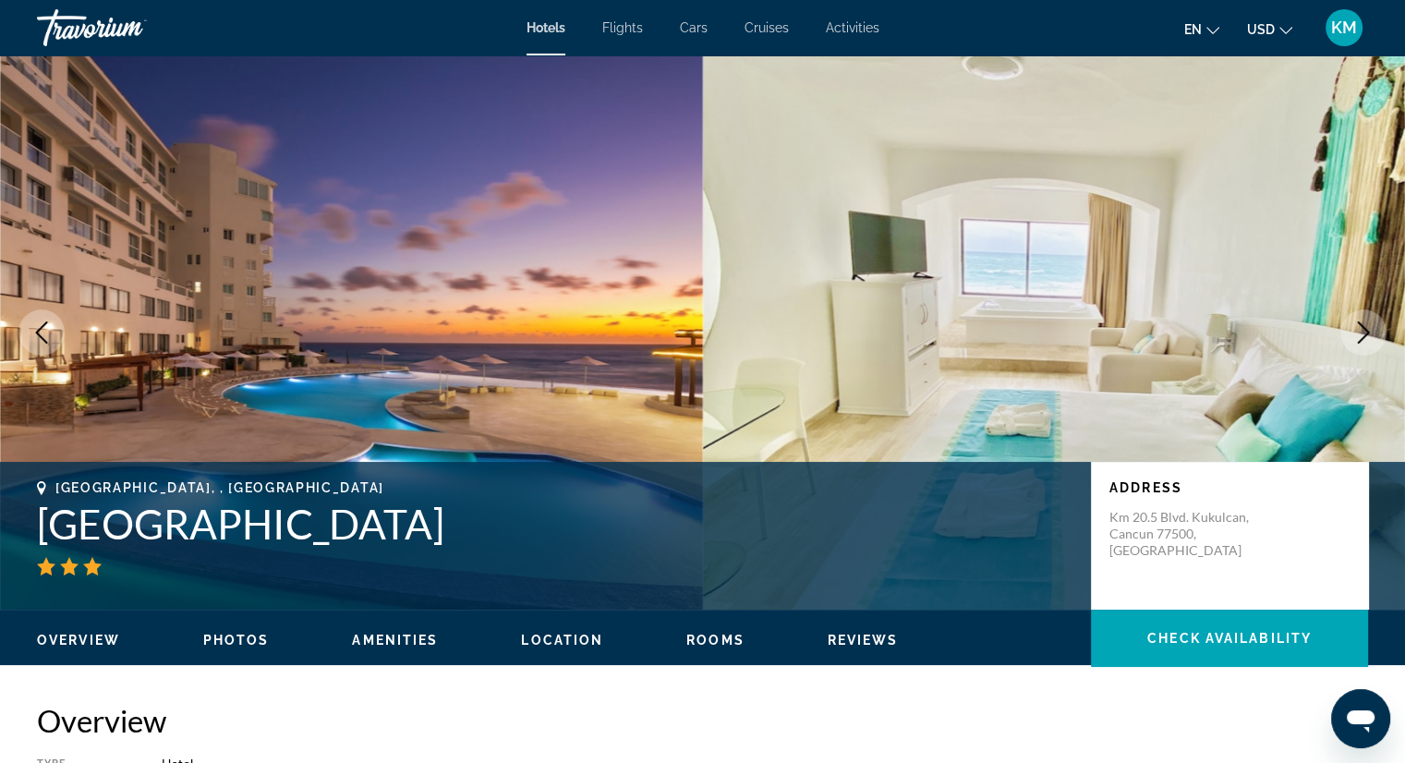
drag, startPoint x: 36, startPoint y: 525, endPoint x: 537, endPoint y: 548, distance: 501.1
click at [537, 548] on div "Cancun, , Mexico Cyan Cancun Resort & Spa Address Km 20.5 Blvd. Kukulcan, Cancu…" at bounding box center [702, 535] width 1405 height 111
copy h1 "[GEOGRAPHIC_DATA]"
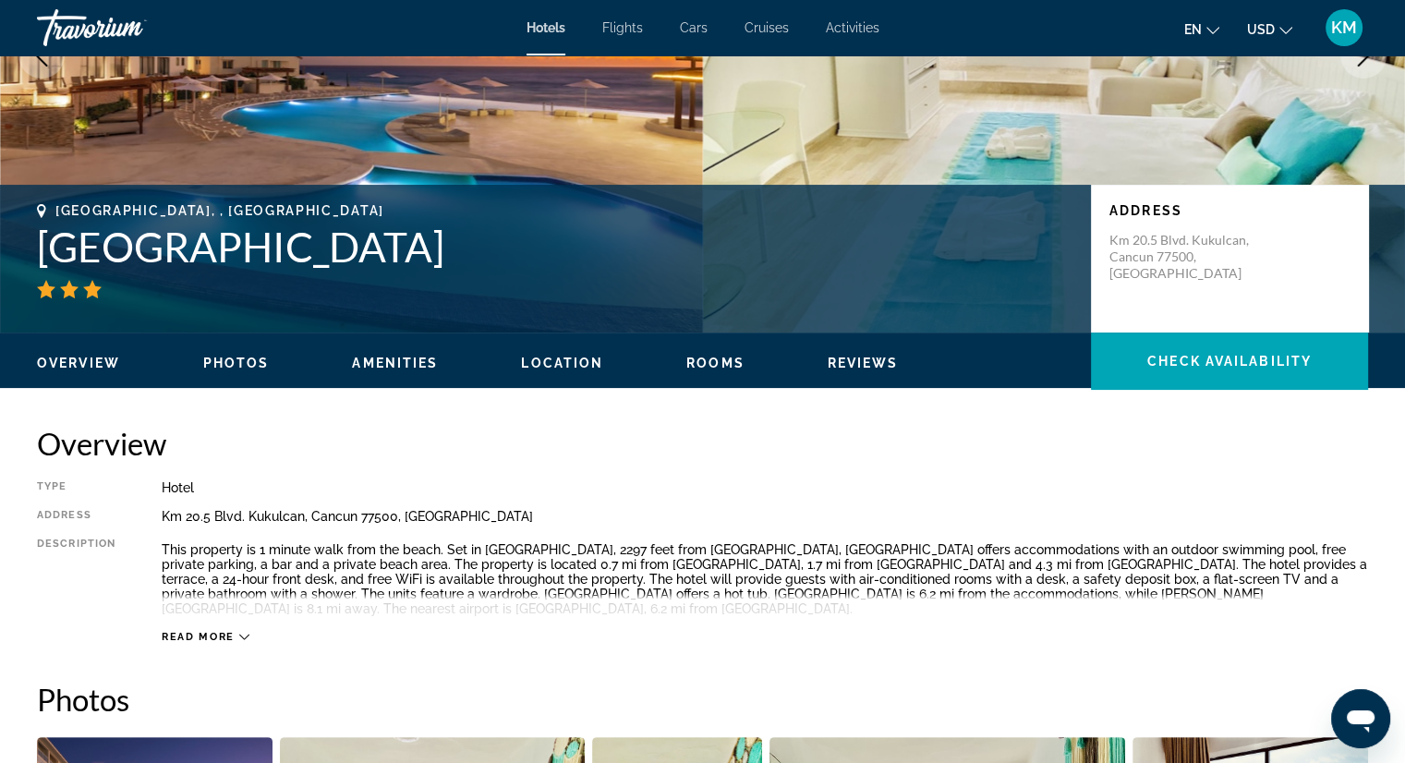
click at [63, 292] on icon "Main content" at bounding box center [69, 289] width 18 height 18
click at [91, 291] on icon "Main content" at bounding box center [92, 289] width 18 height 18
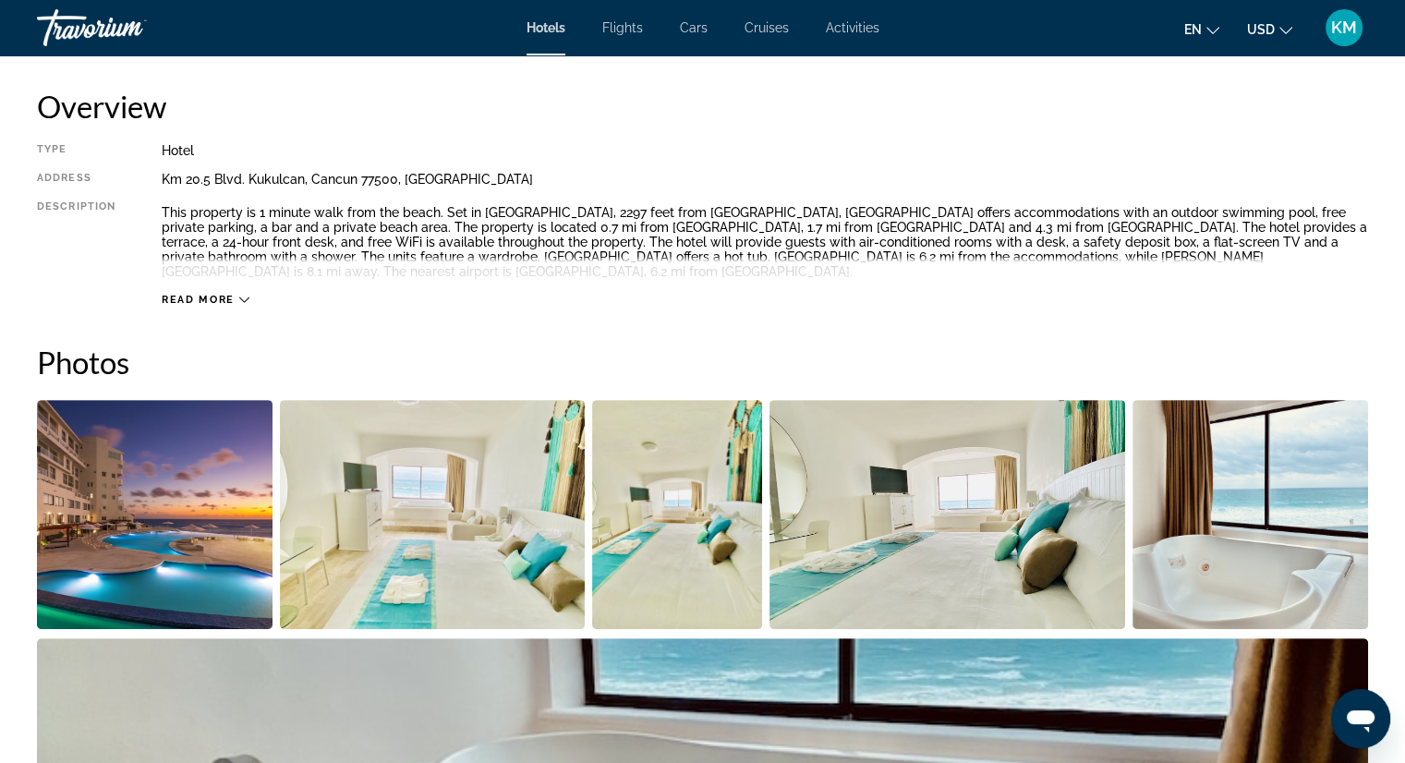
scroll to position [647, 0]
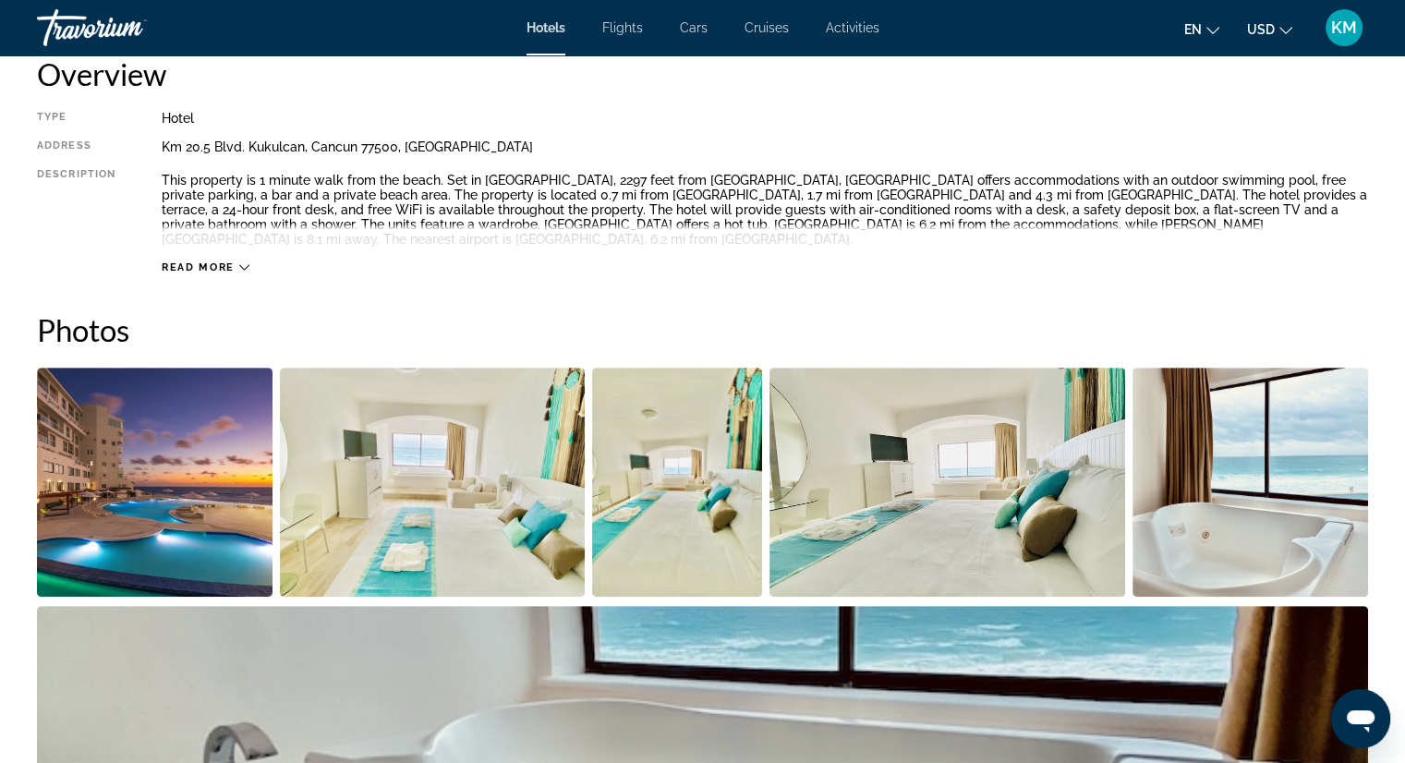
click at [239, 268] on icon "Main content" at bounding box center [244, 267] width 10 height 10
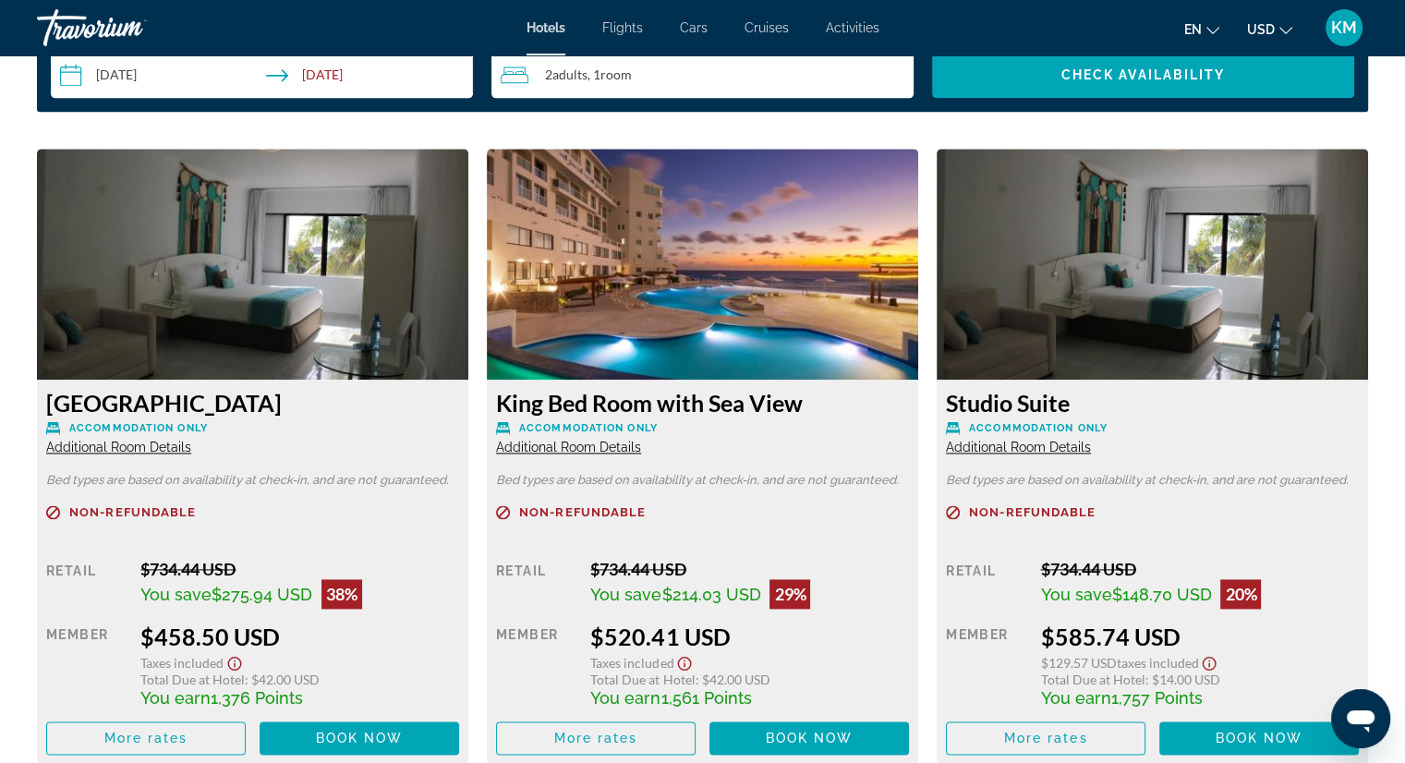
scroll to position [2390, 0]
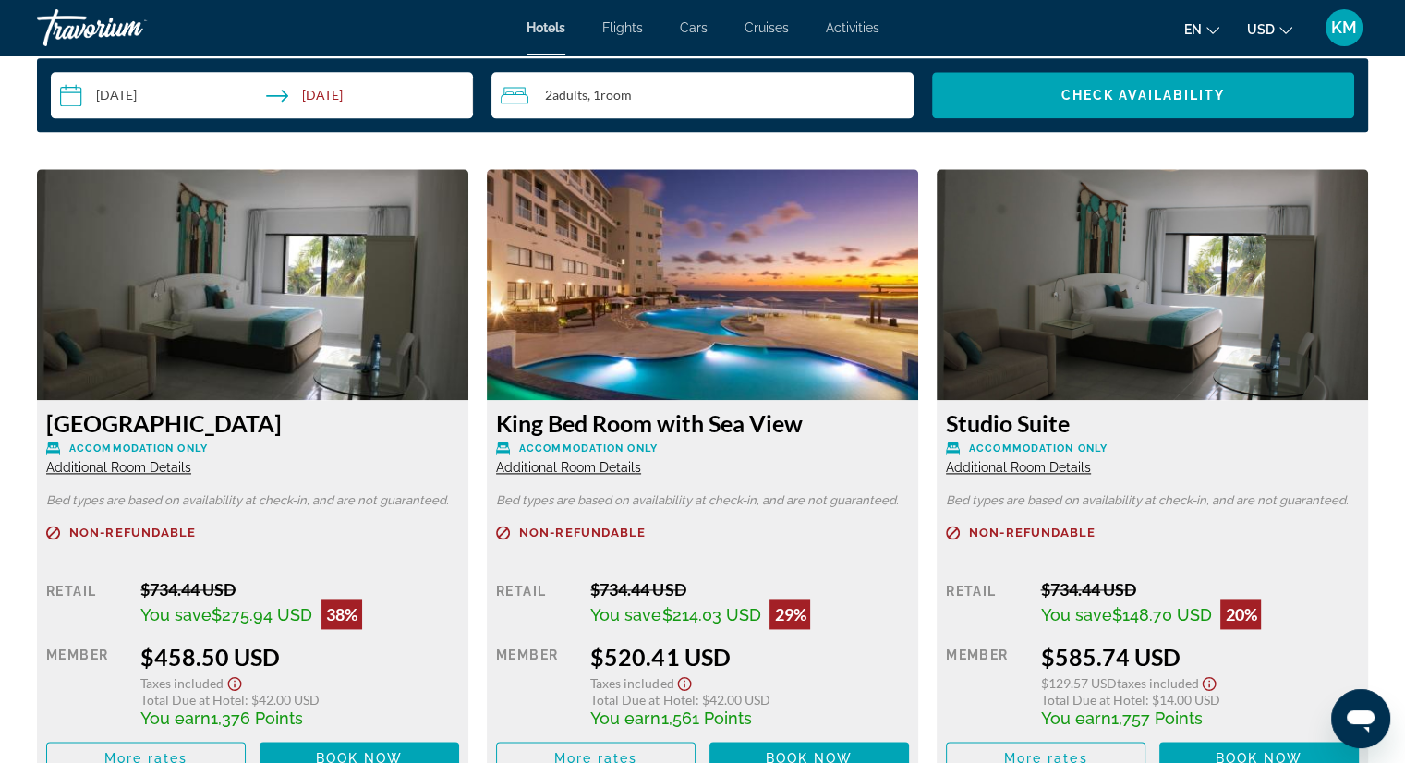
drag, startPoint x: 1098, startPoint y: 436, endPoint x: 1220, endPoint y: 450, distance: 122.7
click at [1220, 450] on p "Accommodation Only" at bounding box center [1152, 448] width 413 height 14
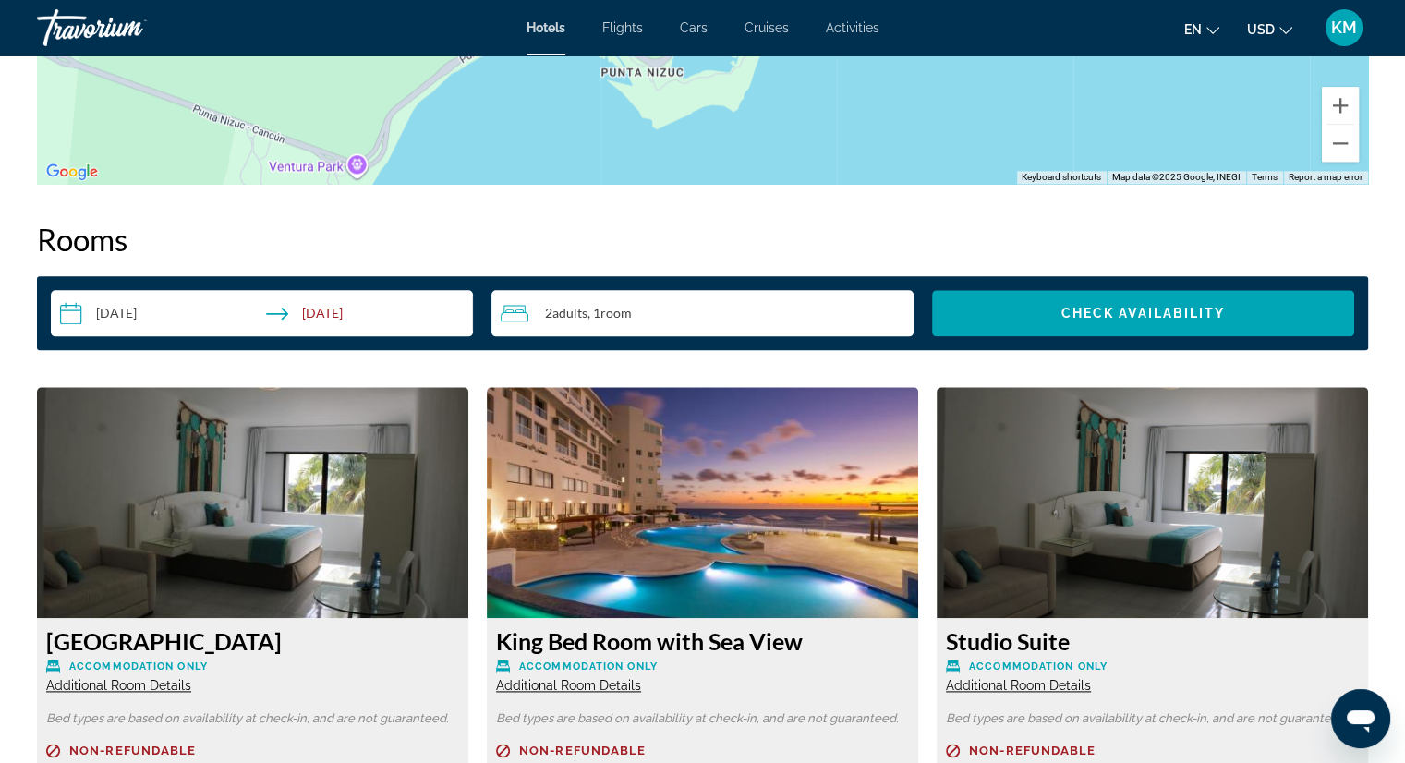
scroll to position [2218, 0]
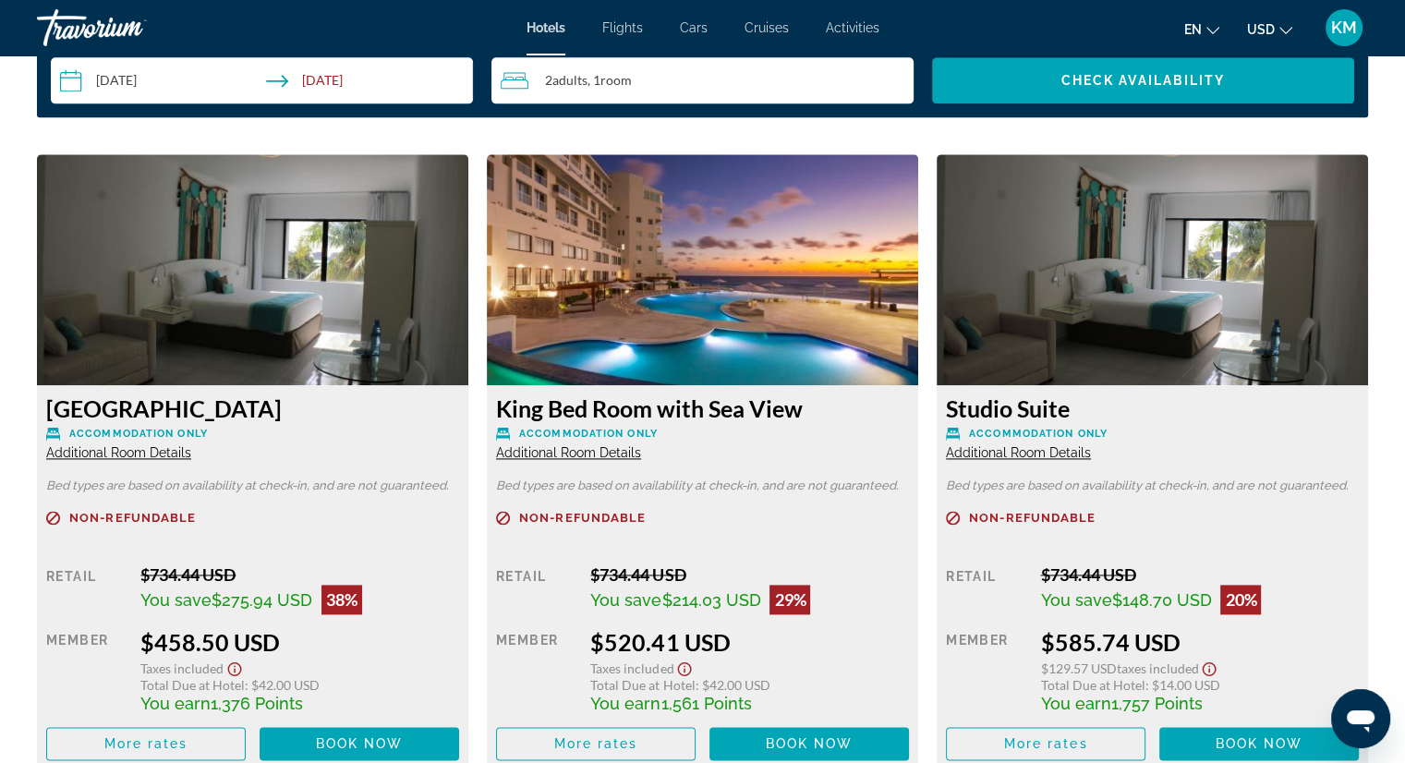
scroll to position [2497, 0]
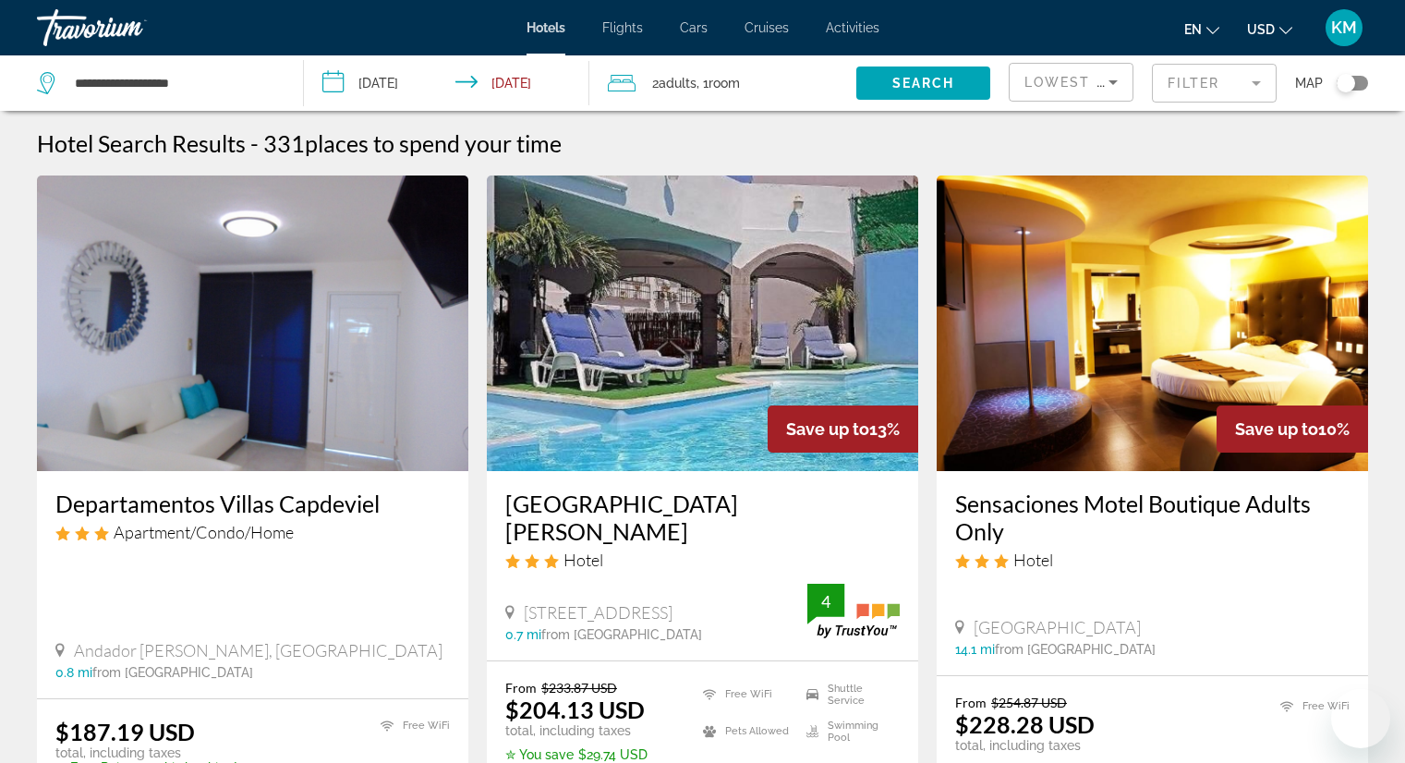
click at [1351, 92] on div "Map" at bounding box center [1331, 82] width 73 height 55
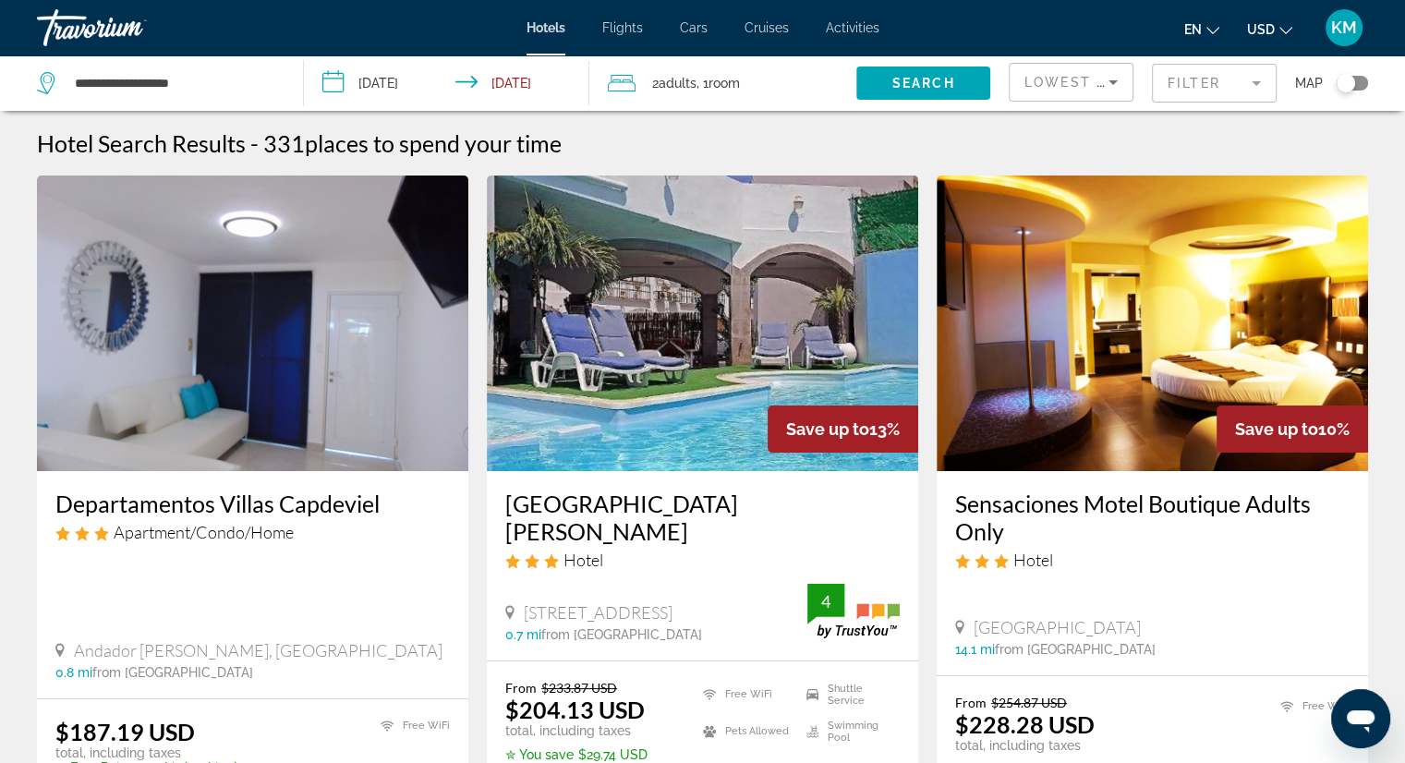
click at [1351, 90] on div "Toggle map" at bounding box center [1351, 83] width 31 height 15
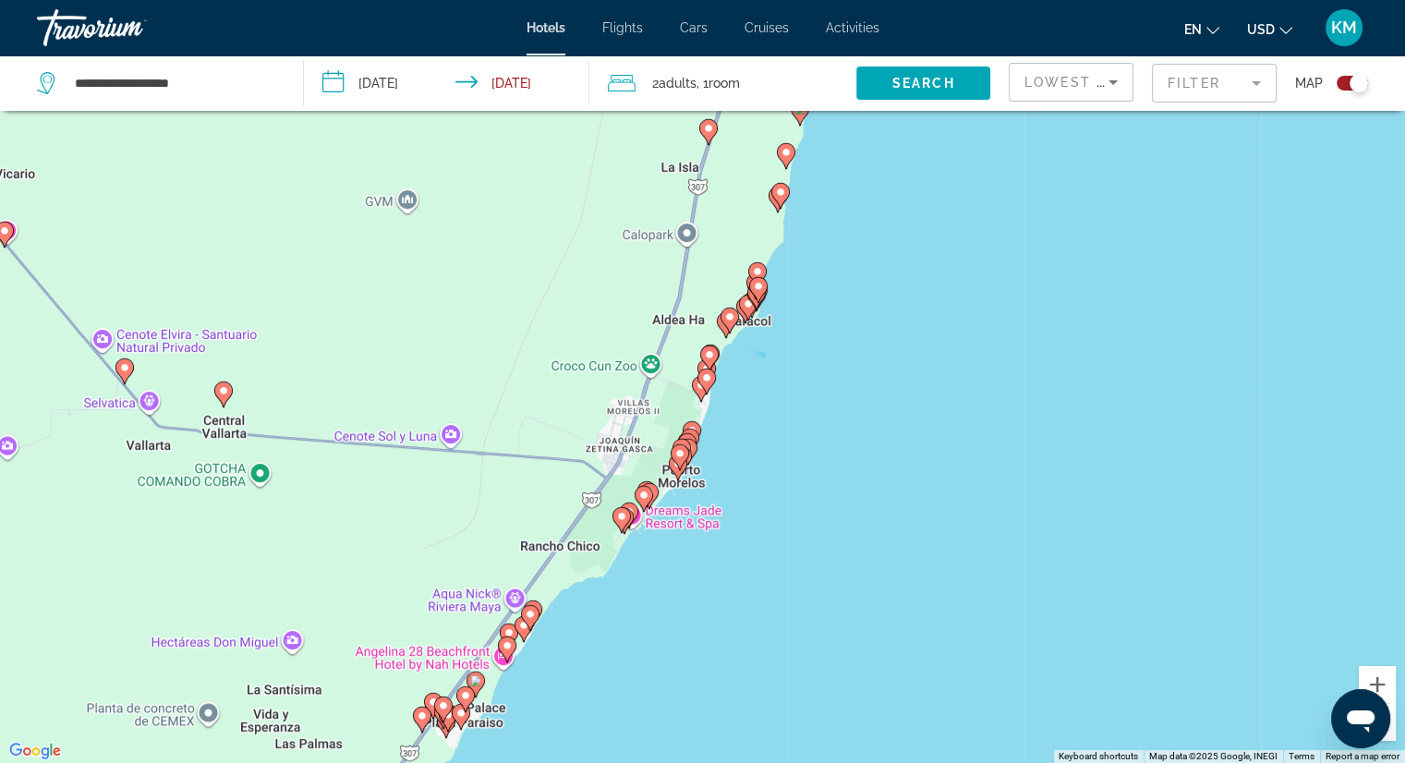
drag, startPoint x: 841, startPoint y: 318, endPoint x: 669, endPoint y: 607, distance: 336.7
click at [669, 607] on div "To activate drag with keyboard, press Alt + Enter. Once in keyboard drag state,…" at bounding box center [702, 381] width 1405 height 763
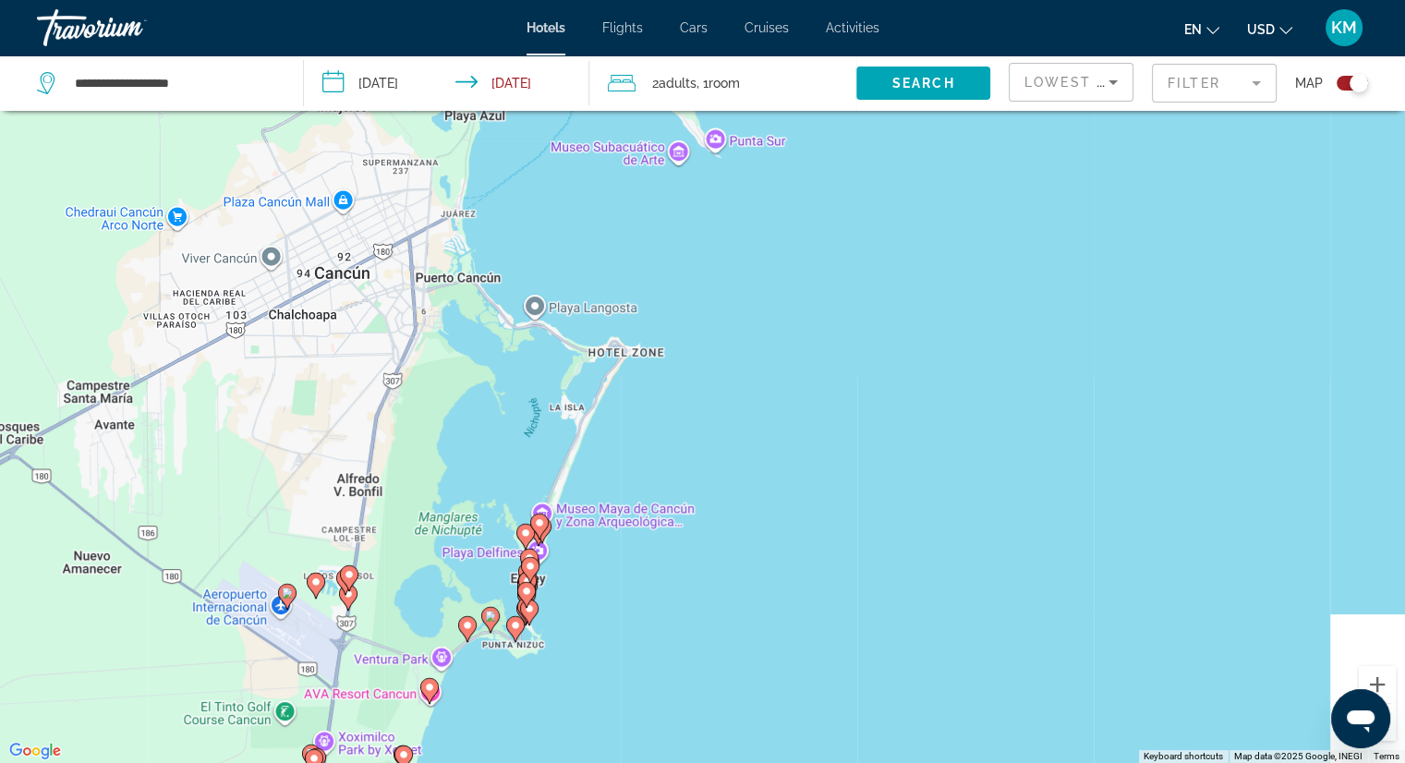
drag, startPoint x: 659, startPoint y: 444, endPoint x: 780, endPoint y: 253, distance: 226.7
click at [780, 253] on div "To activate drag with keyboard, press Alt + Enter. Once in keyboard drag state,…" at bounding box center [702, 381] width 1405 height 763
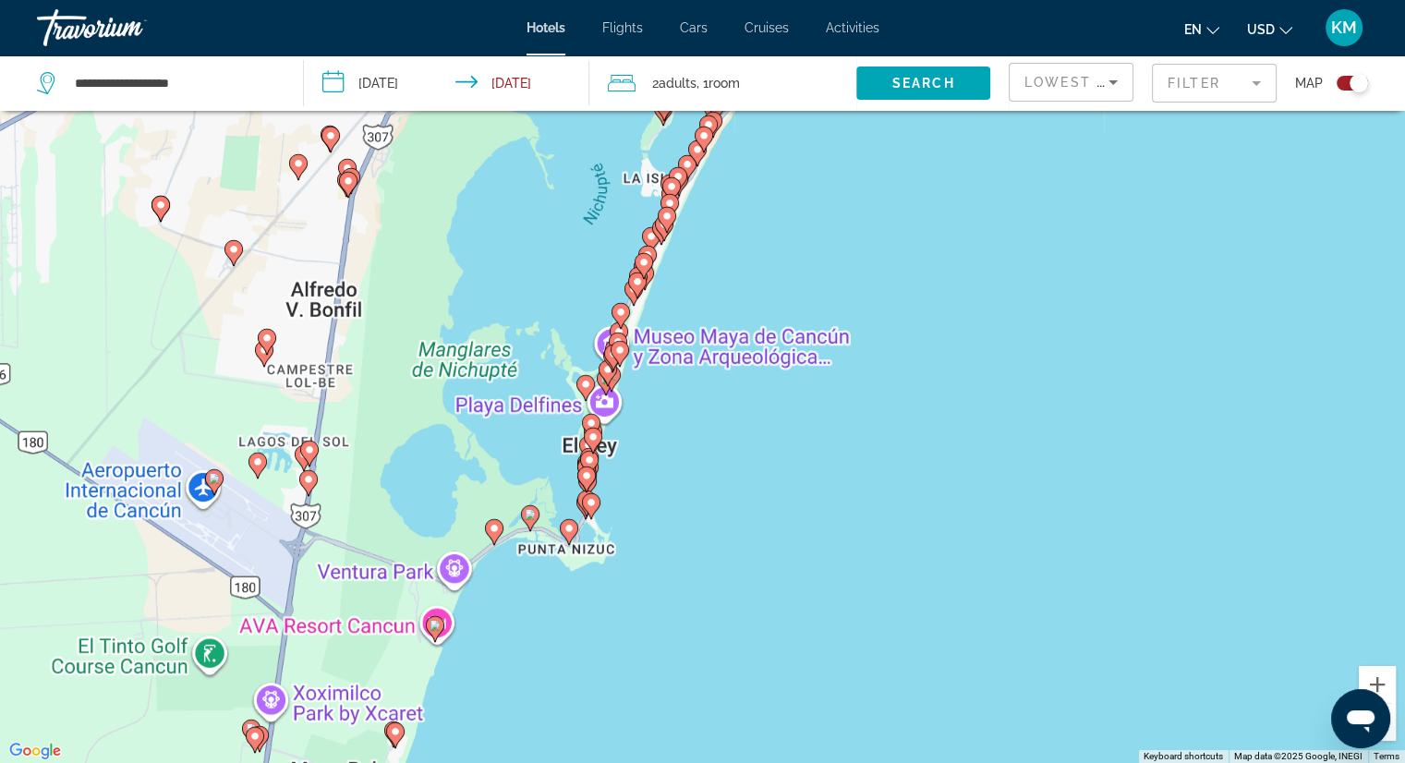
drag, startPoint x: 671, startPoint y: 389, endPoint x: 647, endPoint y: 500, distance: 113.2
click at [647, 500] on div "To activate drag with keyboard, press Alt + Enter. Once in keyboard drag state,…" at bounding box center [702, 381] width 1405 height 763
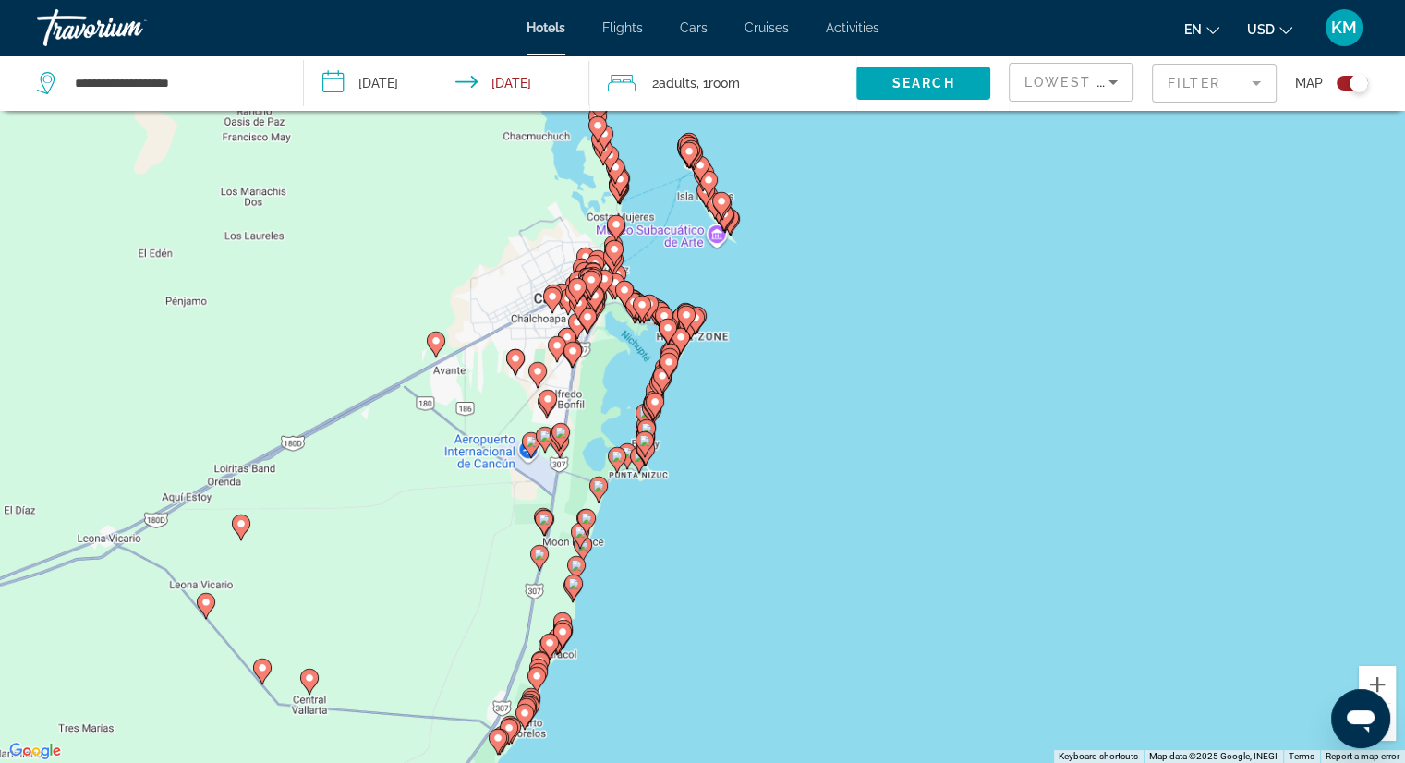
click at [743, 405] on div "To activate drag with keyboard, press Alt + Enter. Once in keyboard drag state,…" at bounding box center [702, 381] width 1405 height 763
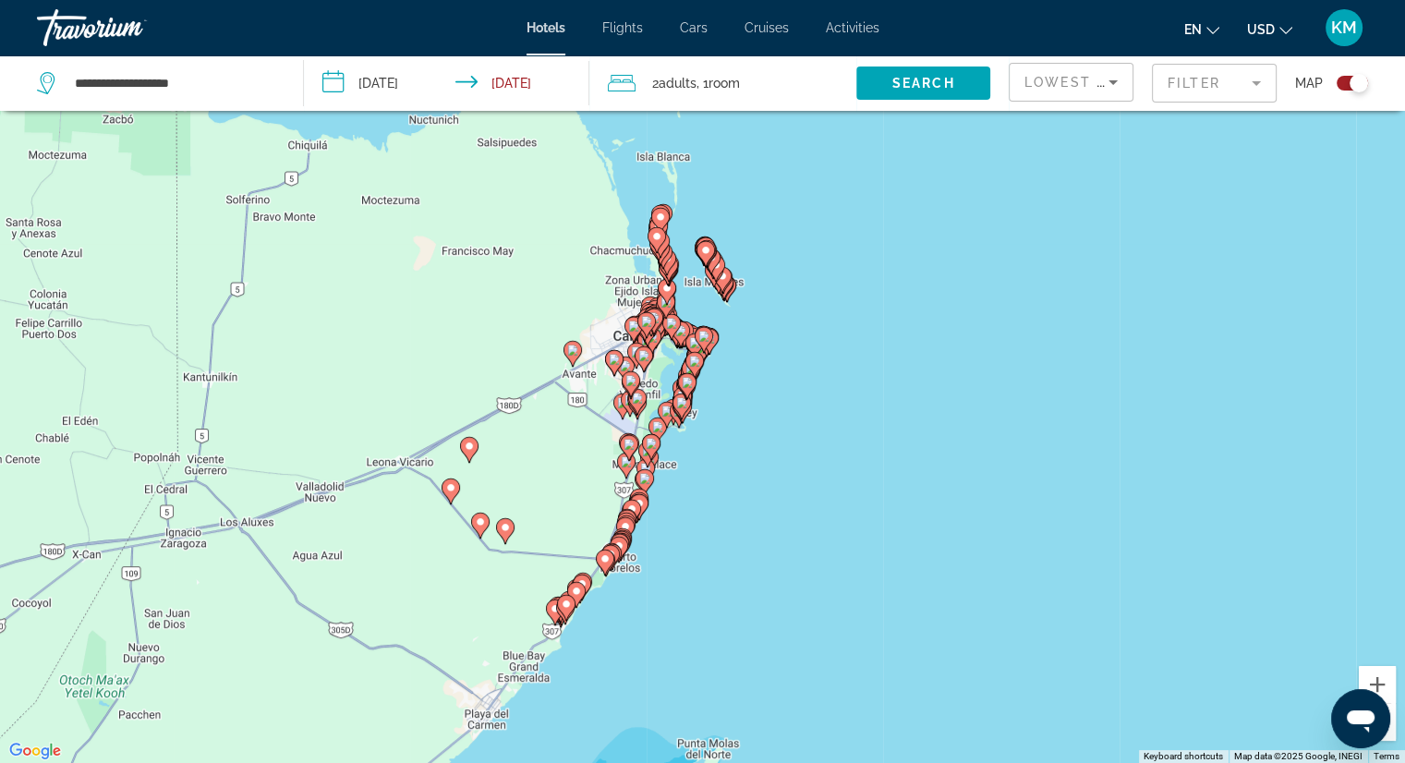
drag, startPoint x: 720, startPoint y: 401, endPoint x: 739, endPoint y: 401, distance: 18.5
click at [739, 401] on div "To activate drag with keyboard, press Alt + Enter. Once in keyboard drag state,…" at bounding box center [702, 381] width 1405 height 763
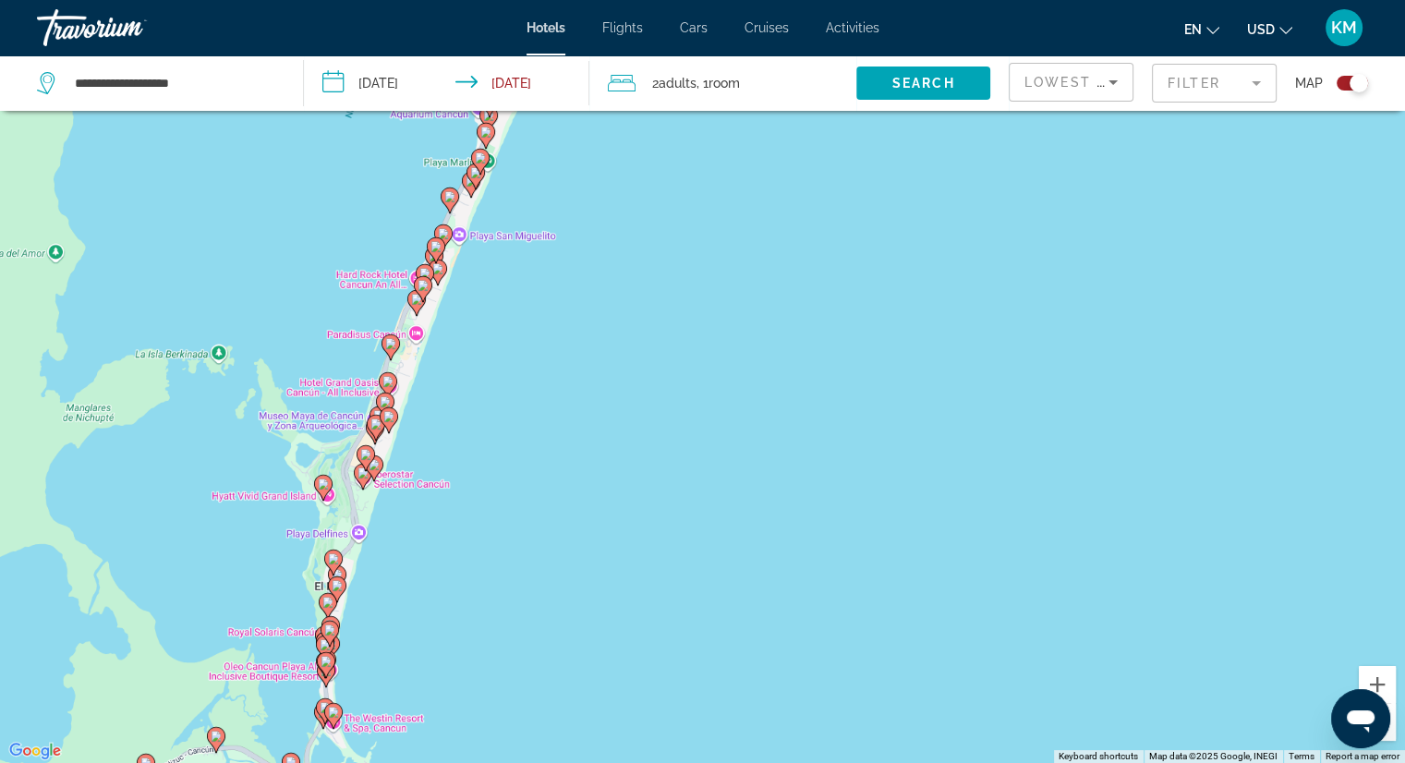
drag, startPoint x: 663, startPoint y: 384, endPoint x: 909, endPoint y: 356, distance: 247.3
click at [909, 356] on div "To activate drag with keyboard, press Alt + Enter. Once in keyboard drag state,…" at bounding box center [702, 381] width 1405 height 763
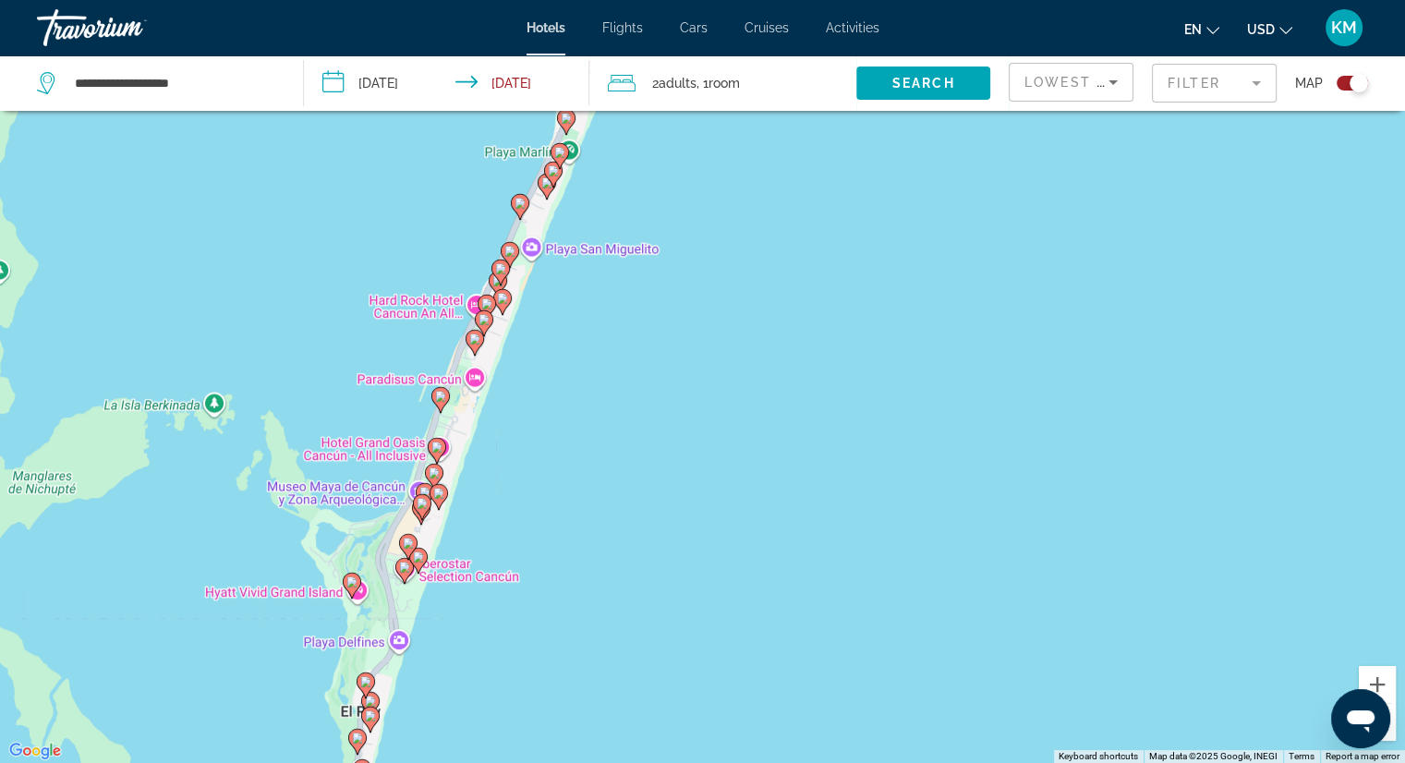
drag, startPoint x: 554, startPoint y: 387, endPoint x: 621, endPoint y: 441, distance: 85.4
click at [621, 441] on div "To activate drag with keyboard, press Alt + Enter. Once in keyboard drag state,…" at bounding box center [702, 381] width 1405 height 763
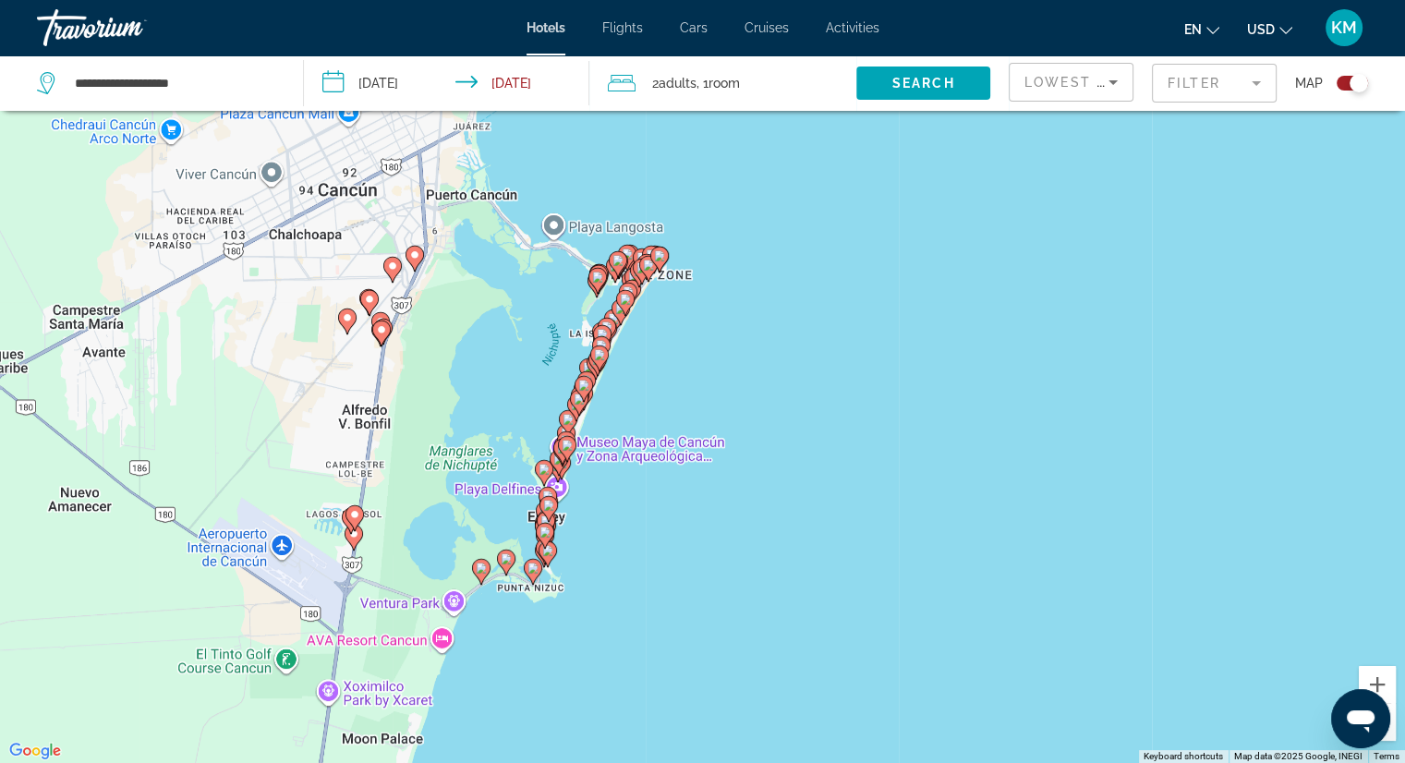
drag, startPoint x: 689, startPoint y: 455, endPoint x: 669, endPoint y: 441, distance: 24.6
click at [669, 441] on div "To activate drag with keyboard, press Alt + Enter. Once in keyboard drag state,…" at bounding box center [702, 381] width 1405 height 763
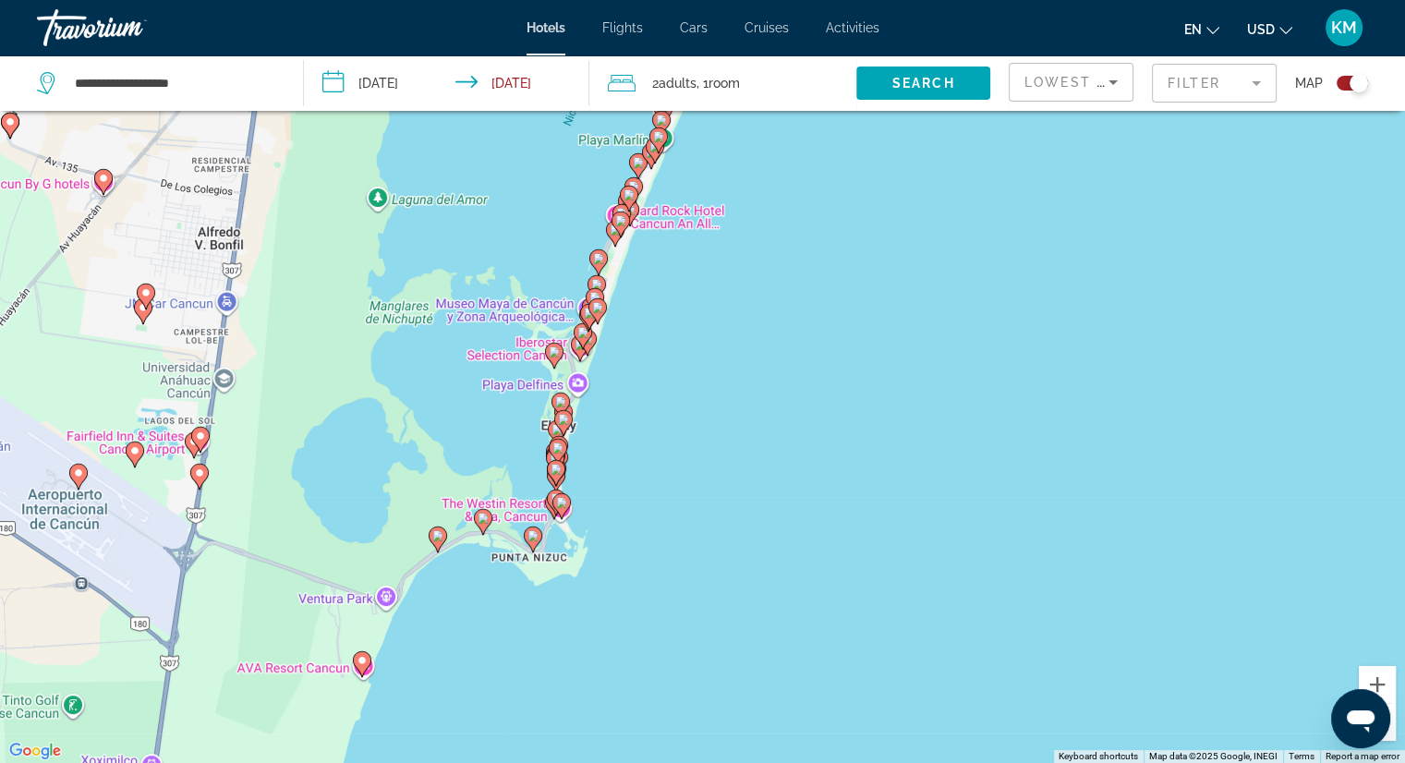
drag, startPoint x: 598, startPoint y: 535, endPoint x: 651, endPoint y: 479, distance: 76.4
click at [651, 479] on div "To activate drag with keyboard, press Alt + Enter. Once in keyboard drag state,…" at bounding box center [702, 381] width 1405 height 763
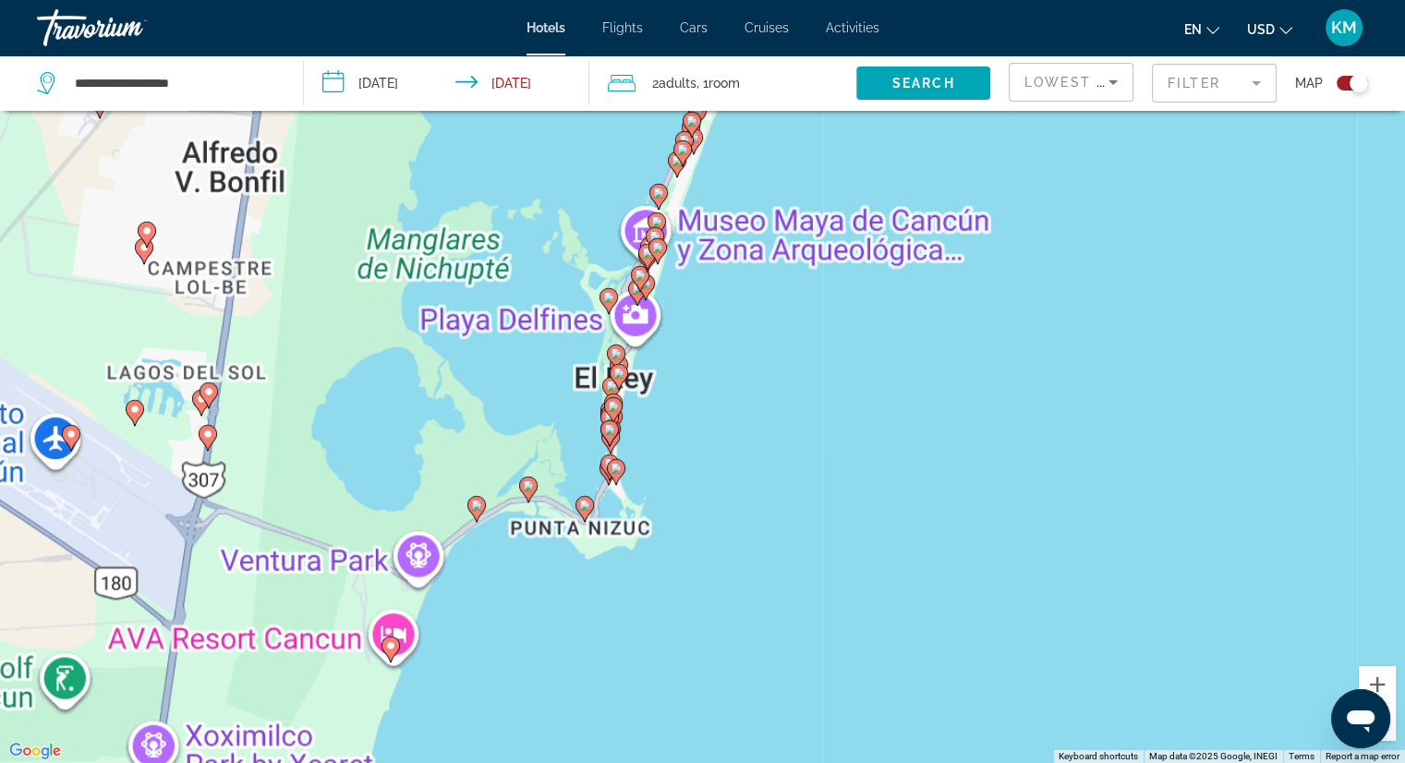
drag, startPoint x: 617, startPoint y: 477, endPoint x: 682, endPoint y: 443, distance: 72.7
click at [682, 443] on div "To activate drag with keyboard, press Alt + Enter. Once in keyboard drag state,…" at bounding box center [702, 381] width 1405 height 763
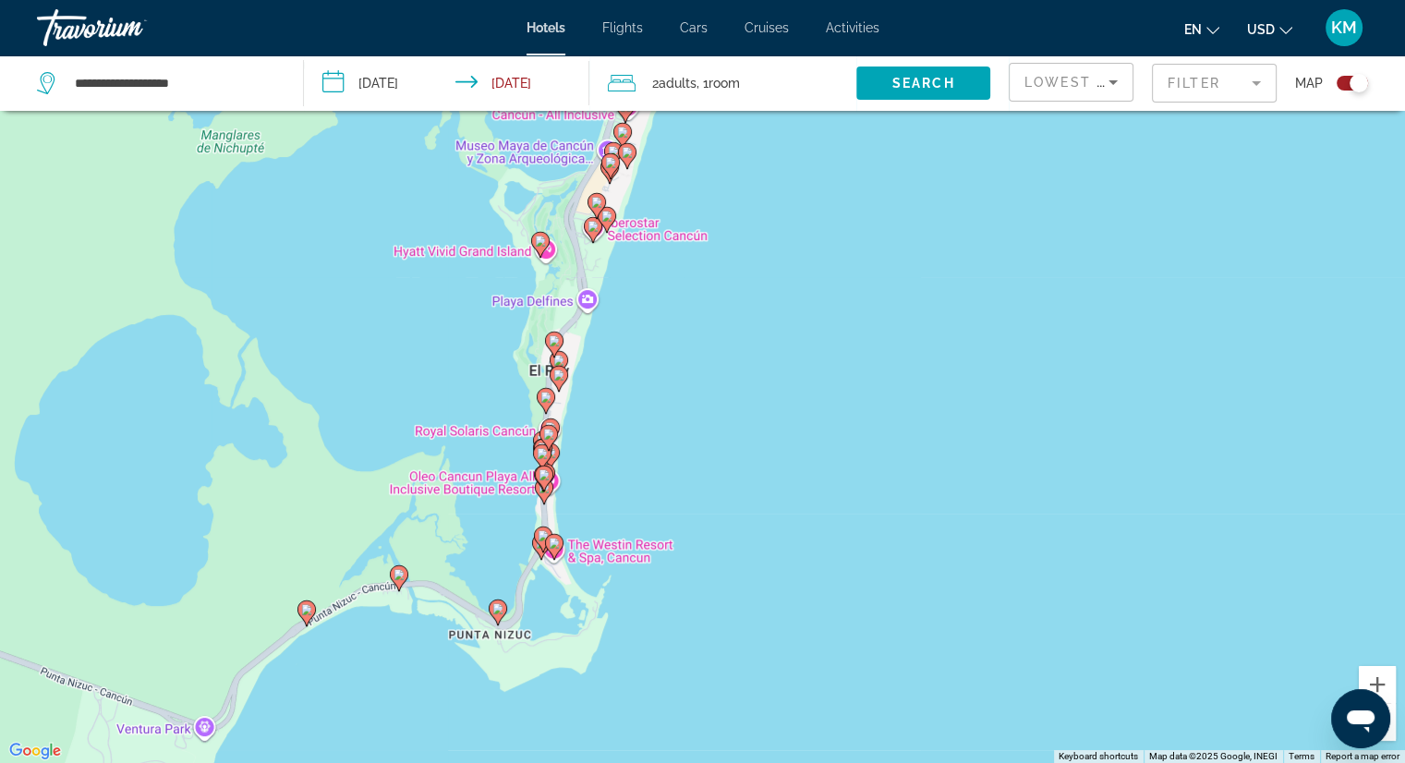
drag, startPoint x: 665, startPoint y: 438, endPoint x: 643, endPoint y: 497, distance: 63.1
click at [643, 497] on div "To activate drag with keyboard, press Alt + Enter. Once in keyboard drag state,…" at bounding box center [702, 381] width 1405 height 763
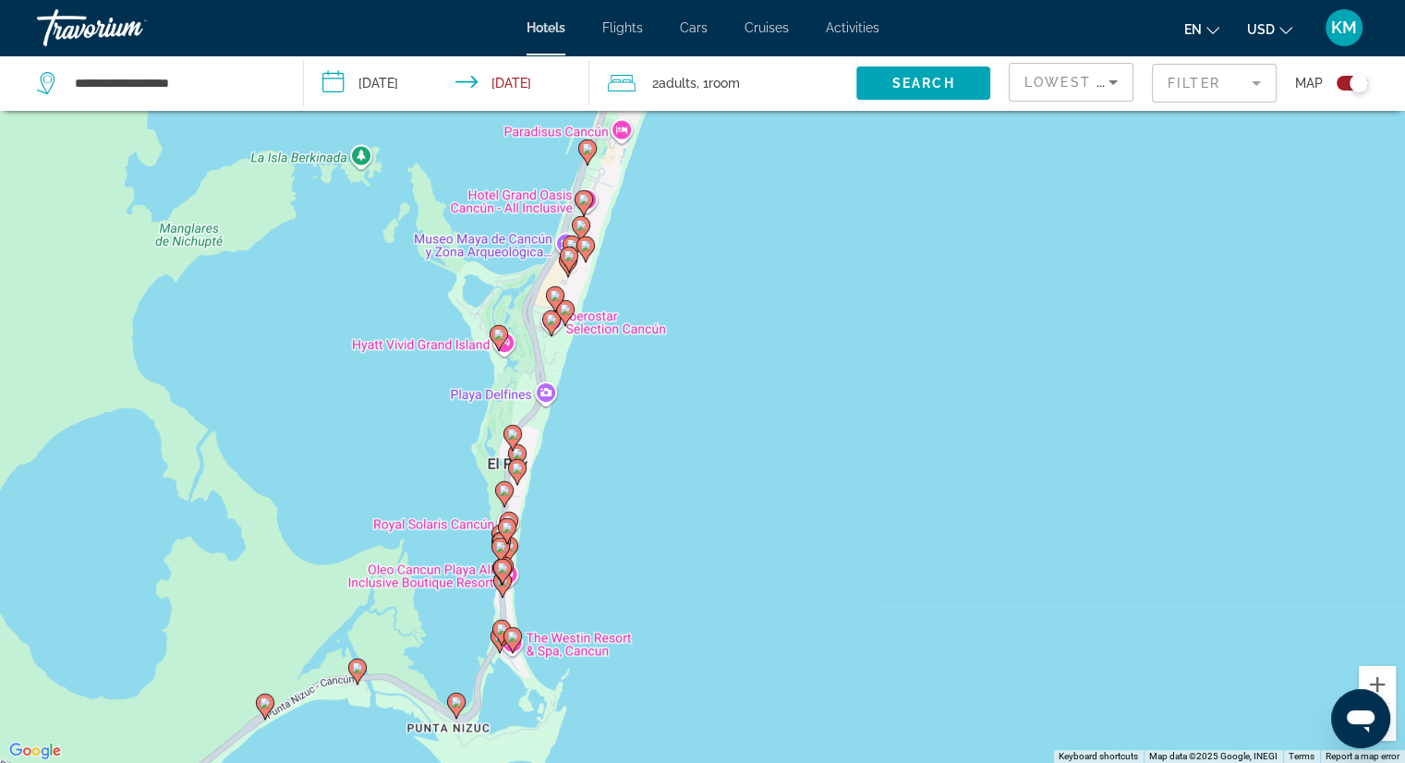
drag, startPoint x: 633, startPoint y: 439, endPoint x: 591, endPoint y: 519, distance: 90.5
click at [591, 519] on div "To activate drag with keyboard, press Alt + Enter. Once in keyboard drag state,…" at bounding box center [702, 381] width 1405 height 763
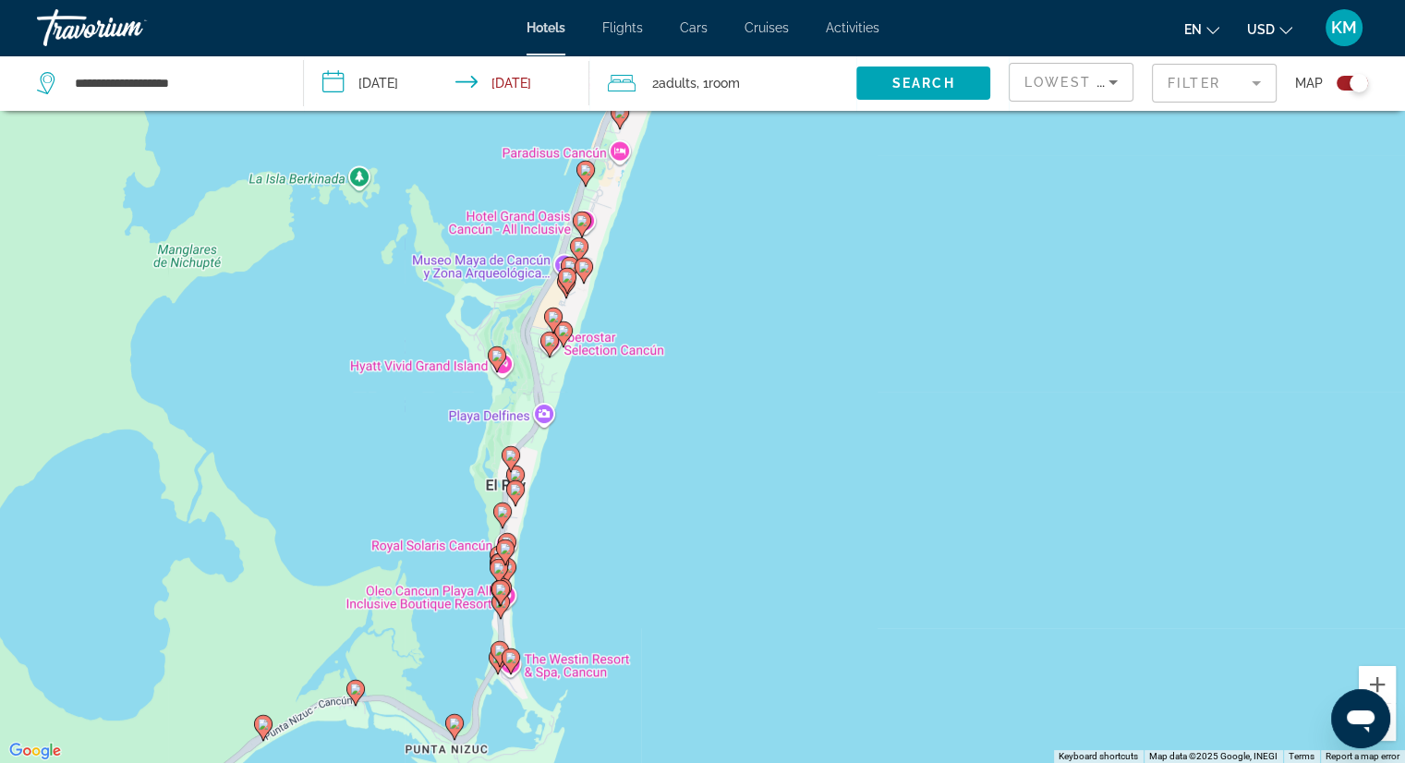
drag, startPoint x: 610, startPoint y: 382, endPoint x: 587, endPoint y: 503, distance: 123.0
click at [587, 503] on div "To activate drag with keyboard, press Alt + Enter. Once in keyboard drag state,…" at bounding box center [702, 381] width 1405 height 763
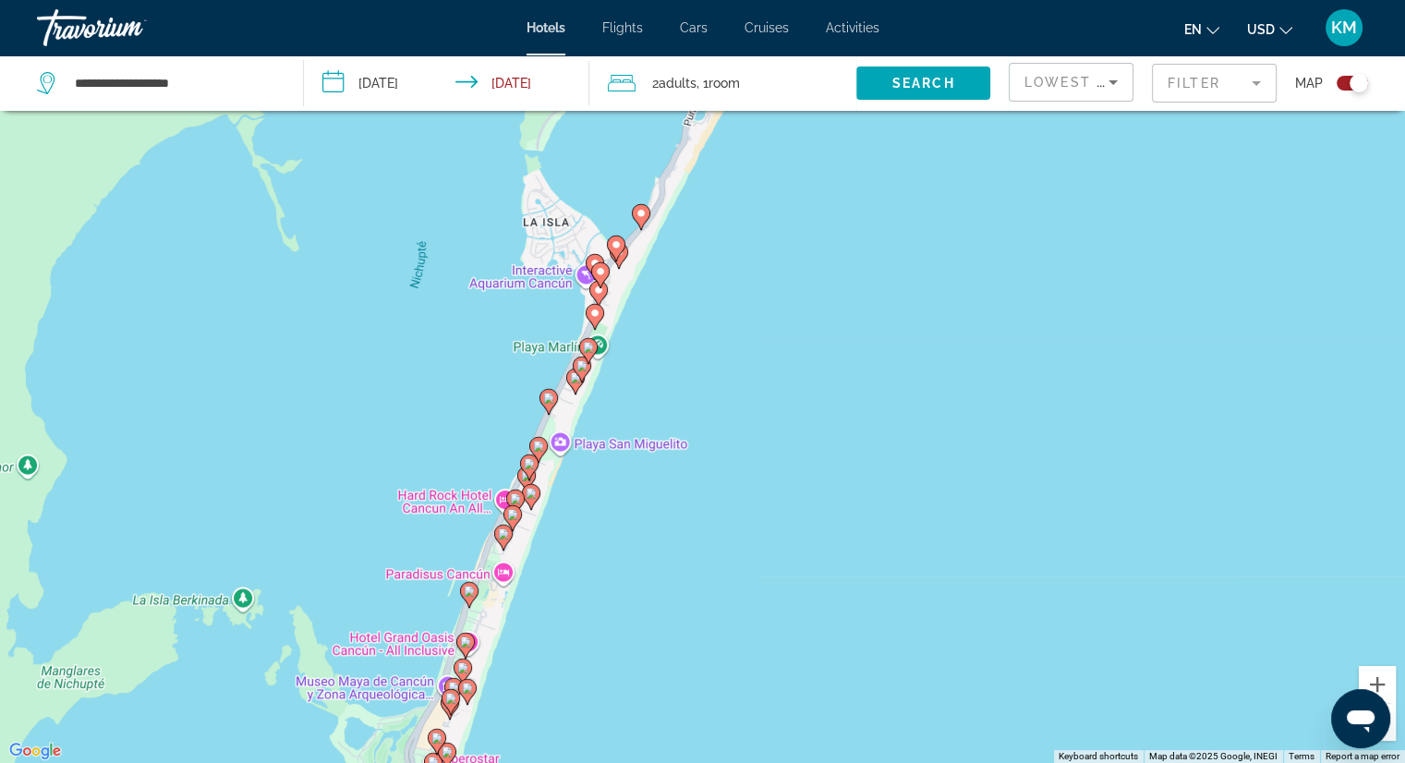
drag, startPoint x: 660, startPoint y: 420, endPoint x: 597, endPoint y: 551, distance: 145.8
click at [598, 548] on div "To activate drag with keyboard, press Alt + Enter. Once in keyboard drag state,…" at bounding box center [702, 381] width 1405 height 763
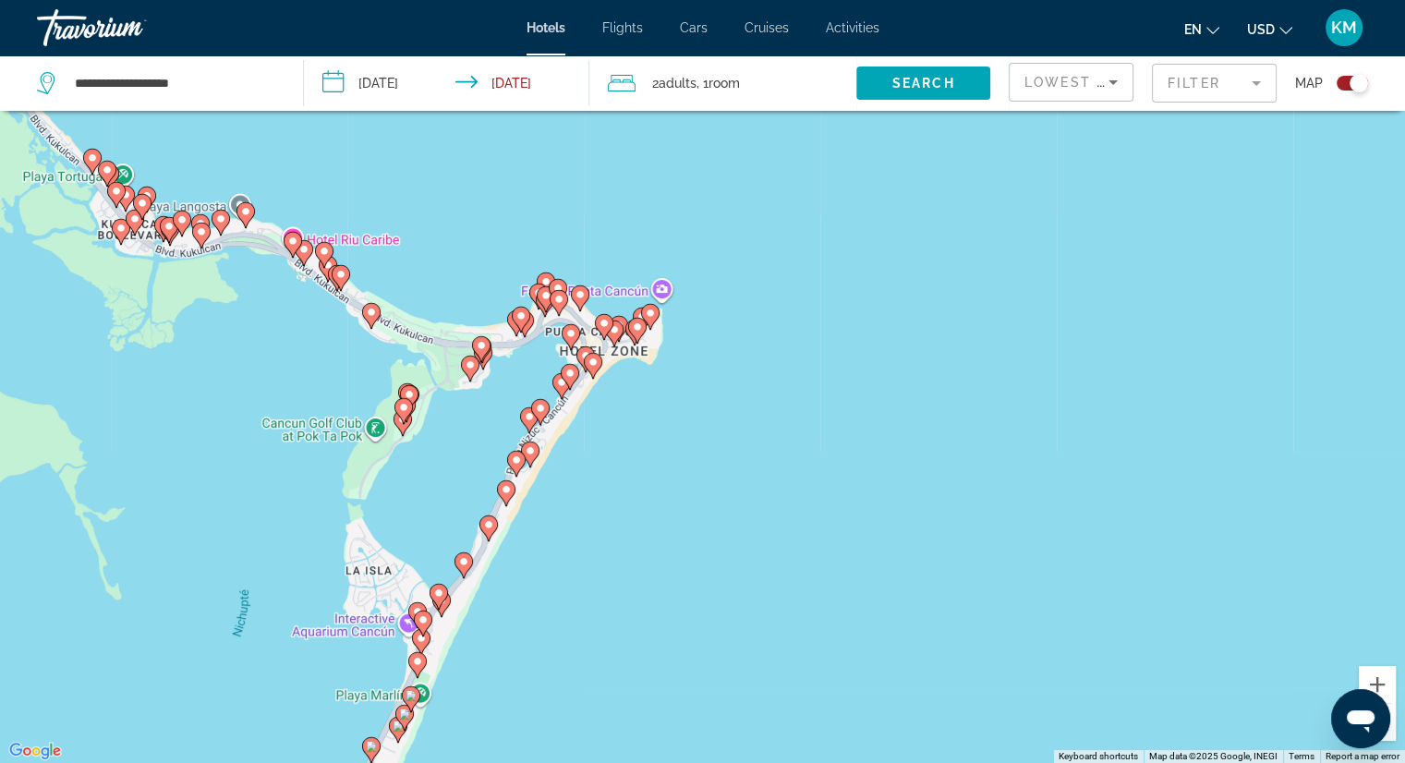
drag, startPoint x: 676, startPoint y: 389, endPoint x: 580, endPoint y: 588, distance: 221.4
click at [580, 588] on div "To activate drag with keyboard, press Alt + Enter. Once in keyboard drag state,…" at bounding box center [702, 381] width 1405 height 763
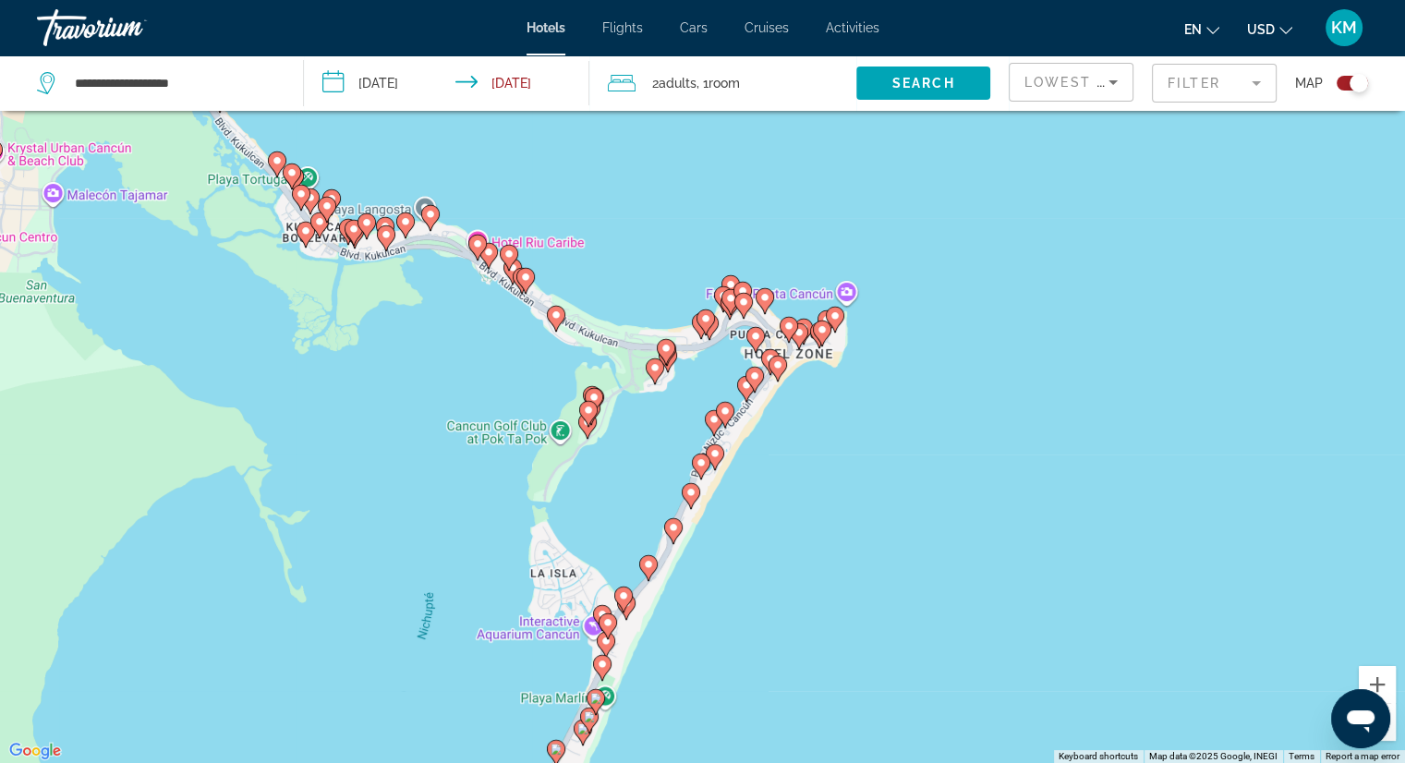
drag, startPoint x: 234, startPoint y: 359, endPoint x: 352, endPoint y: 285, distance: 139.4
click at [353, 285] on div "To activate drag with keyboard, press Alt + Enter. Once in keyboard drag state,…" at bounding box center [702, 381] width 1405 height 763
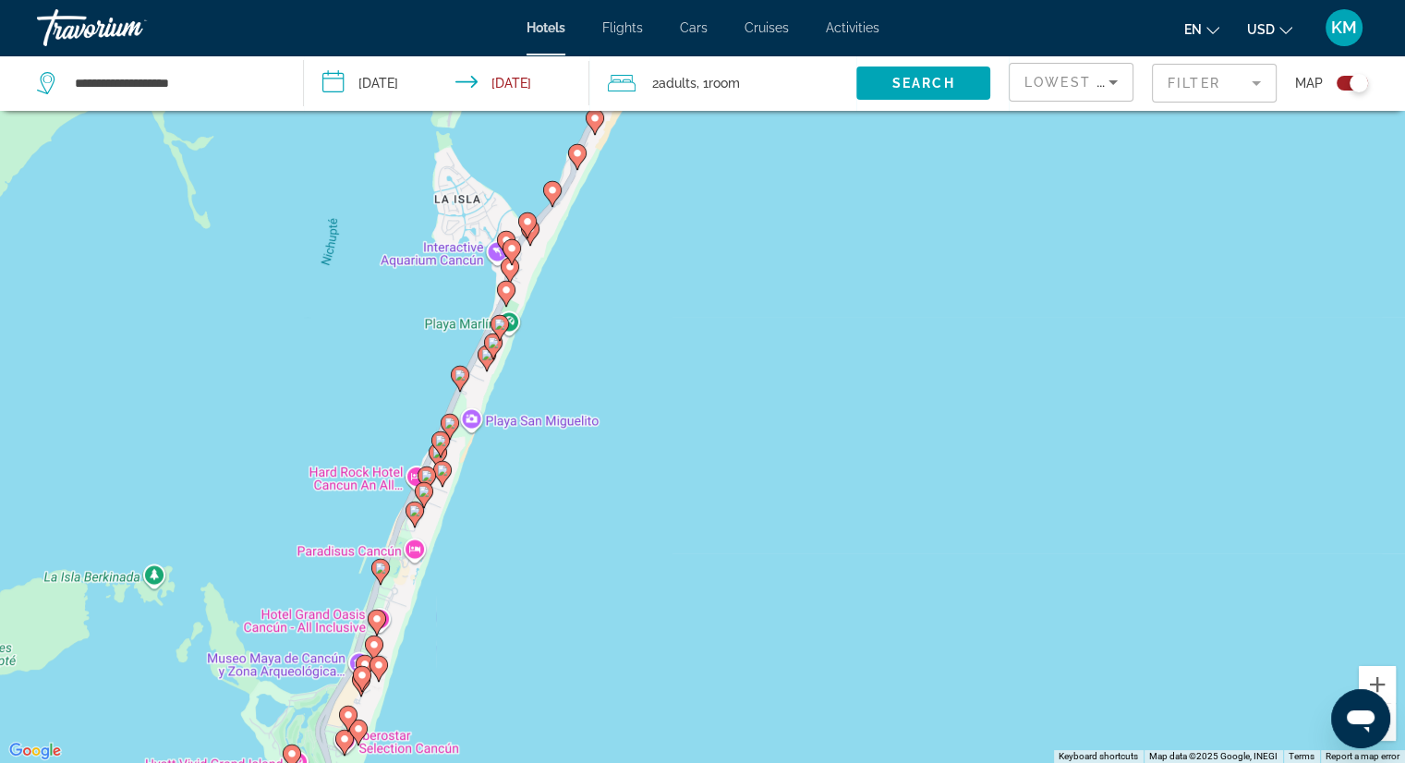
drag, startPoint x: 489, startPoint y: 574, endPoint x: 629, endPoint y: 379, distance: 240.2
click at [646, 330] on div "To activate drag with keyboard, press Alt + Enter. Once in keyboard drag state,…" at bounding box center [702, 381] width 1405 height 763
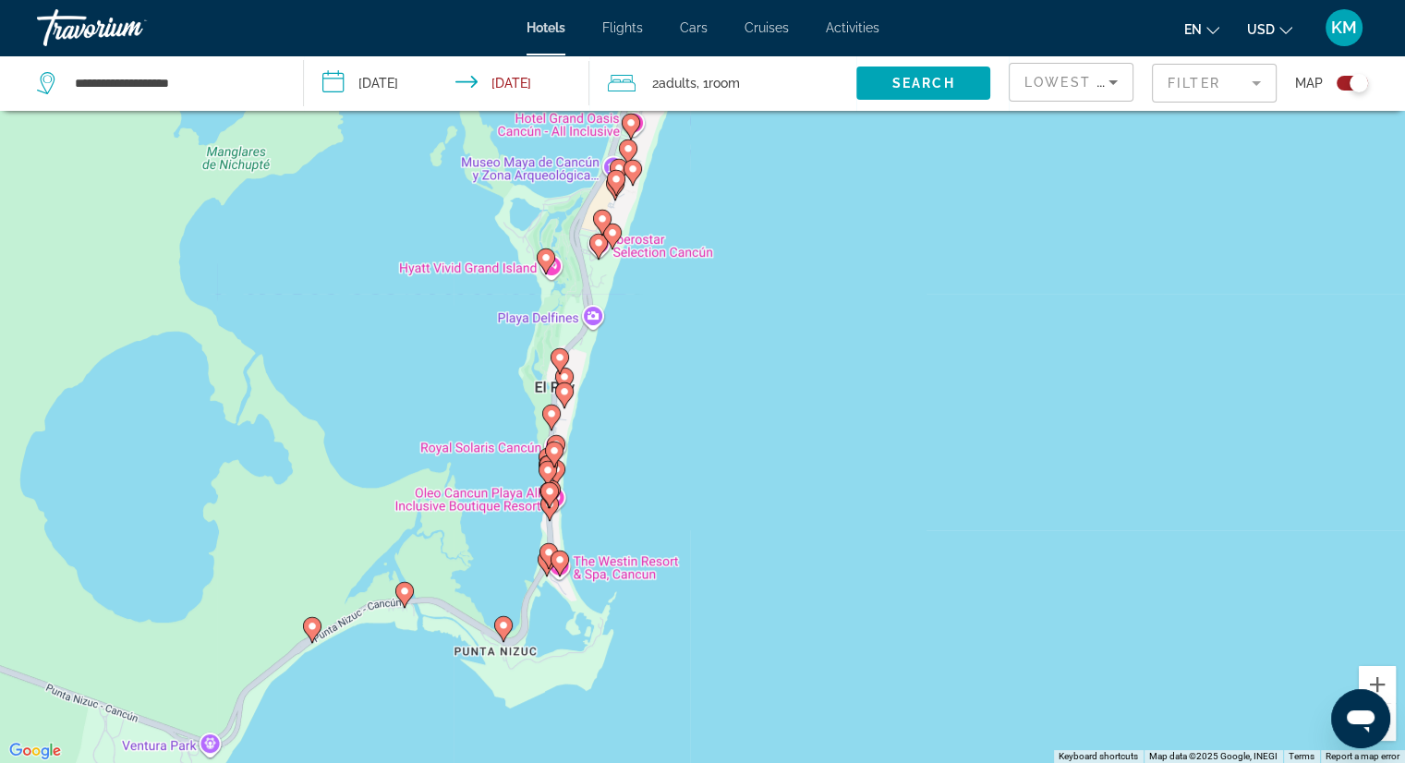
drag, startPoint x: 668, startPoint y: 493, endPoint x: 673, endPoint y: 393, distance: 100.8
click at [673, 393] on div "To activate drag with keyboard, press Alt + Enter. Once in keyboard drag state,…" at bounding box center [702, 381] width 1405 height 763
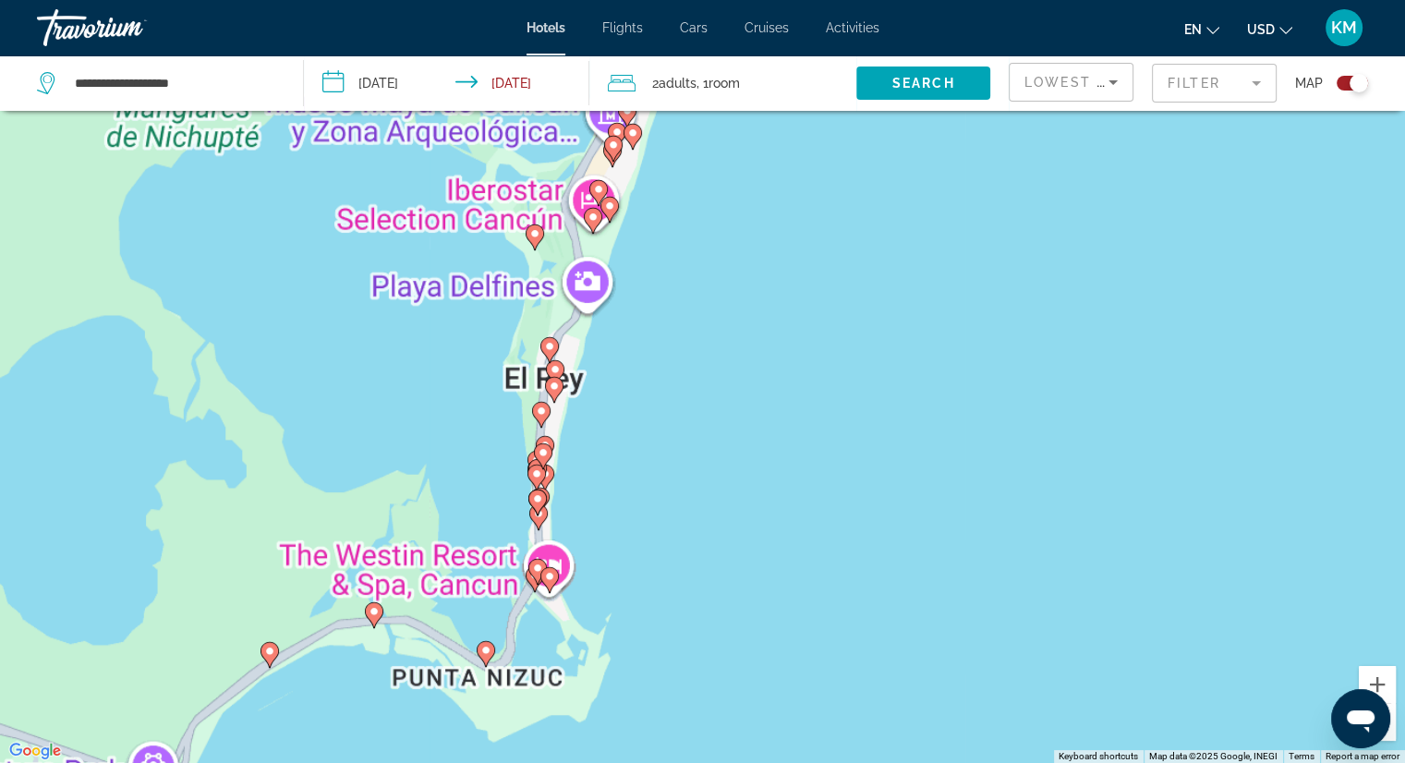
drag, startPoint x: 586, startPoint y: 521, endPoint x: 599, endPoint y: 495, distance: 28.9
click at [599, 495] on div "To activate drag with keyboard, press Alt + Enter. Once in keyboard drag state,…" at bounding box center [702, 381] width 1405 height 763
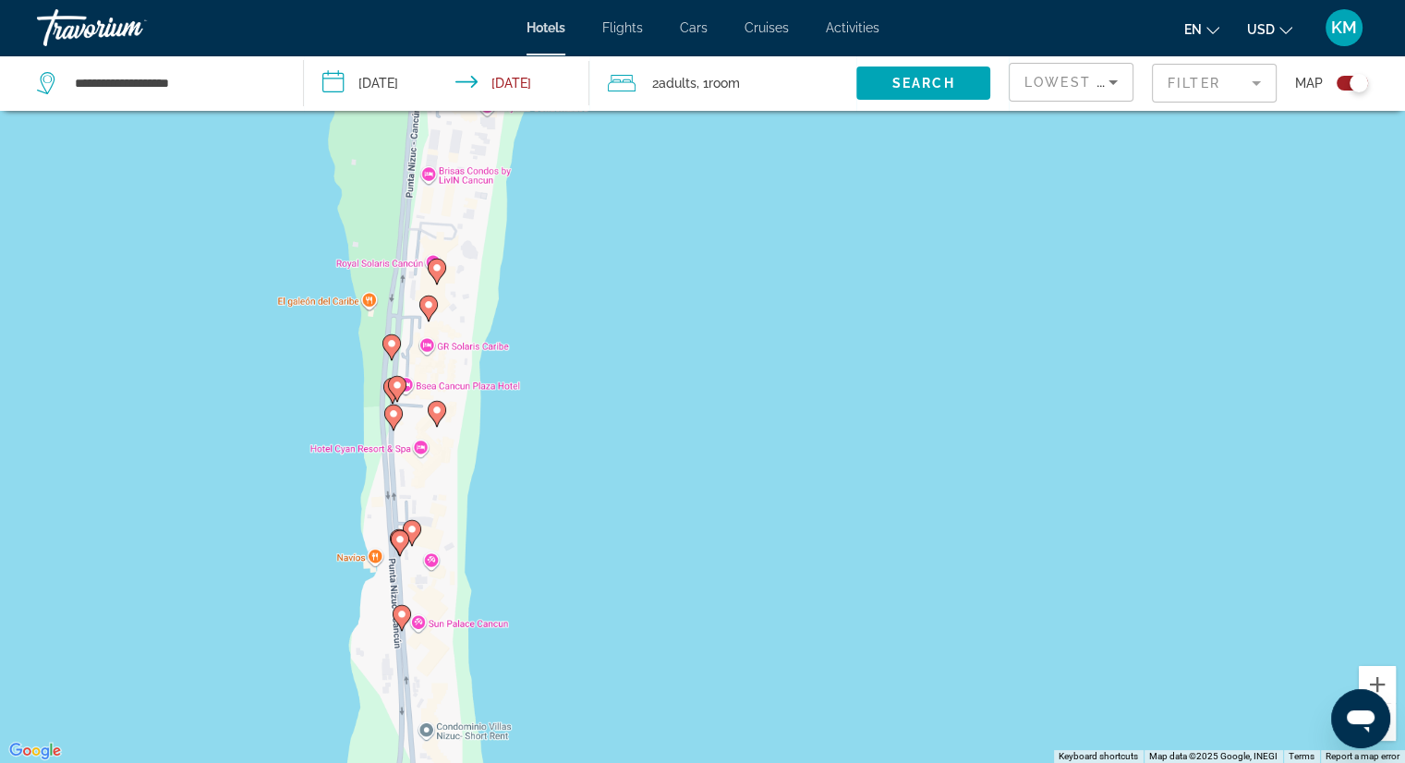
drag, startPoint x: 547, startPoint y: 432, endPoint x: 574, endPoint y: 383, distance: 55.8
click at [574, 383] on div "To activate drag with keyboard, press Alt + Enter. Once in keyboard drag state,…" at bounding box center [702, 381] width 1405 height 763
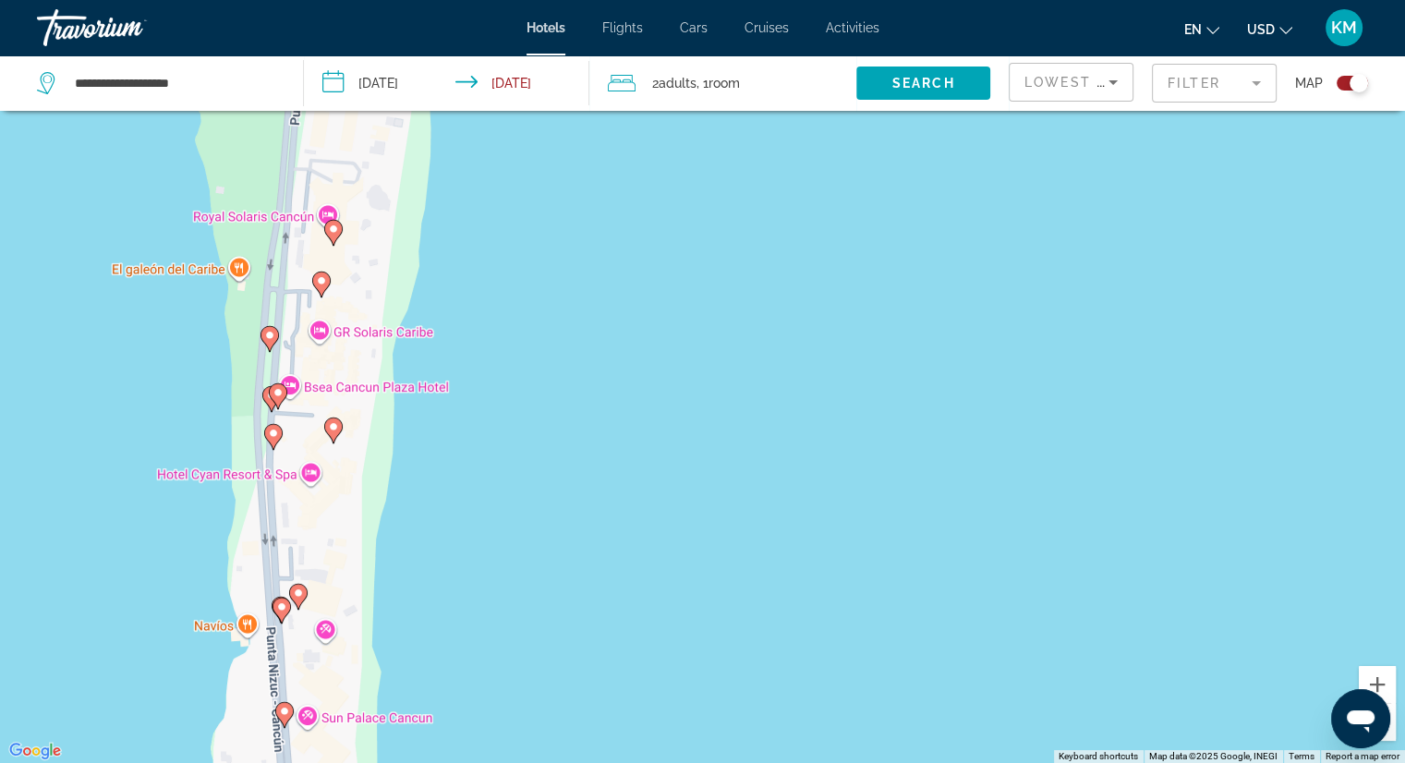
click at [331, 433] on icon "Main content" at bounding box center [332, 430] width 17 height 24
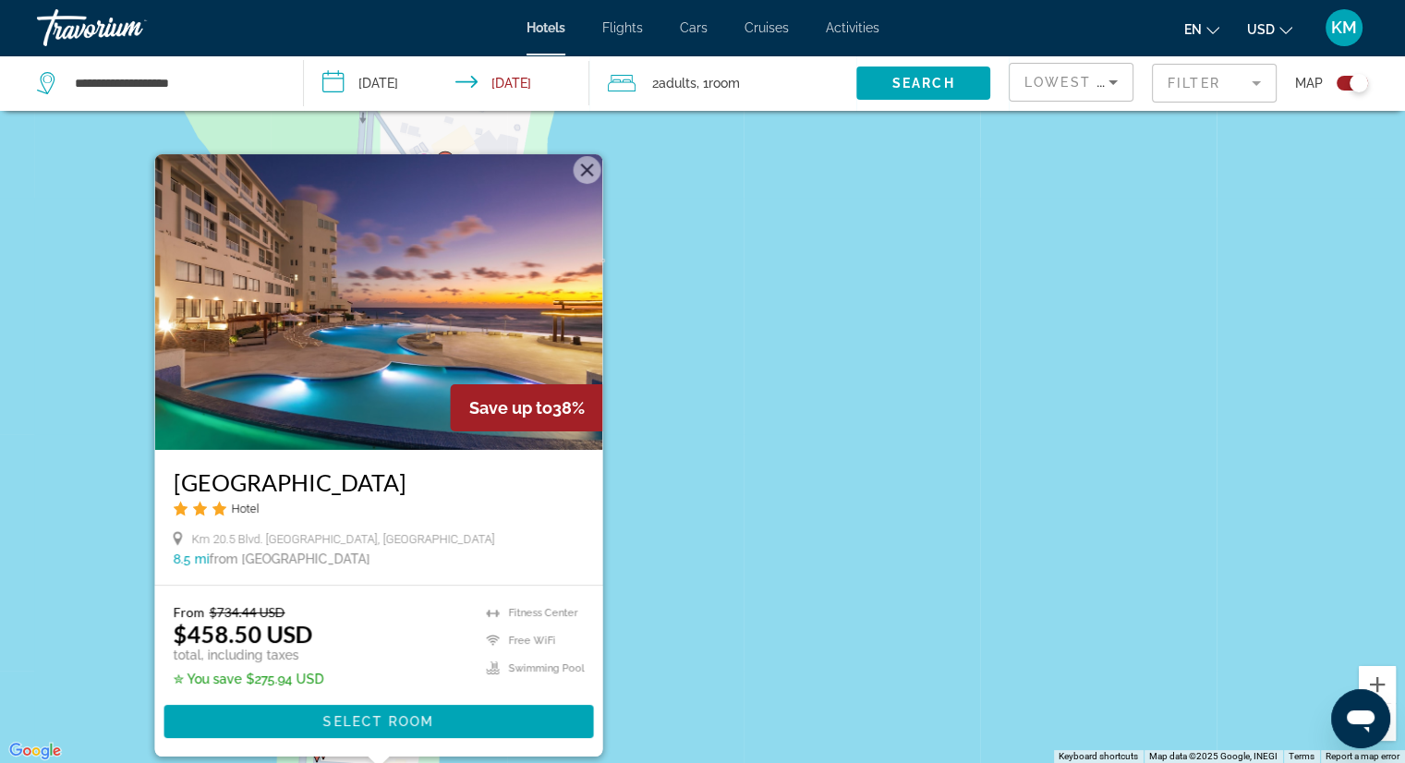
drag, startPoint x: 694, startPoint y: 297, endPoint x: 743, endPoint y: 405, distance: 118.6
click at [743, 405] on div "To activate drag with keyboard, press Alt + Enter. Once in keyboard drag state,…" at bounding box center [702, 381] width 1405 height 763
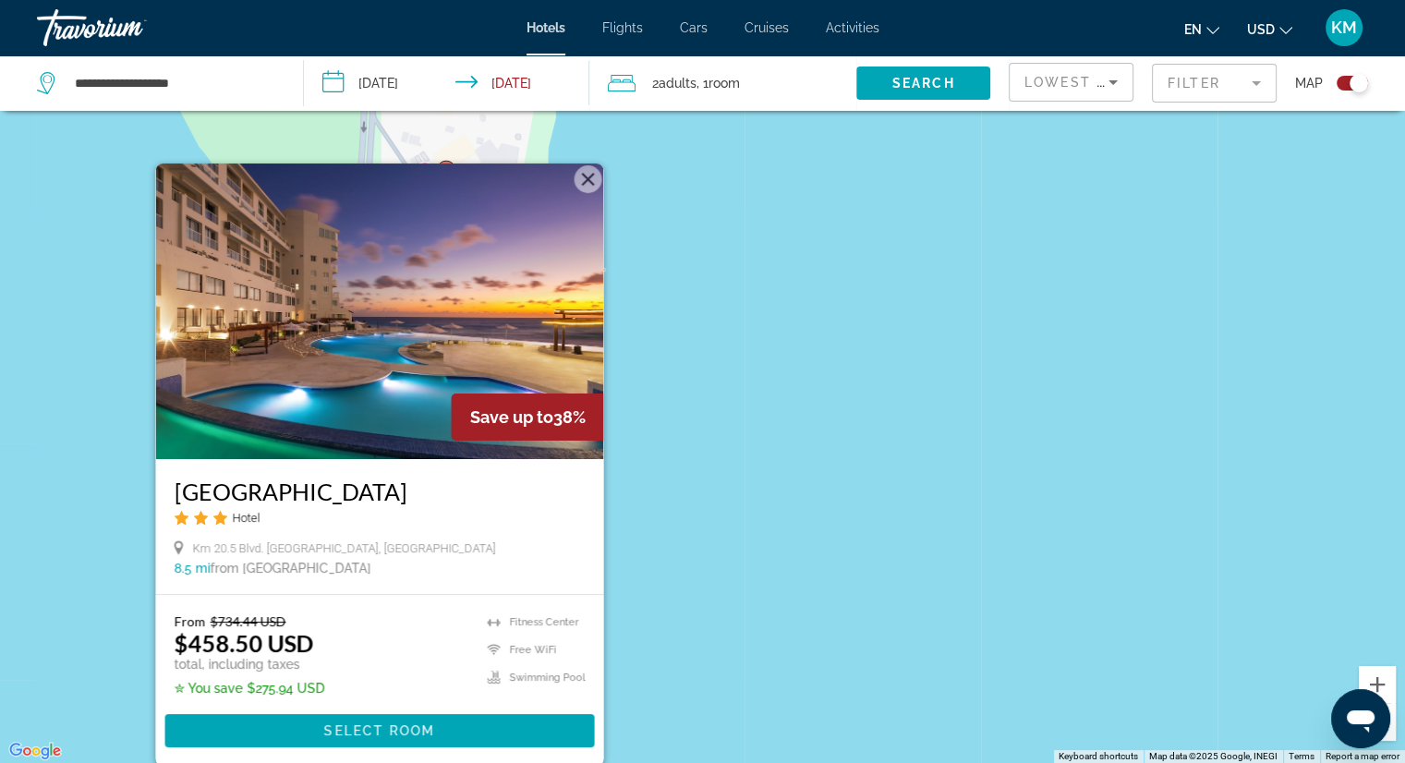
click at [589, 178] on button "Close" at bounding box center [588, 179] width 28 height 28
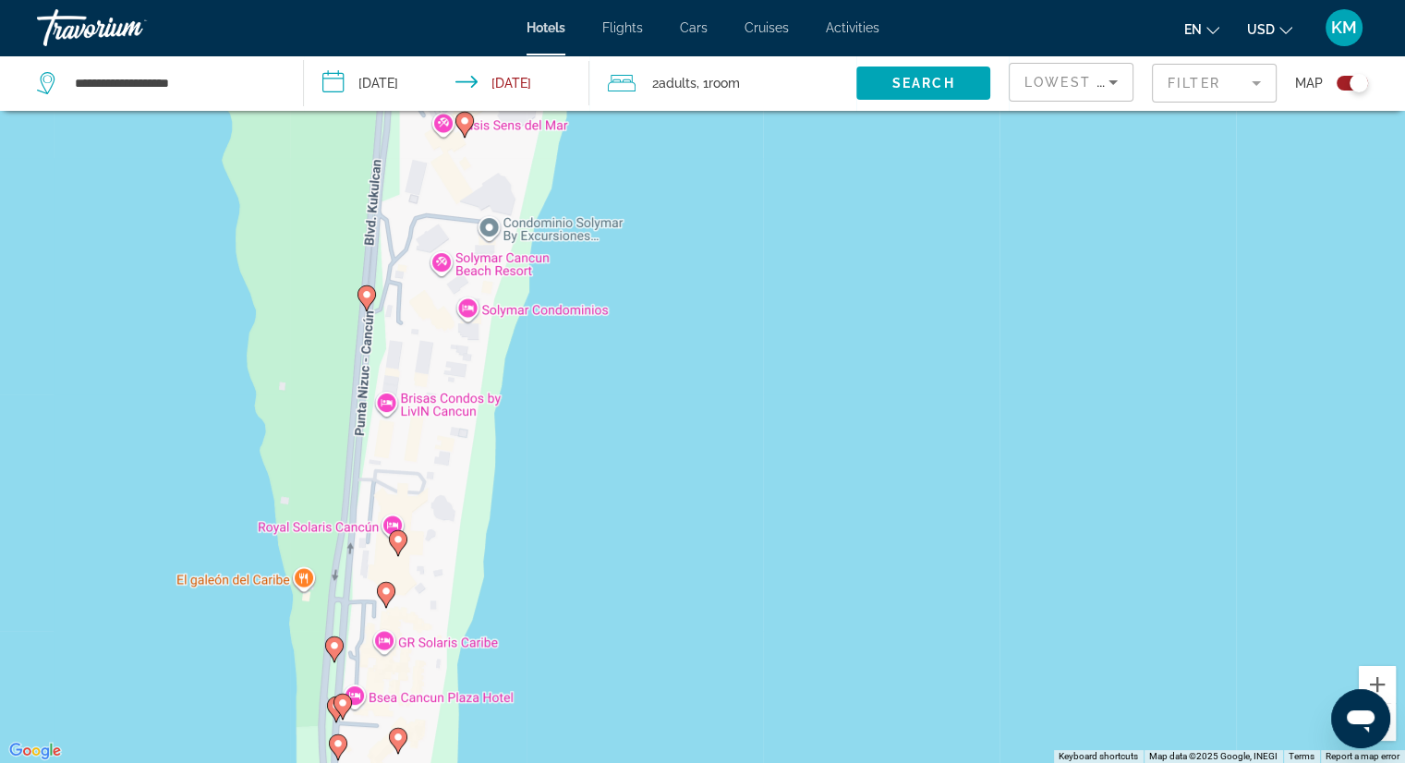
drag, startPoint x: 603, startPoint y: 571, endPoint x: 645, endPoint y: 407, distance: 168.7
click at [645, 407] on div "To activate drag with keyboard, press Alt + Enter. Once in keyboard drag state,…" at bounding box center [702, 381] width 1405 height 763
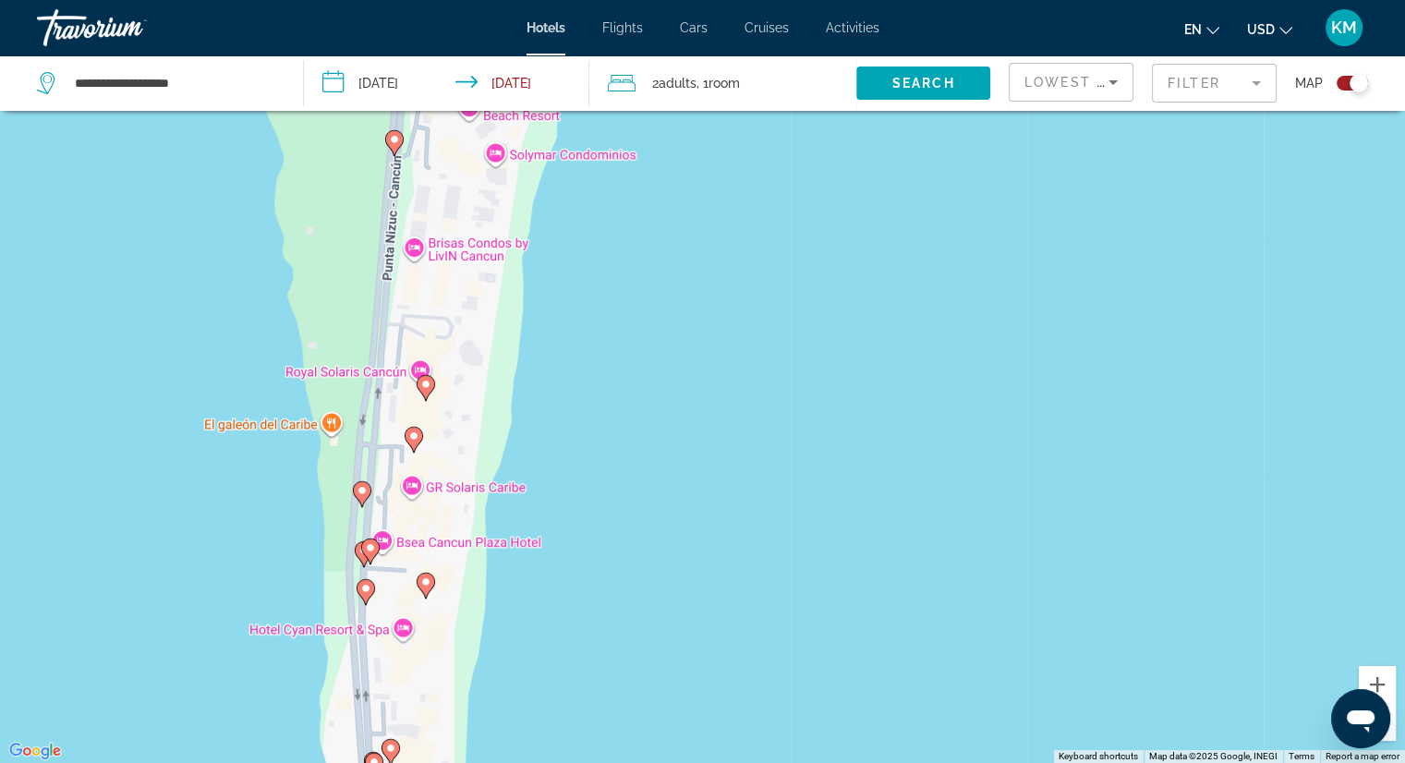
click at [364, 597] on icon "Main content" at bounding box center [365, 592] width 17 height 24
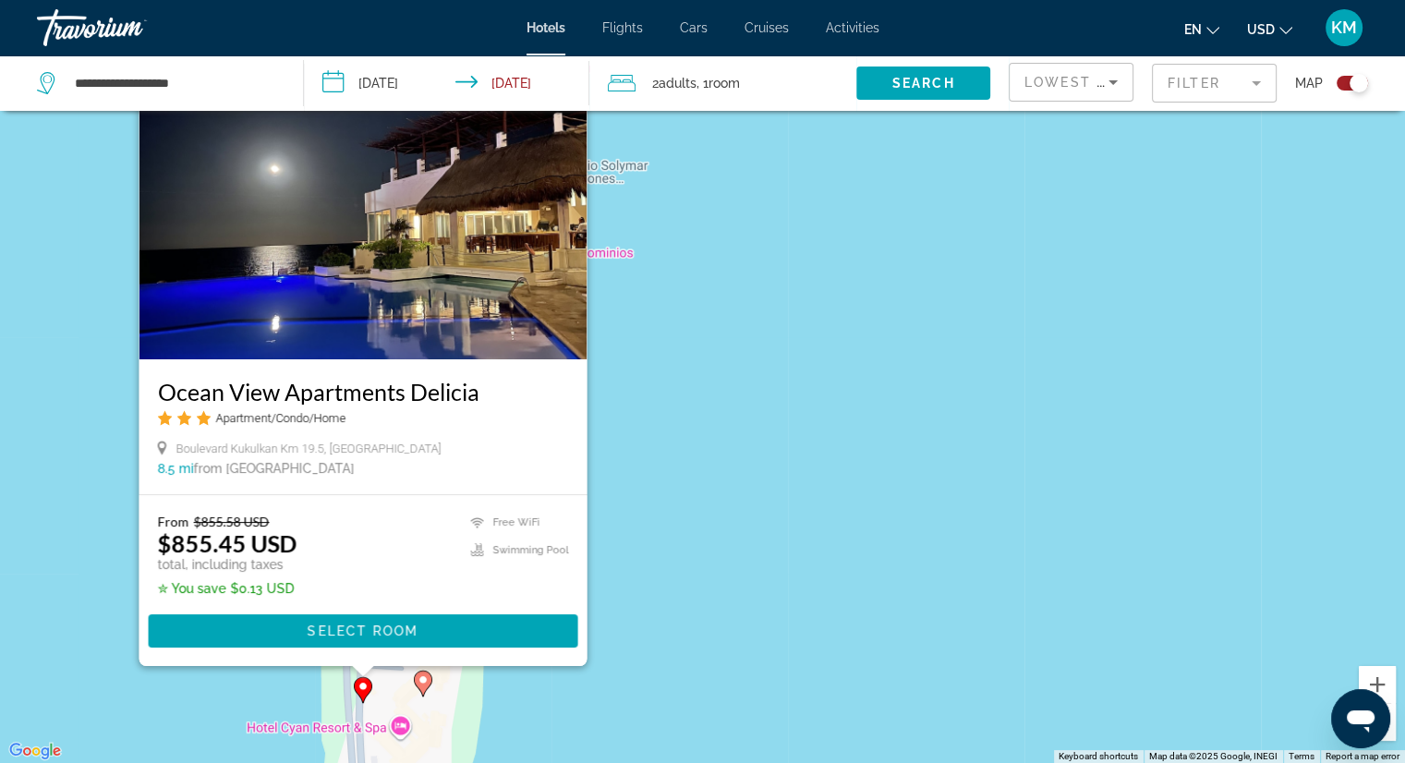
drag, startPoint x: 680, startPoint y: 296, endPoint x: 672, endPoint y: 400, distance: 103.7
click at [672, 400] on div "To activate drag with keyboard, press Alt + Enter. Once in keyboard drag state,…" at bounding box center [702, 381] width 1405 height 763
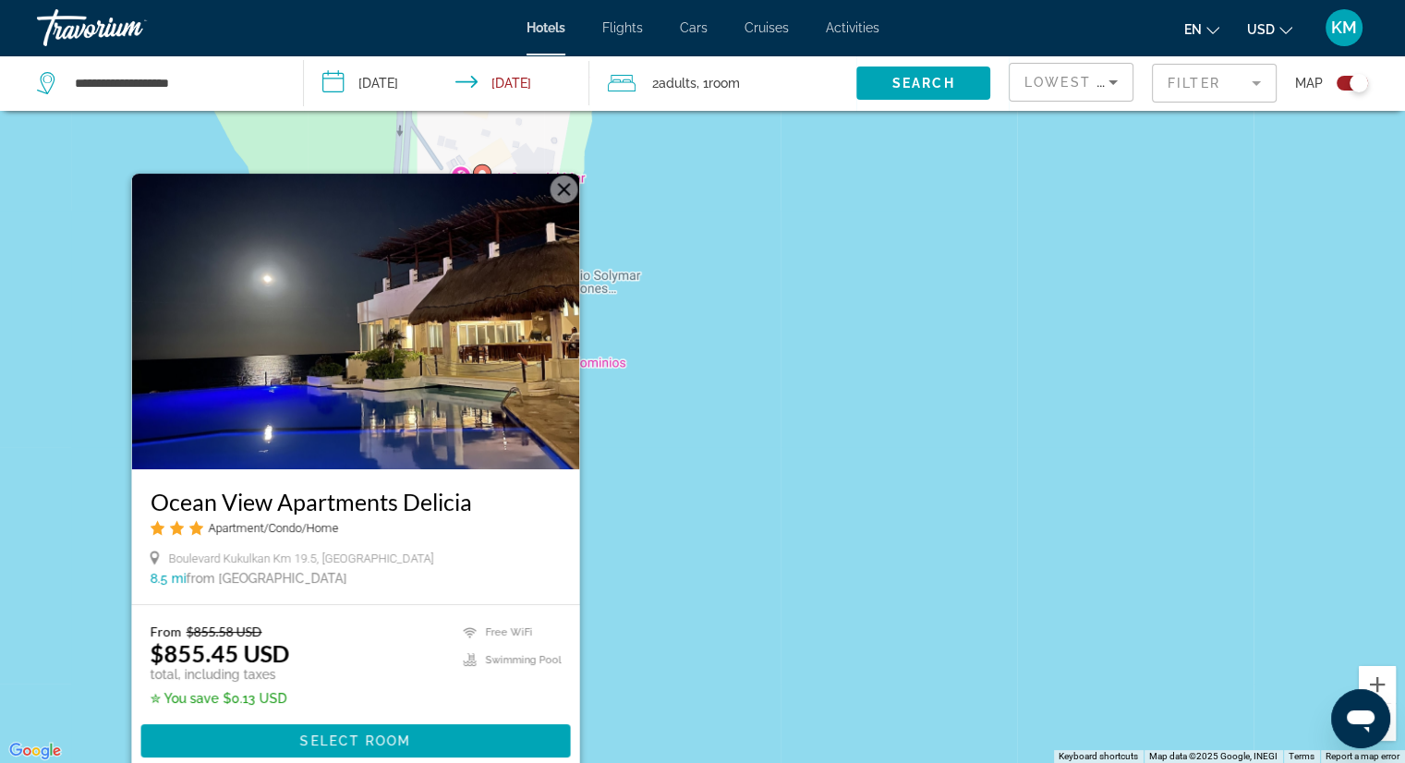
click at [567, 193] on button "Close" at bounding box center [564, 189] width 28 height 28
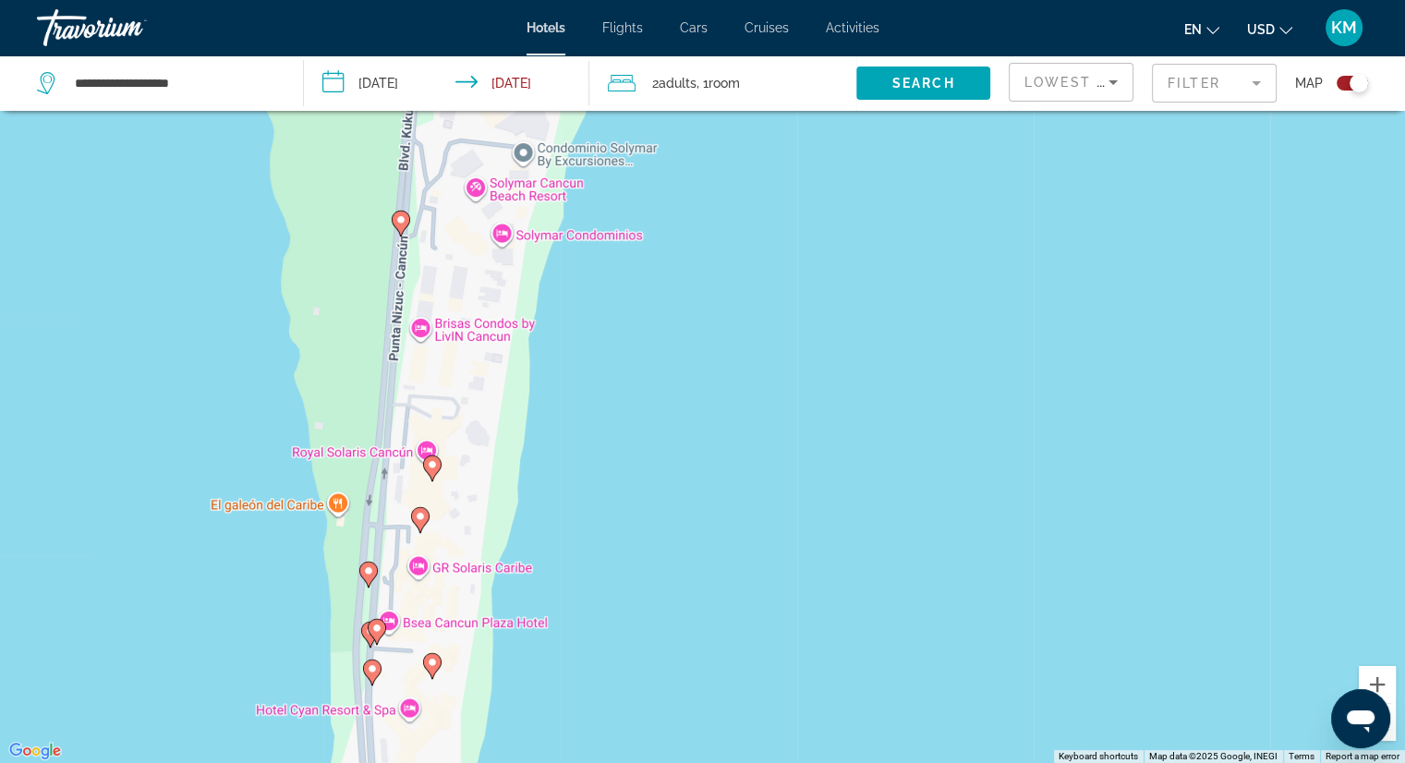
drag, startPoint x: 654, startPoint y: 477, endPoint x: 672, endPoint y: 335, distance: 143.4
click at [672, 335] on div "To activate drag with keyboard, press Alt + Enter. Once in keyboard drag state,…" at bounding box center [702, 381] width 1405 height 763
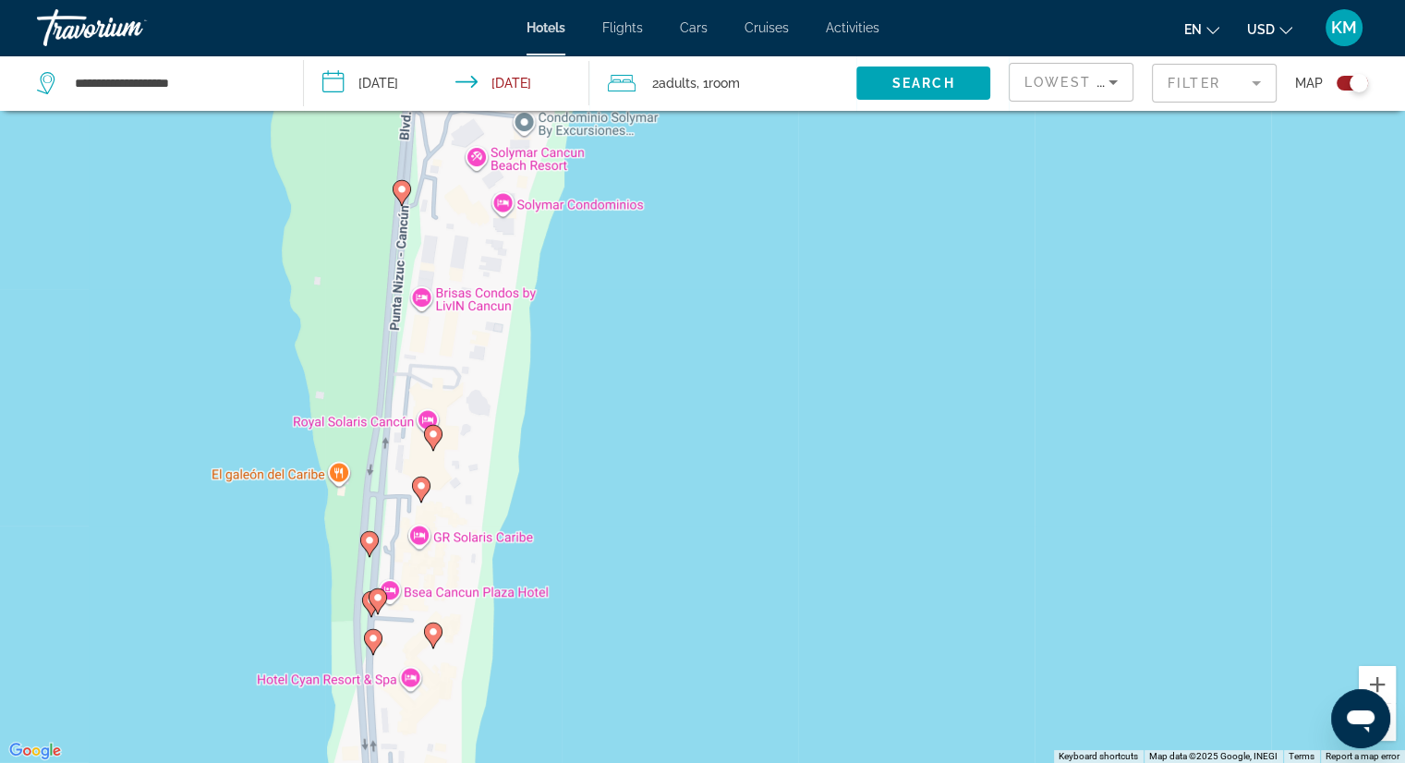
click at [381, 599] on image "Main content" at bounding box center [377, 597] width 11 height 11
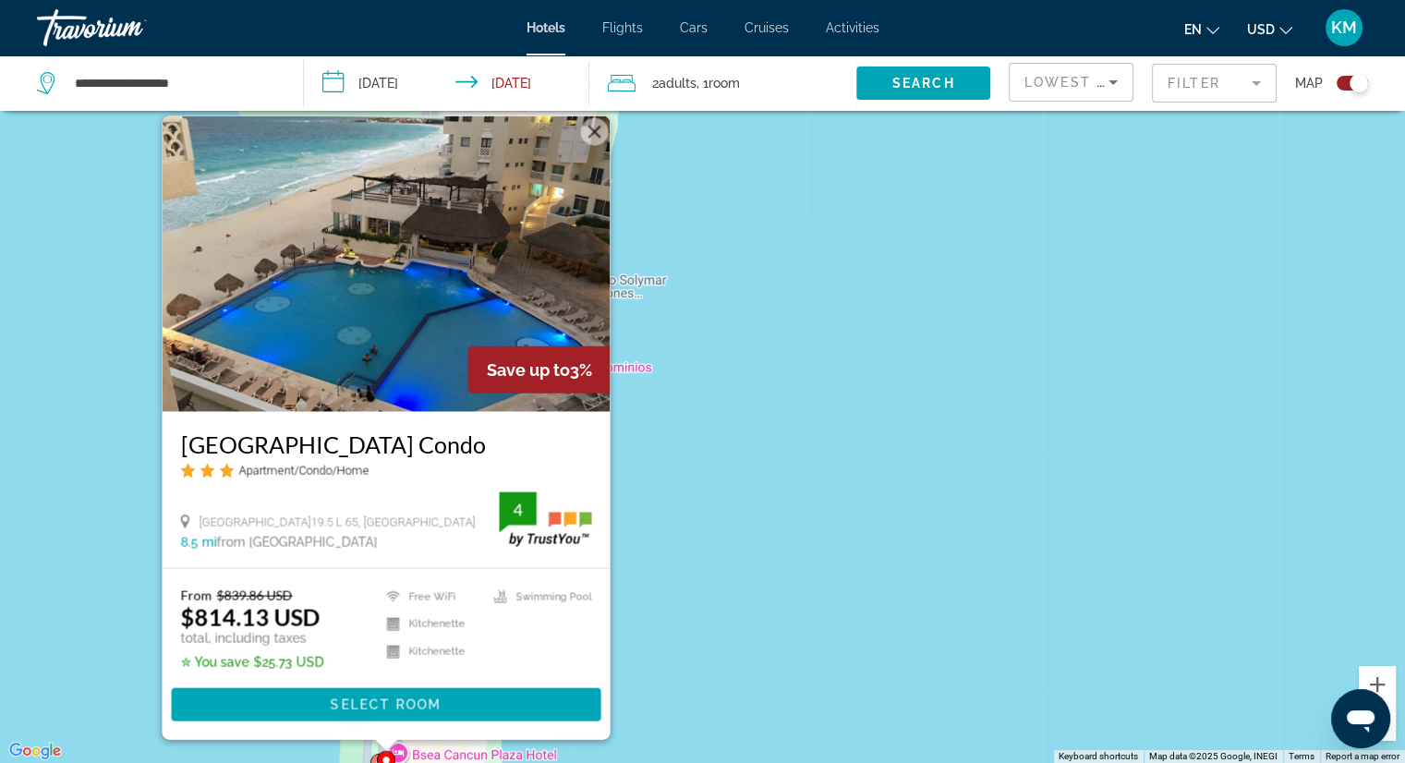
drag, startPoint x: 676, startPoint y: 214, endPoint x: 678, endPoint y: 258, distance: 43.4
click at [678, 258] on div "To activate drag with keyboard, press Alt + Enter. Once in keyboard drag state,…" at bounding box center [702, 381] width 1405 height 763
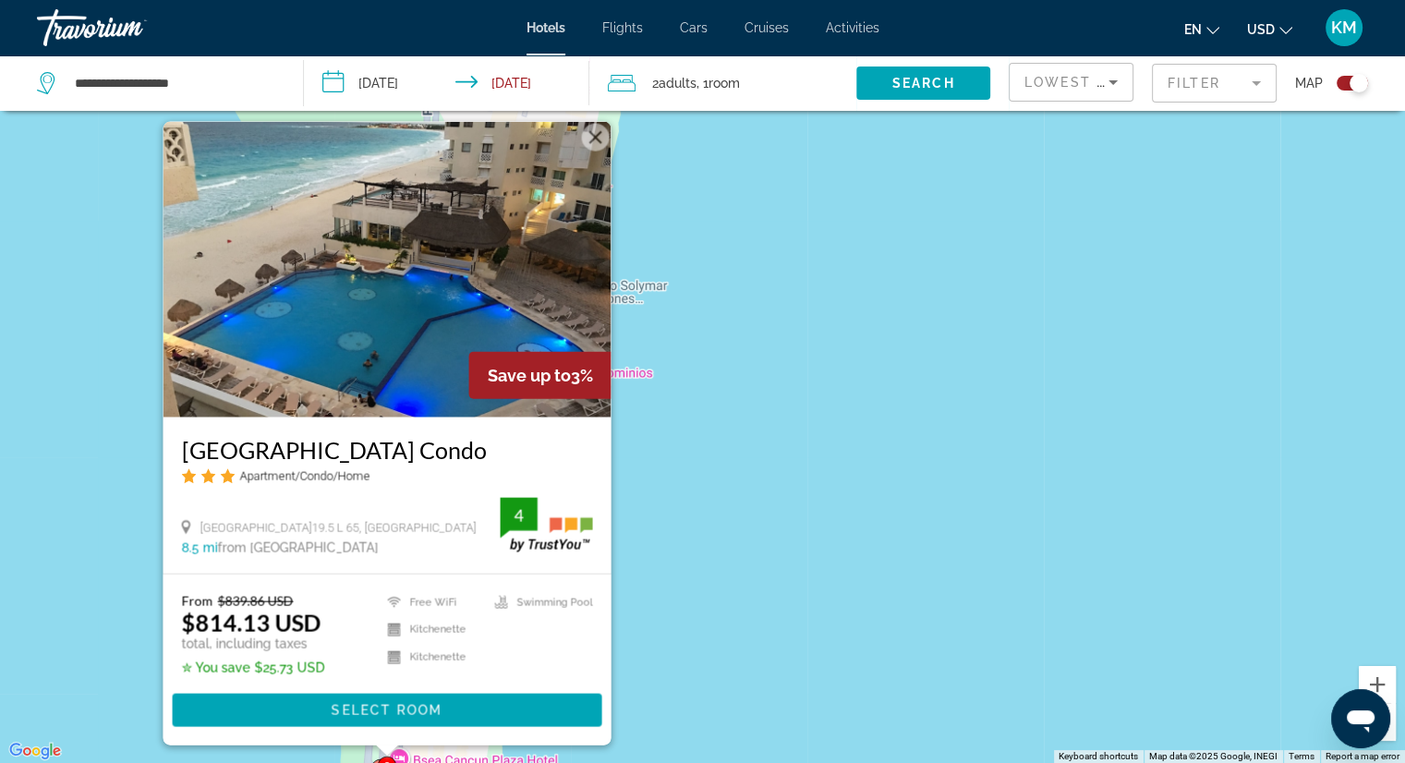
click at [595, 137] on button "Close" at bounding box center [595, 138] width 28 height 28
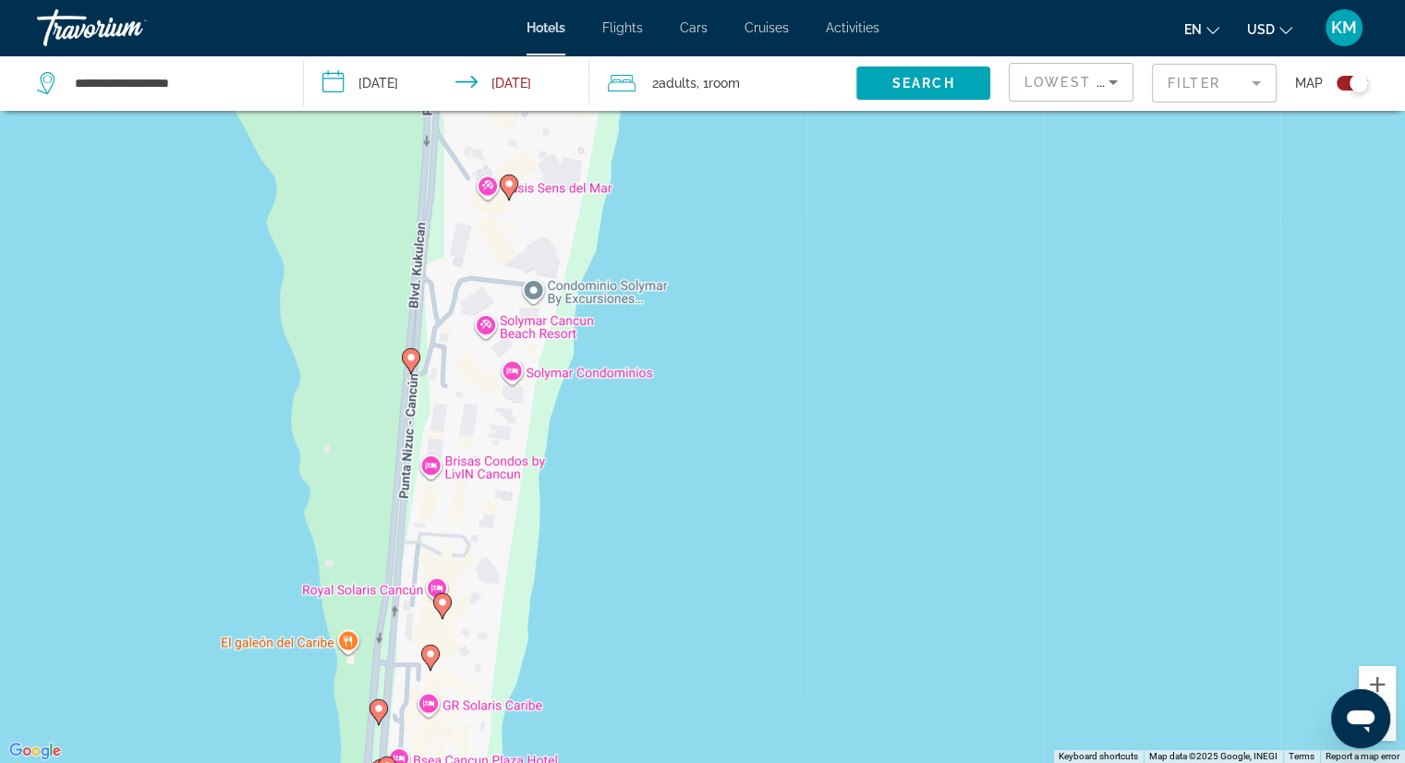
click at [441, 610] on icon "Main content" at bounding box center [441, 606] width 17 height 24
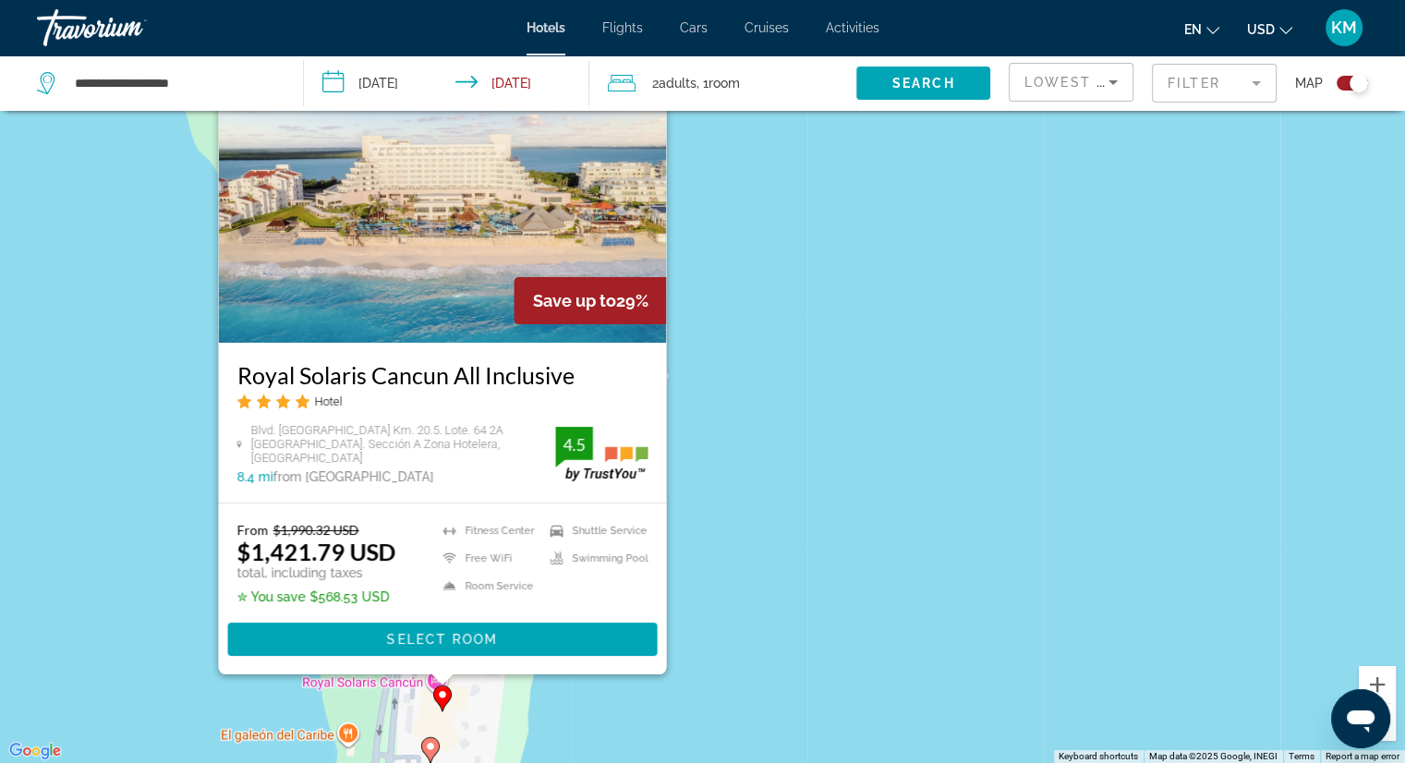
drag, startPoint x: 794, startPoint y: 271, endPoint x: 761, endPoint y: 396, distance: 129.9
click at [761, 396] on div "To activate drag with keyboard, press Alt + Enter. Once in keyboard drag state,…" at bounding box center [702, 381] width 1405 height 763
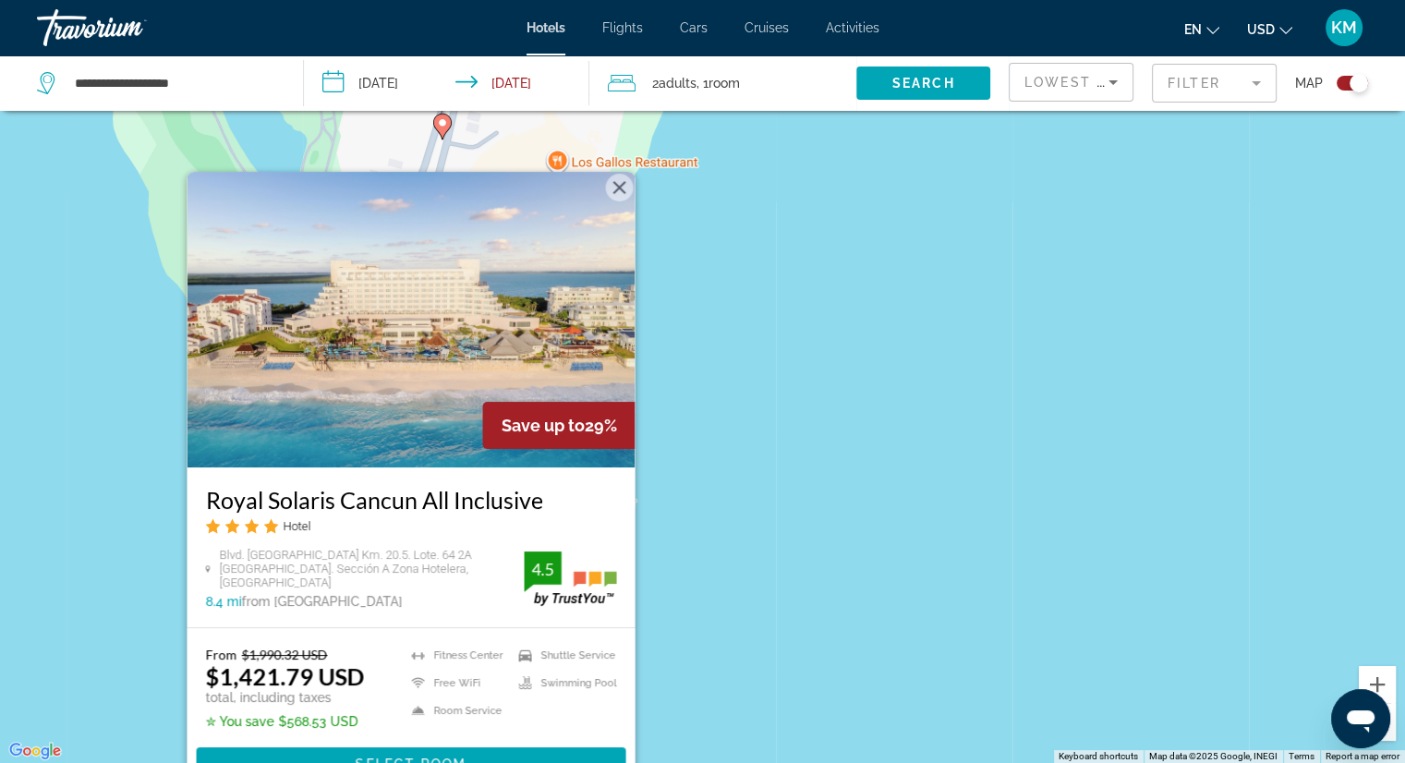
click at [618, 194] on button "Close" at bounding box center [619, 188] width 28 height 28
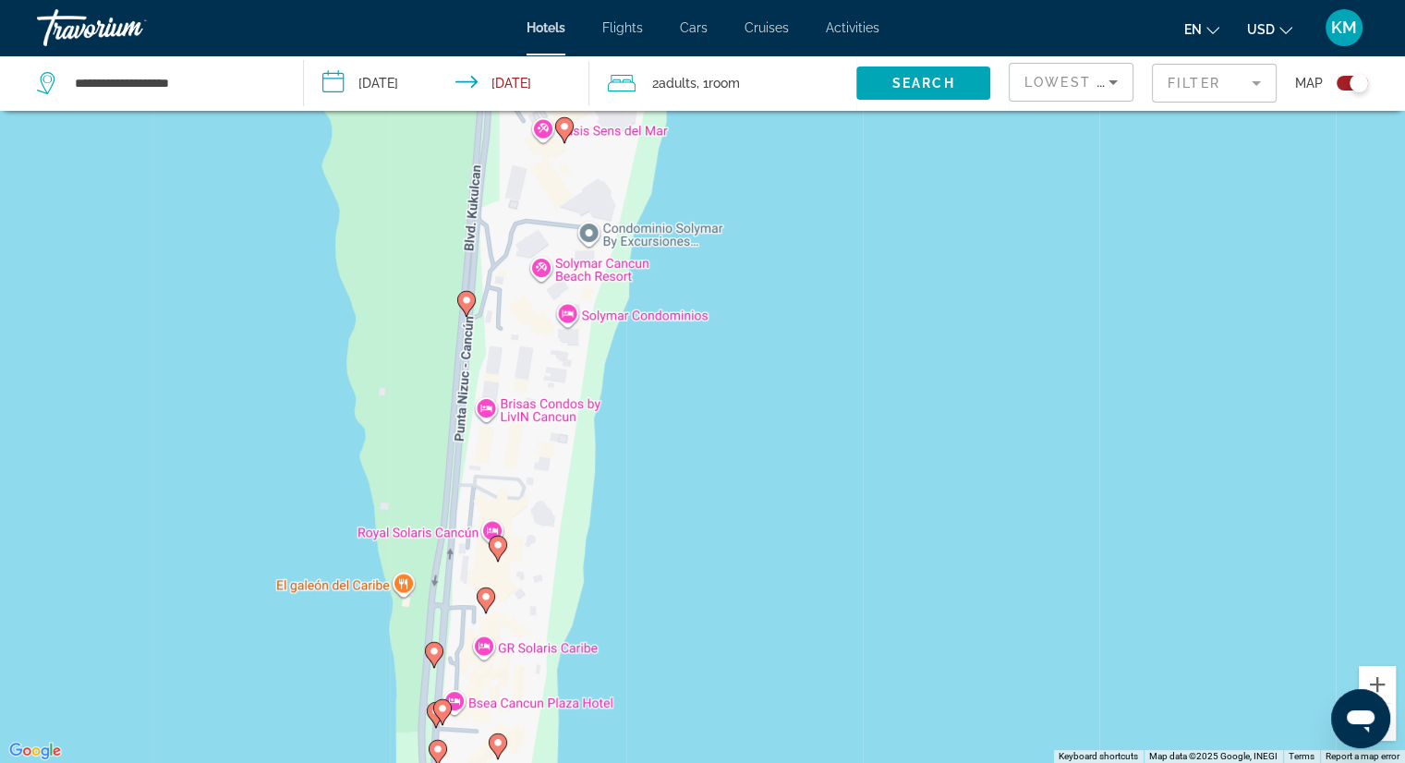
drag, startPoint x: 665, startPoint y: 566, endPoint x: 745, endPoint y: 291, distance: 286.7
click at [745, 291] on div "To activate drag with keyboard, press Alt + Enter. Once in keyboard drag state,…" at bounding box center [702, 381] width 1405 height 763
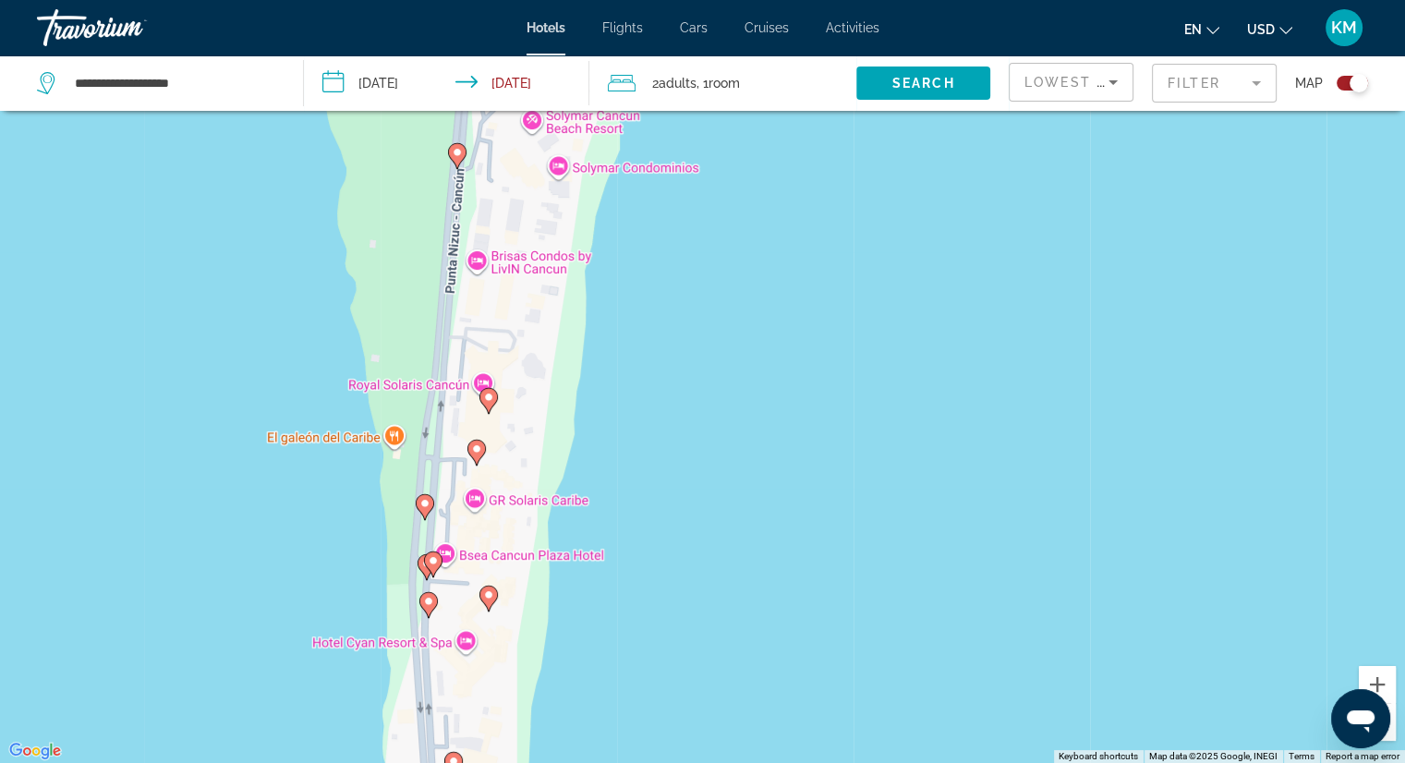
drag, startPoint x: 711, startPoint y: 551, endPoint x: 691, endPoint y: 523, distance: 35.1
click at [691, 523] on div "To activate drag with keyboard, press Alt + Enter. Once in keyboard drag state,…" at bounding box center [702, 381] width 1405 height 763
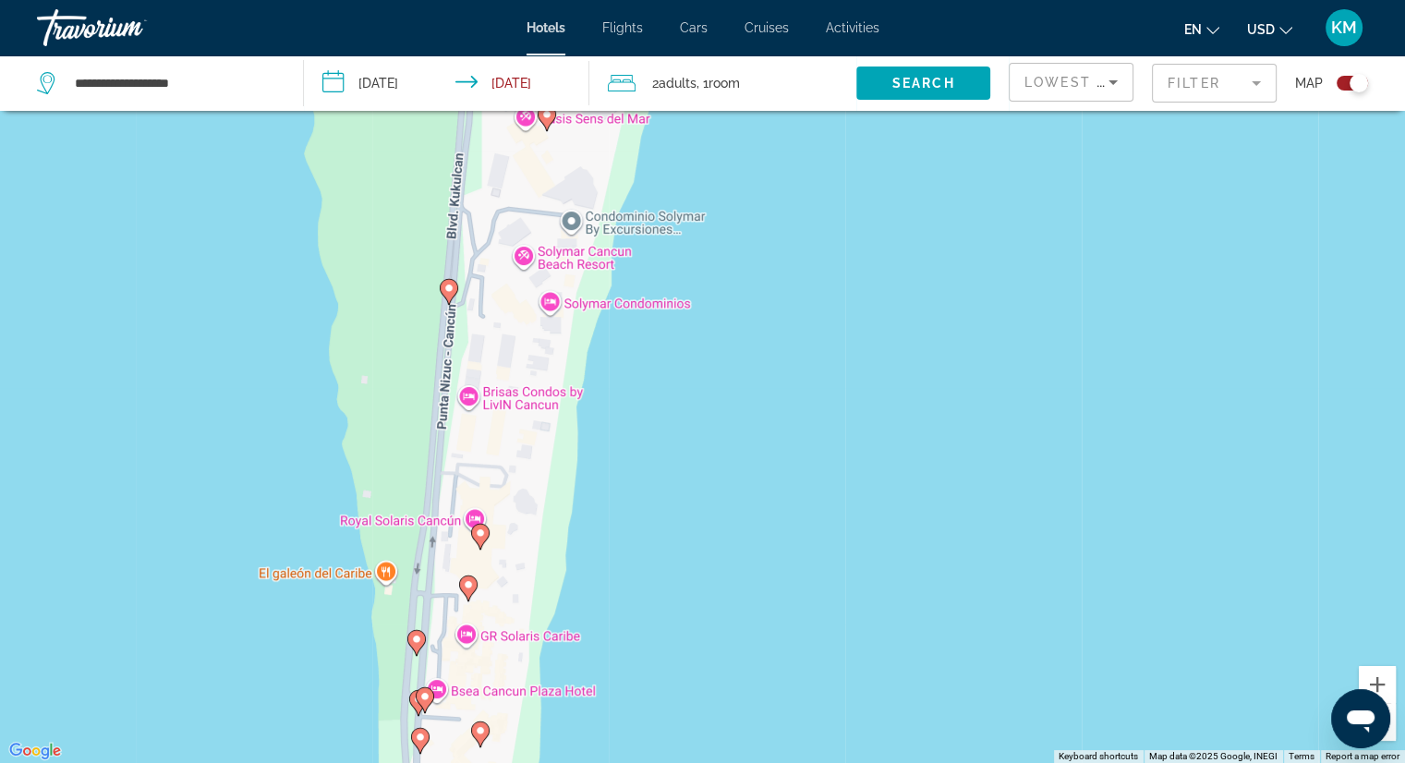
drag, startPoint x: 720, startPoint y: 371, endPoint x: 668, endPoint y: 552, distance: 188.5
click at [668, 552] on div "To activate drag with keyboard, press Alt + Enter. Once in keyboard drag state,…" at bounding box center [702, 381] width 1405 height 763
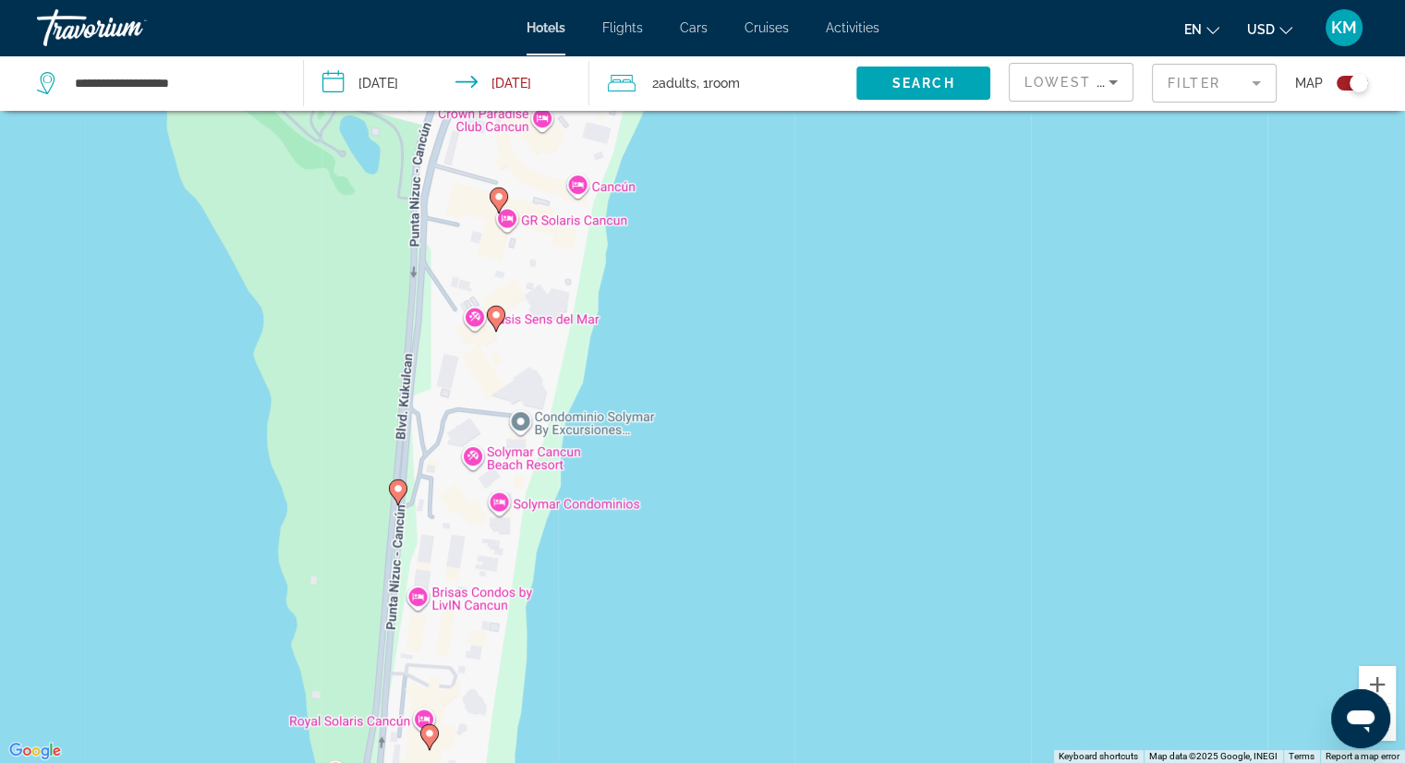
drag, startPoint x: 707, startPoint y: 337, endPoint x: 726, endPoint y: 411, distance: 76.4
click at [726, 411] on div "To activate drag with keyboard, press Alt + Enter. Once in keyboard drag state,…" at bounding box center [702, 381] width 1405 height 763
